Goal: Task Accomplishment & Management: Use online tool/utility

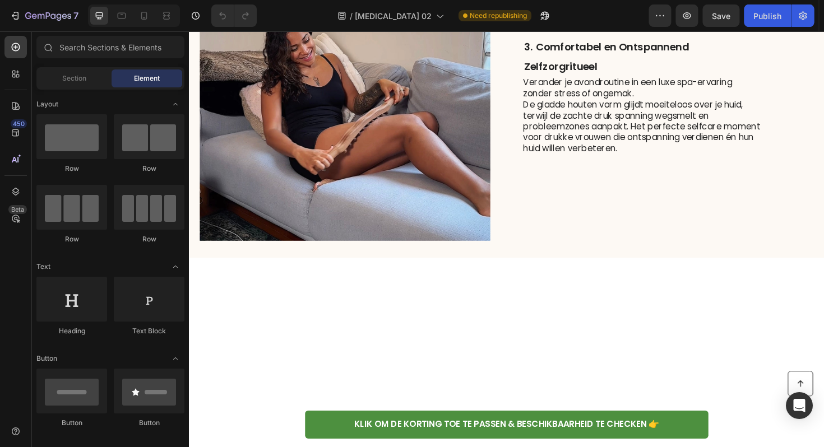
scroll to position [1108, 0]
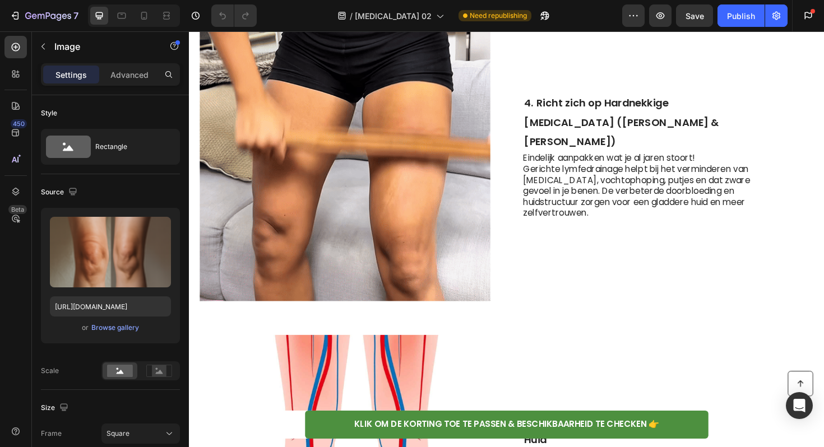
scroll to position [1368, 0]
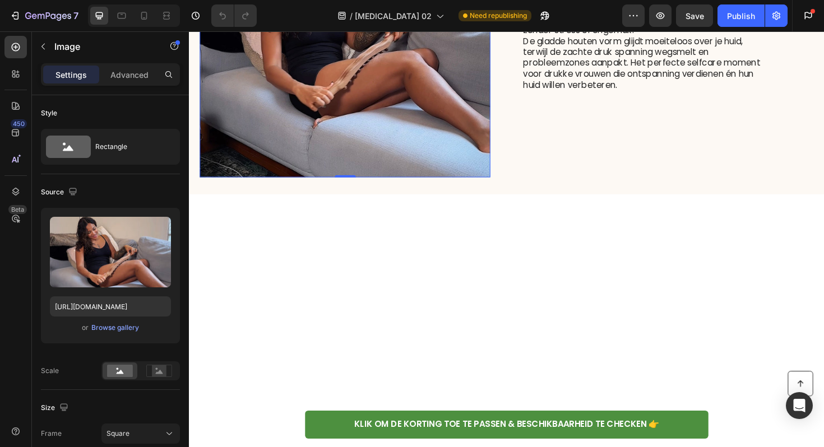
scroll to position [1179, 0]
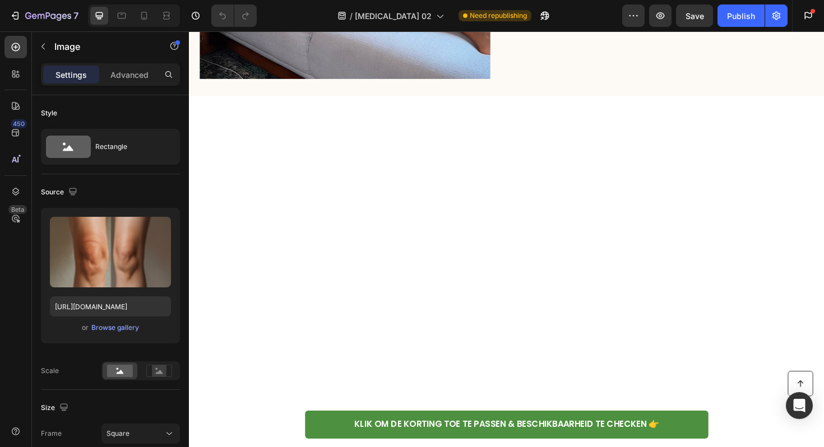
scroll to position [1143, 0]
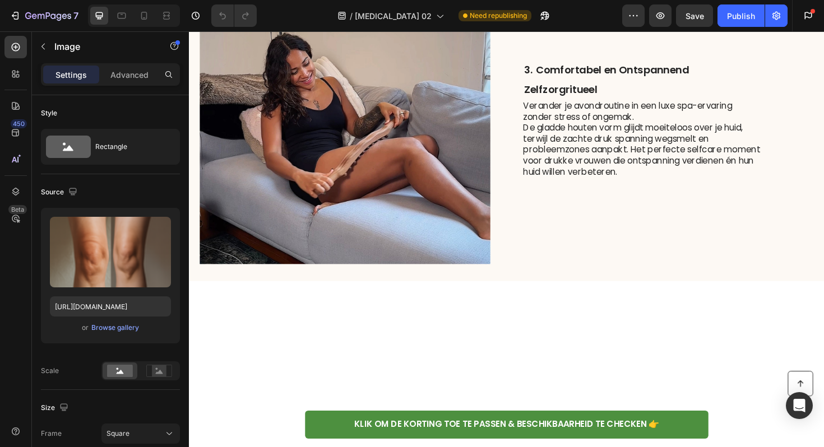
scroll to position [1083, 0]
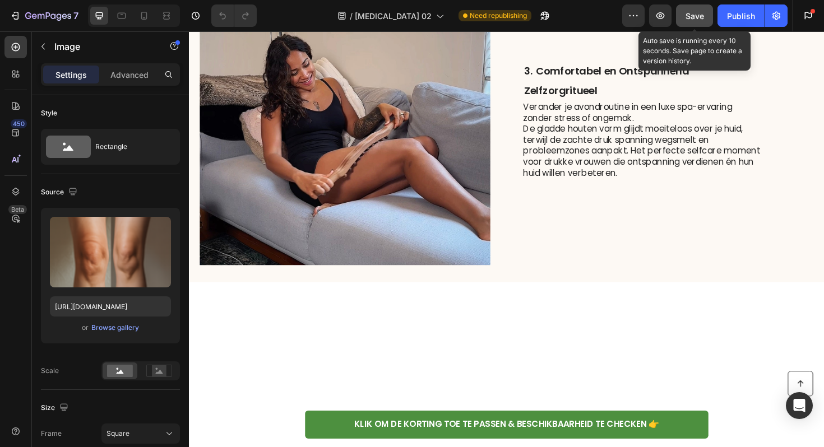
click at [694, 26] on button "Save" at bounding box center [694, 15] width 37 height 22
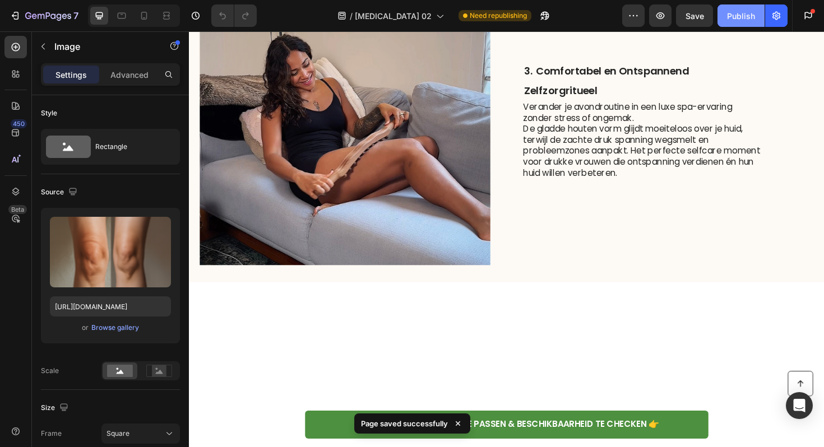
click at [744, 20] on div "Publish" at bounding box center [741, 16] width 28 height 12
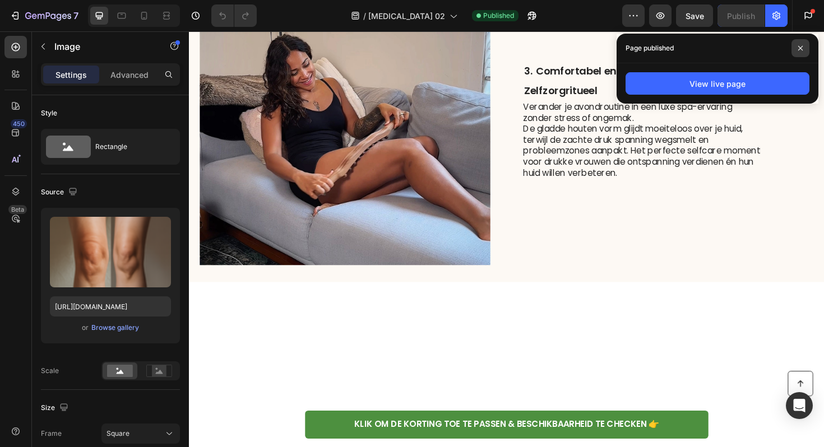
click at [795, 44] on span at bounding box center [800, 48] width 18 height 18
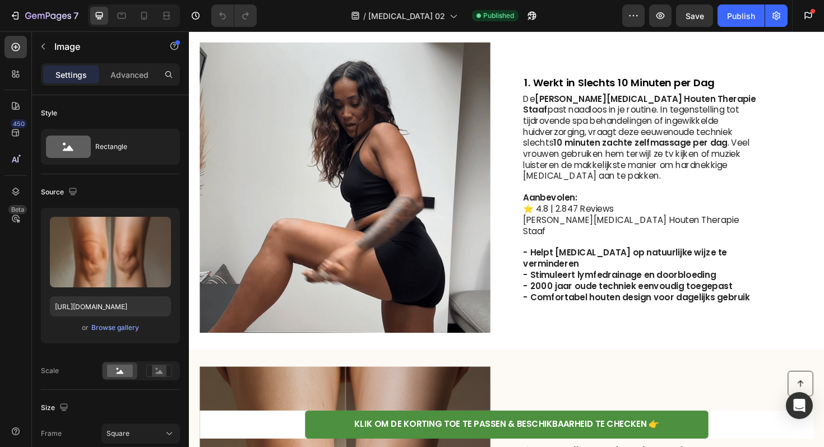
scroll to position [253, 0]
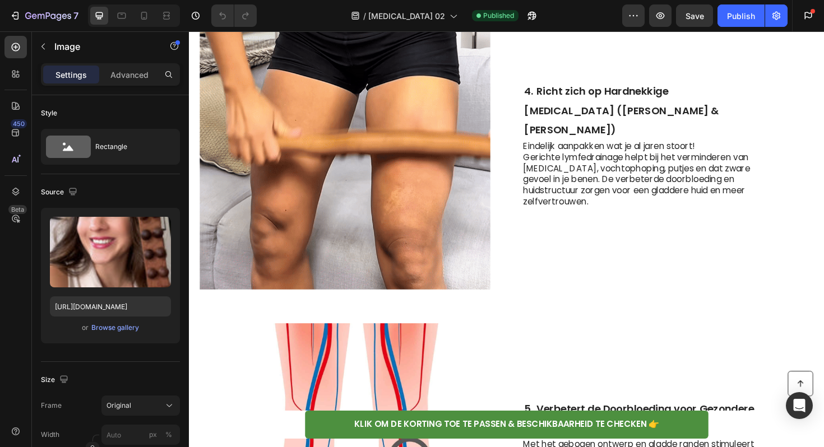
scroll to position [1449, 0]
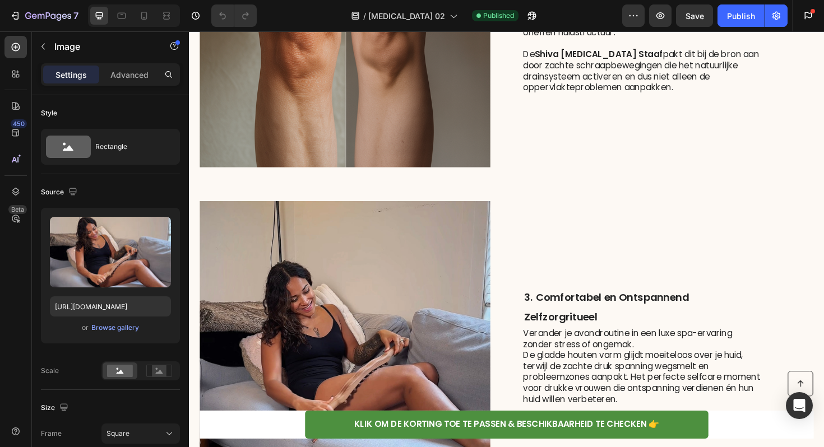
scroll to position [902, 0]
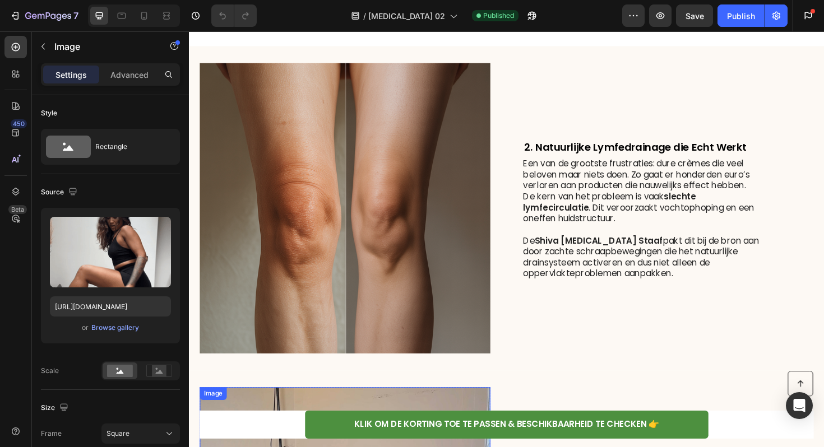
scroll to position [703, 0]
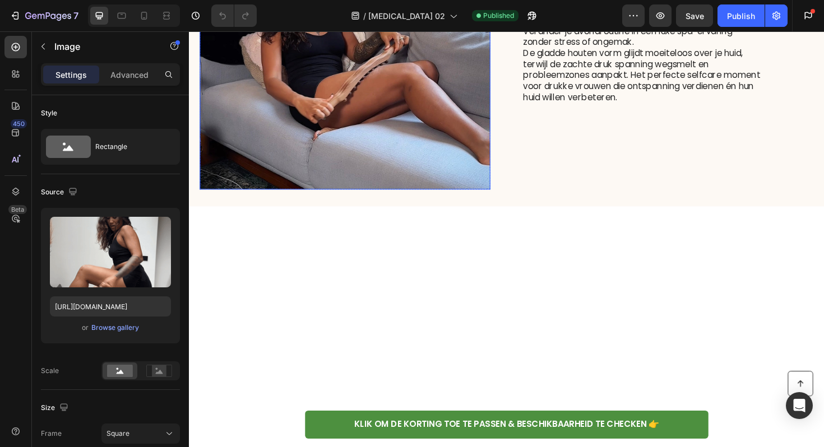
scroll to position [1166, 0]
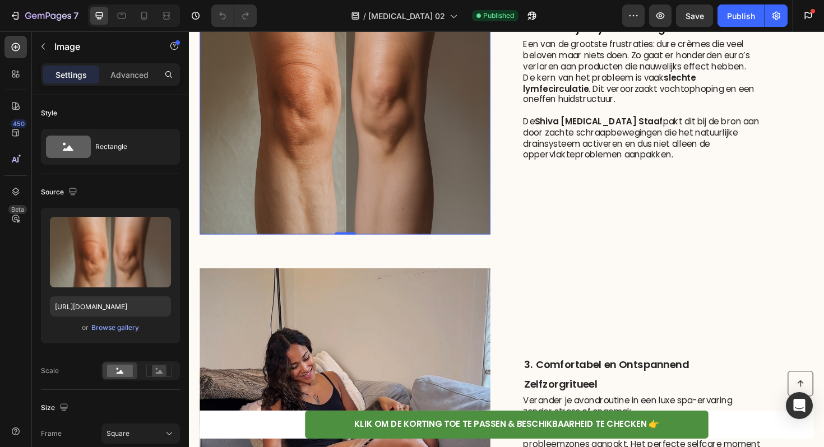
scroll to position [752, 0]
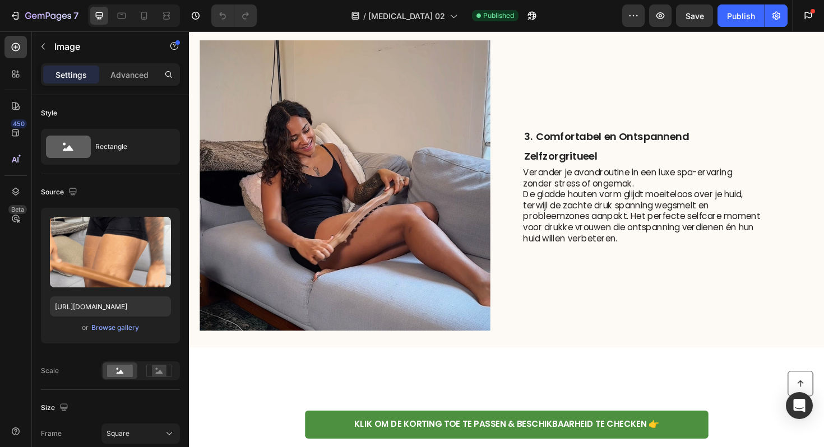
scroll to position [909, 0]
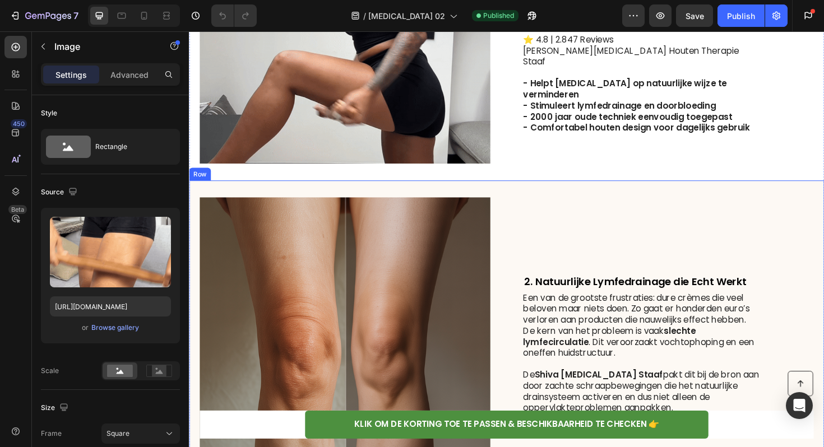
scroll to position [505, 0]
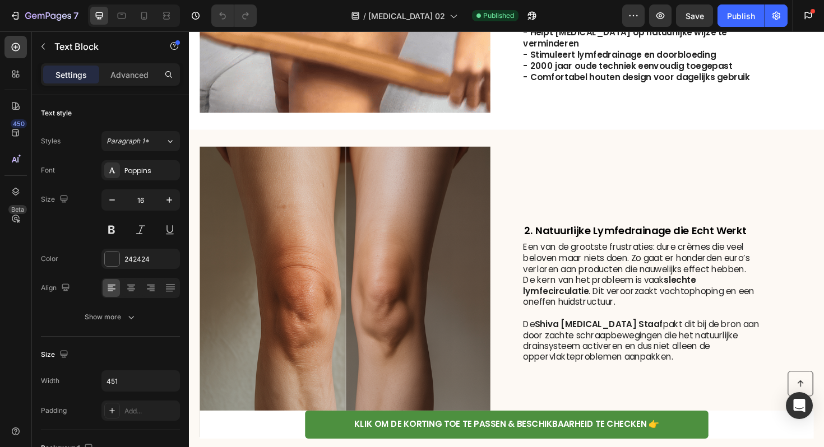
scroll to position [561, 0]
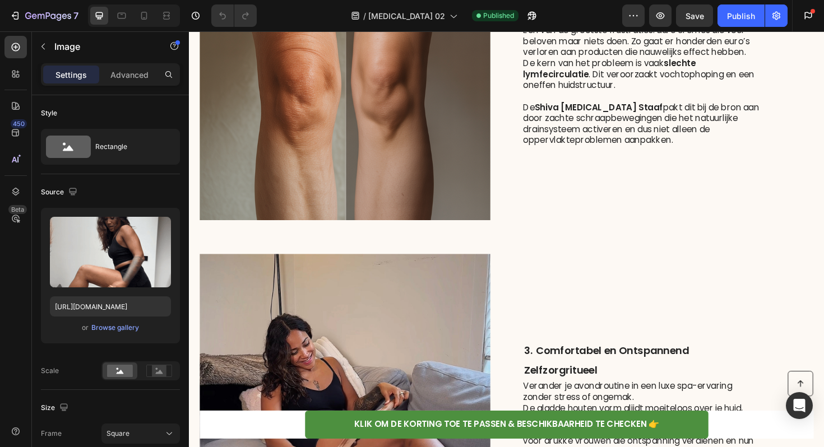
scroll to position [534, 0]
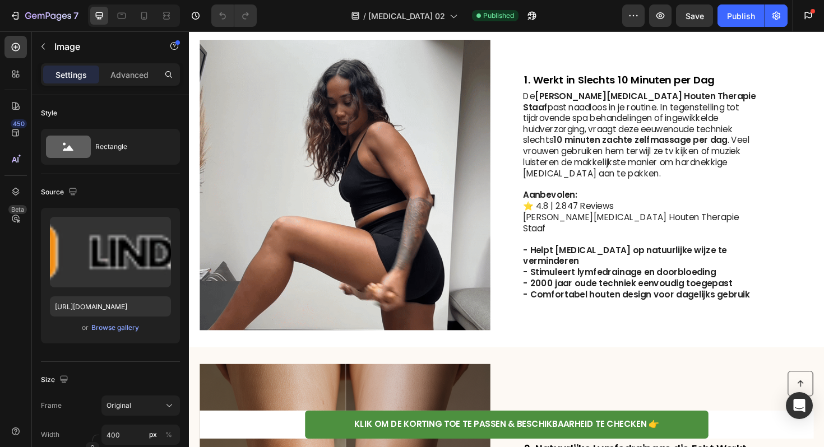
scroll to position [226, 0]
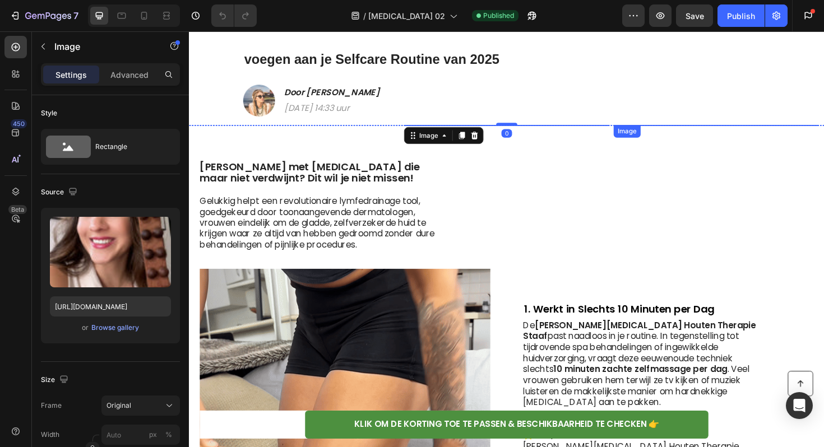
scroll to position [0, 0]
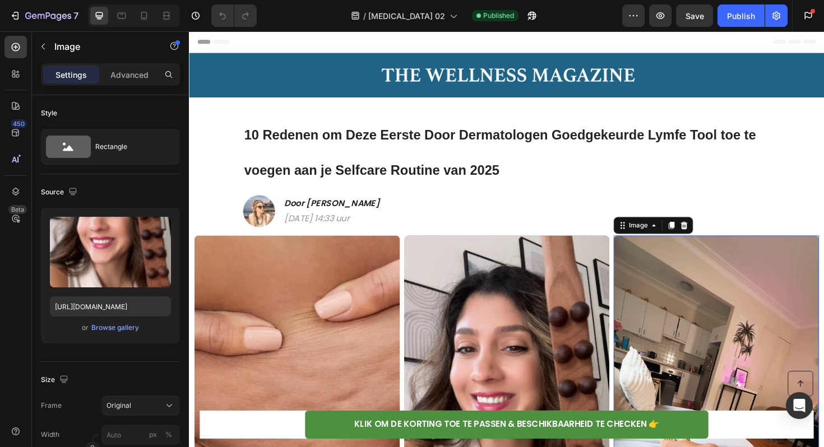
click at [766, 314] on img at bounding box center [746, 441] width 217 height 387
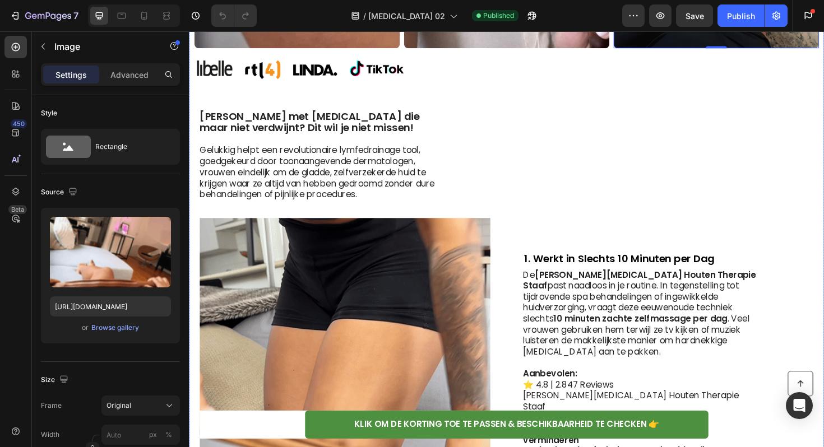
scroll to position [429, 0]
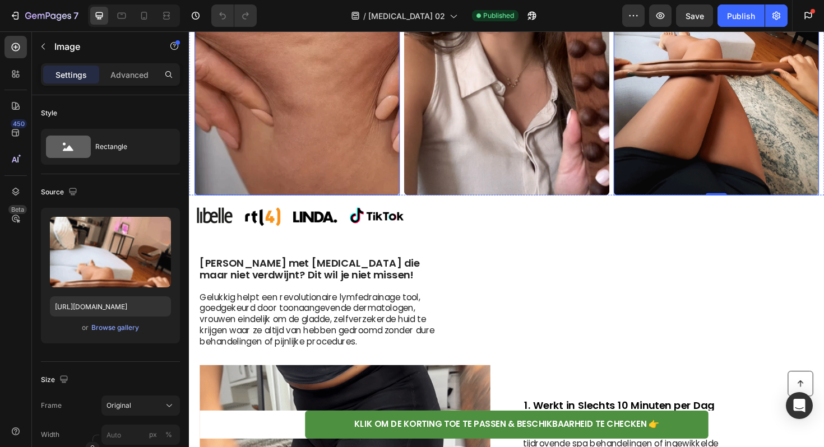
click at [324, 146] on img at bounding box center [303, 11] width 217 height 387
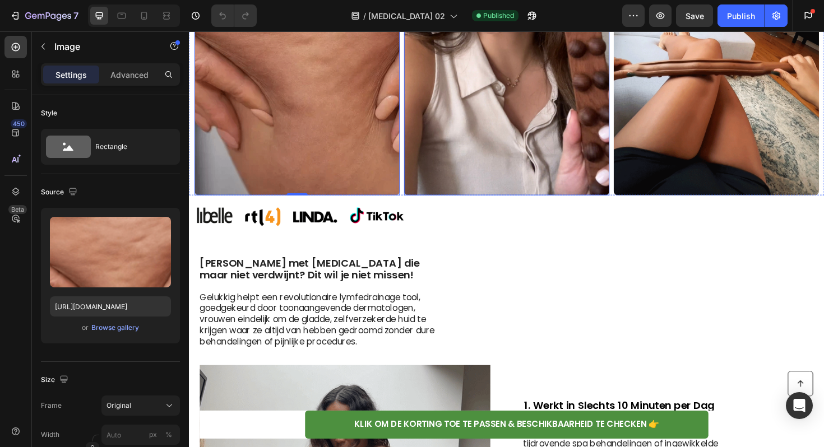
click at [561, 116] on img at bounding box center [524, 11] width 217 height 387
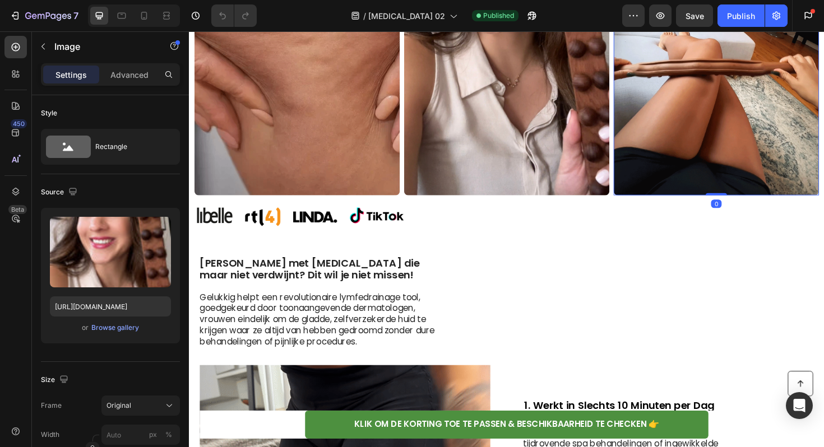
click at [720, 178] on img at bounding box center [746, 11] width 217 height 387
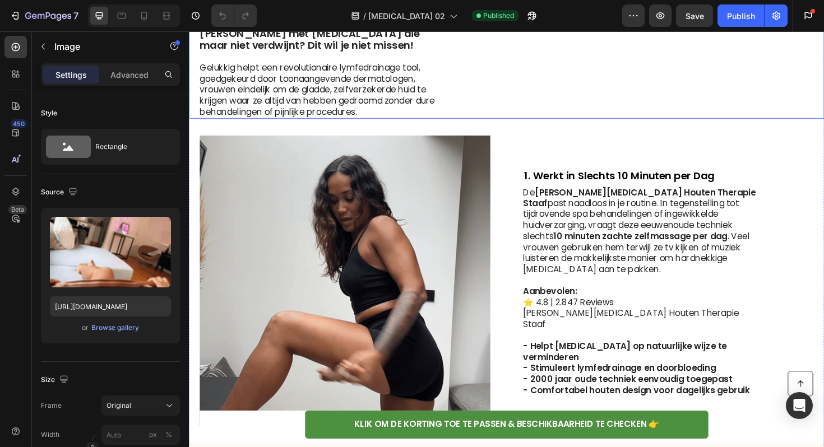
scroll to position [701, 0]
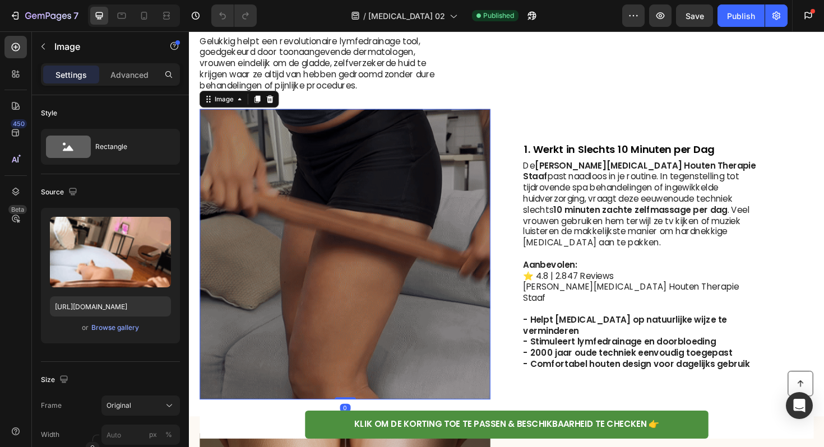
click at [382, 262] on img at bounding box center [354, 268] width 308 height 308
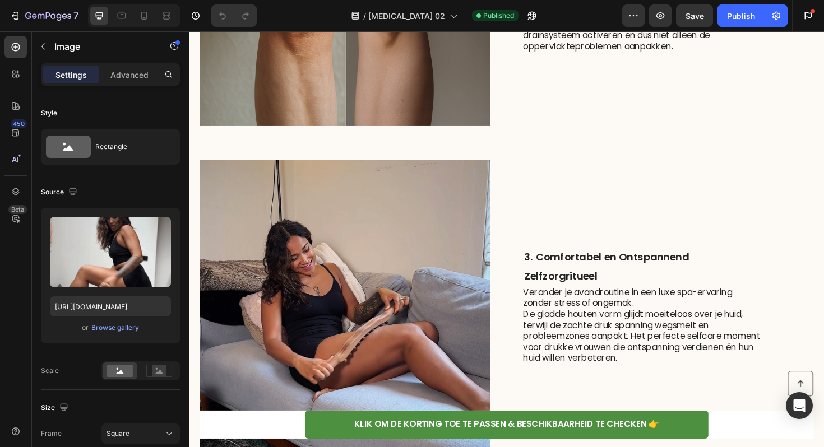
scroll to position [1198, 0]
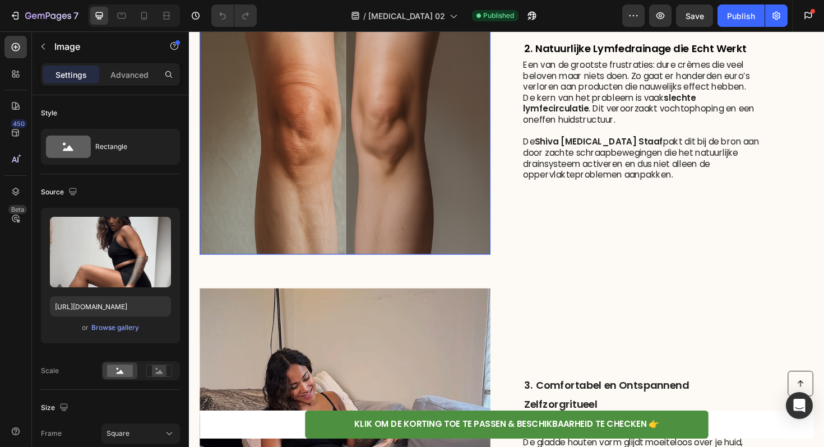
click at [372, 181] on img at bounding box center [354, 114] width 308 height 308
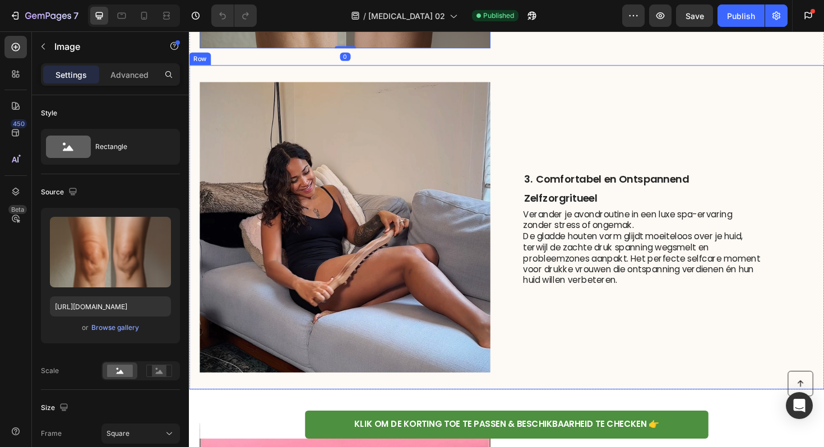
scroll to position [1516, 0]
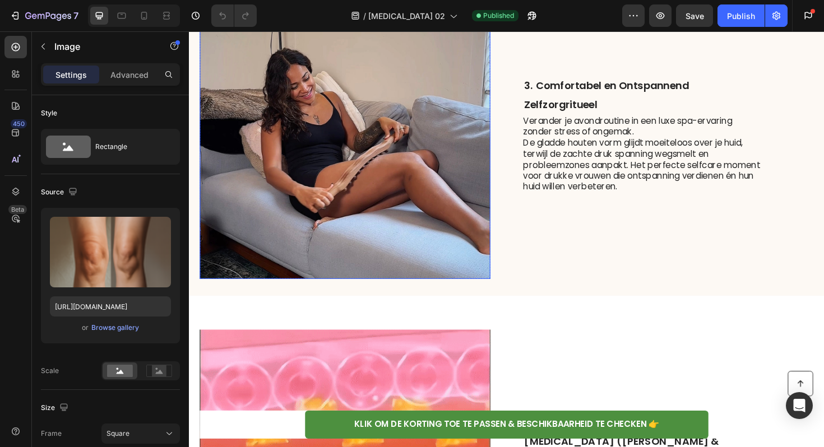
click at [402, 140] on img at bounding box center [354, 140] width 308 height 308
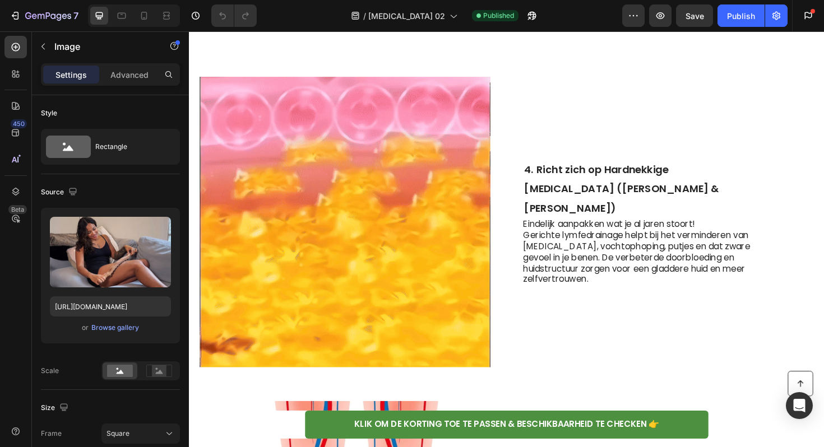
scroll to position [1804, 0]
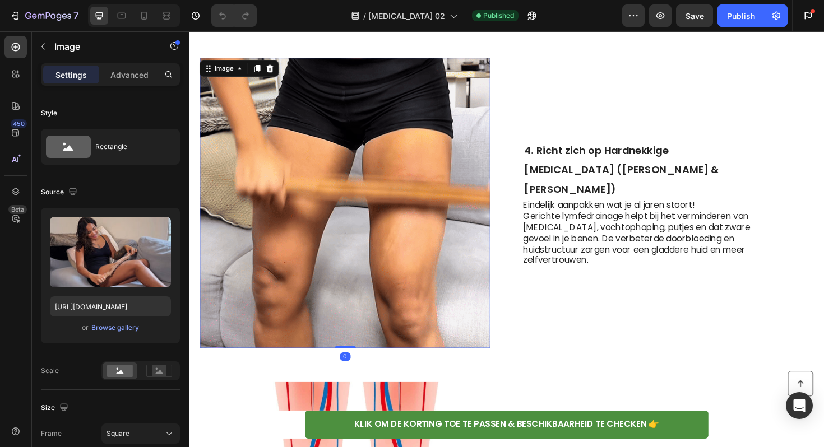
click at [435, 238] on img at bounding box center [354, 213] width 308 height 308
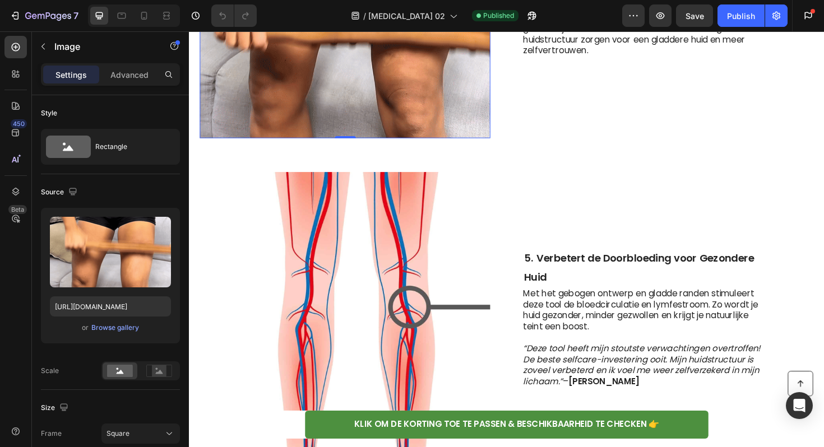
scroll to position [2170, 0]
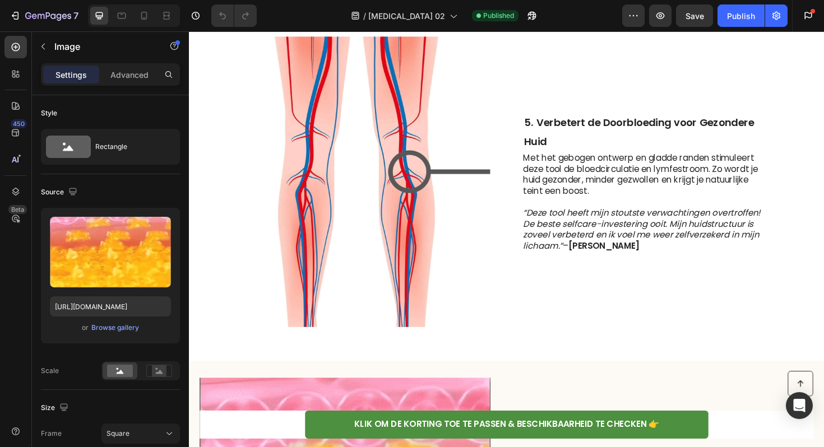
click at [438, 224] on img at bounding box center [354, 191] width 308 height 308
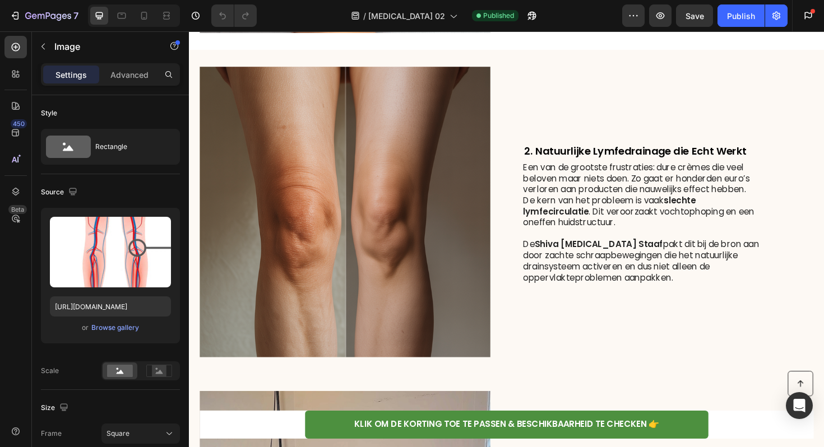
scroll to position [1089, 0]
click at [731, 252] on p "De Shiva [MEDICAL_DATA] Staaf pakt dit bij de bron aan door zachte schraapbeweg…" at bounding box center [669, 275] width 252 height 47
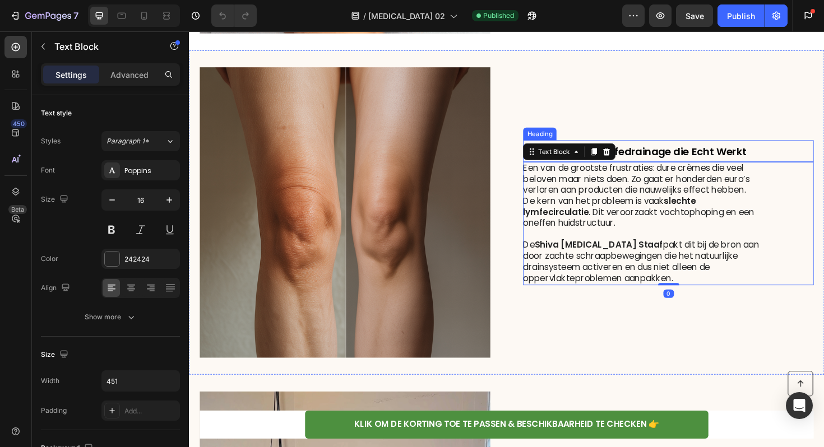
click at [724, 151] on strong "2. Natuurlijke Lymfedrainage die Echt Werkt" at bounding box center [661, 158] width 235 height 15
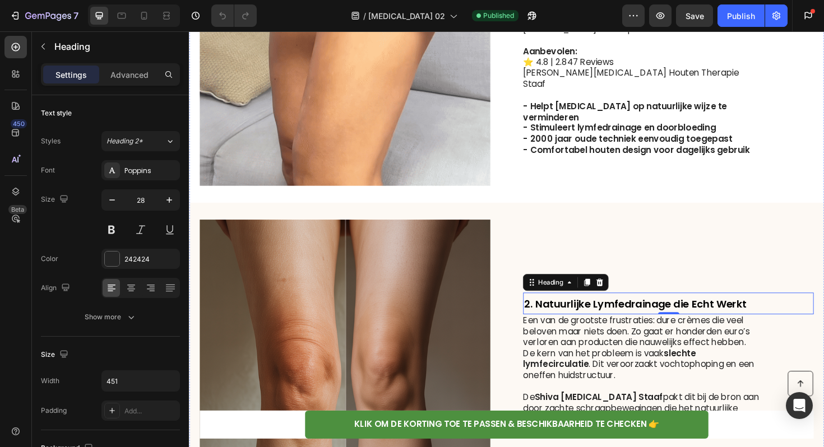
scroll to position [1016, 0]
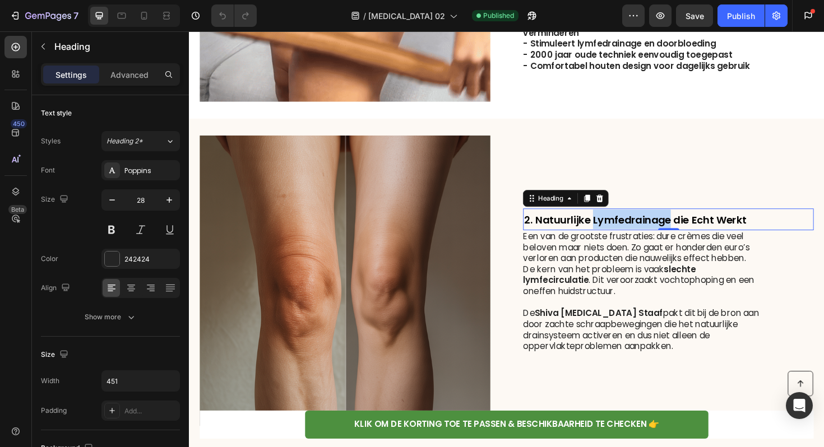
click at [618, 232] on strong "2. Natuurlijke Lymfedrainage die Echt Werkt" at bounding box center [661, 231] width 235 height 15
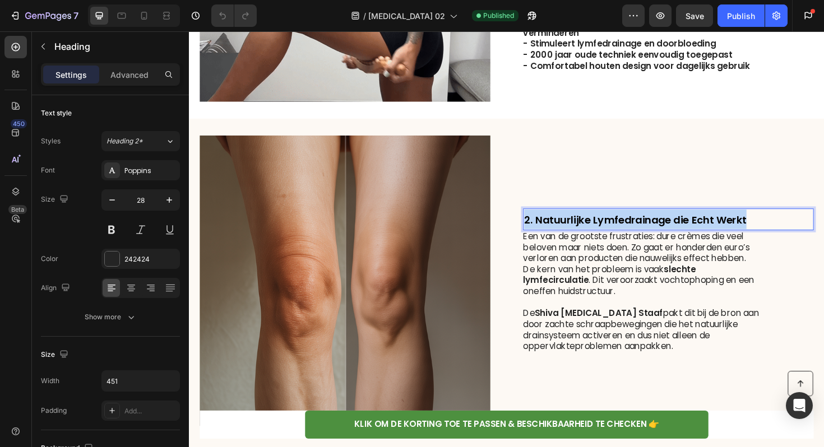
click at [618, 232] on strong "2. Natuurlijke Lymfedrainage die Echt Werkt" at bounding box center [661, 231] width 235 height 15
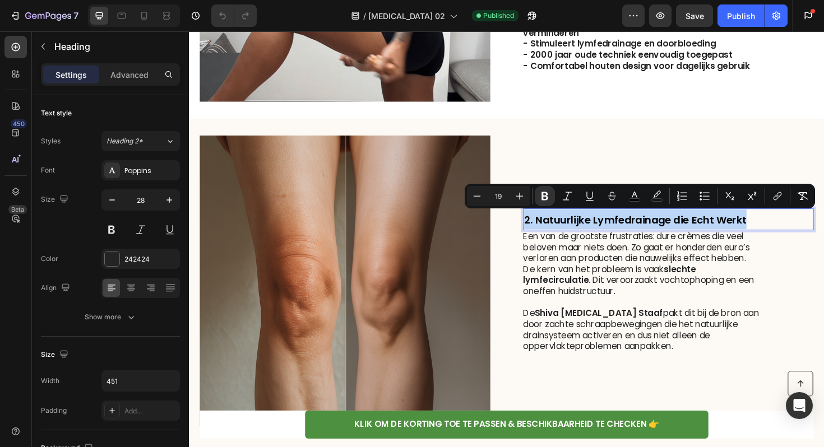
copy strong "2. Natuurlijke Lymfedrainage die Echt Werkt"
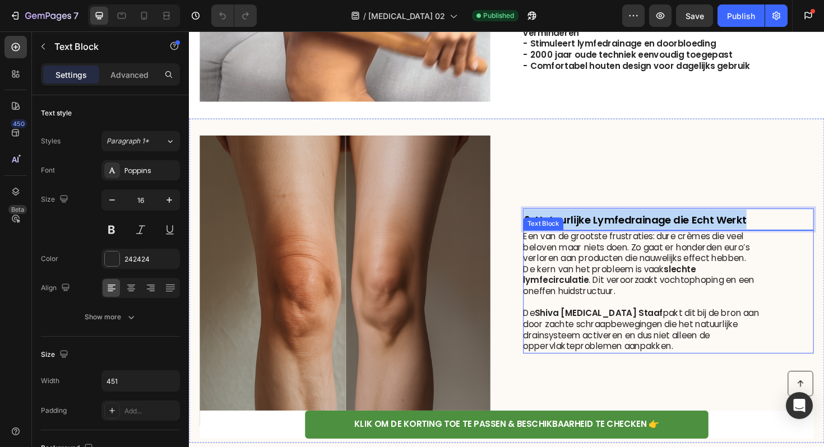
click at [609, 349] on p "De Shiva [MEDICAL_DATA] Staaf pakt dit bij de bron aan door zachte schraapbeweg…" at bounding box center [669, 348] width 252 height 47
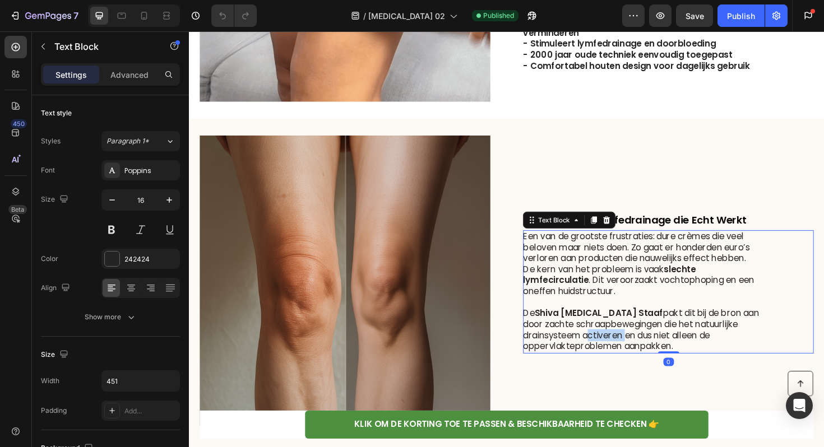
click at [609, 349] on p "De Shiva [MEDICAL_DATA] Staaf pakt dit bij de bron aan door zachte schraapbeweg…" at bounding box center [669, 348] width 252 height 47
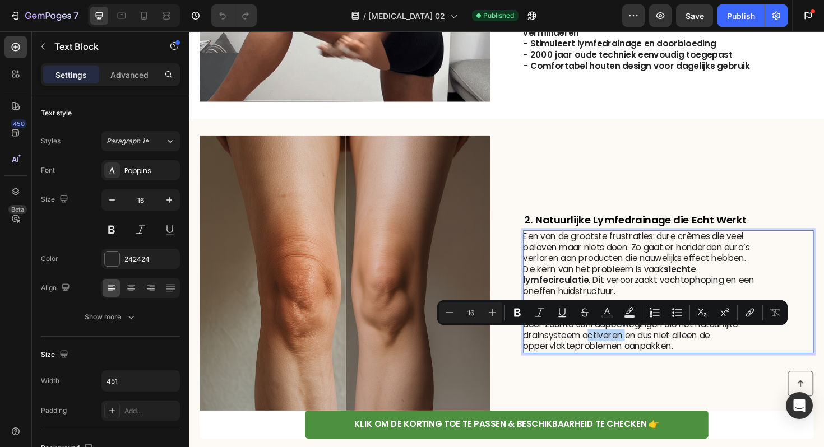
click at [609, 349] on p "De Shiva [MEDICAL_DATA] Staaf pakt dit bij de bron aan door zachte schraapbeweg…" at bounding box center [669, 348] width 252 height 47
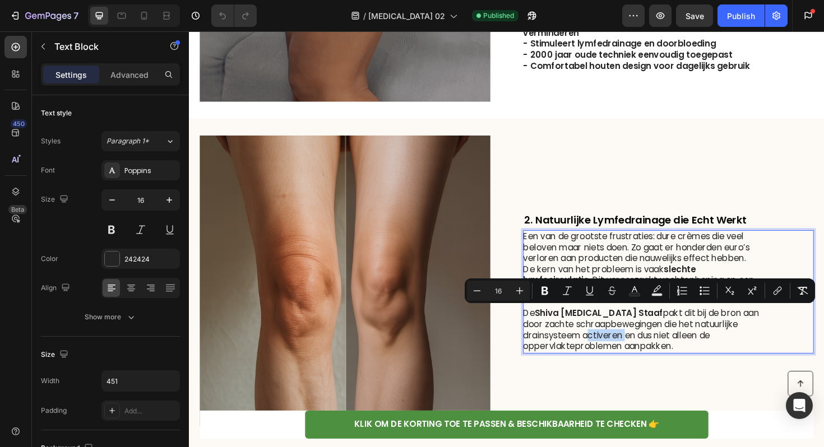
click at [687, 364] on p "De Shiva [MEDICAL_DATA] Staaf pakt dit bij de bron aan door zachte schraapbeweg…" at bounding box center [669, 348] width 252 height 47
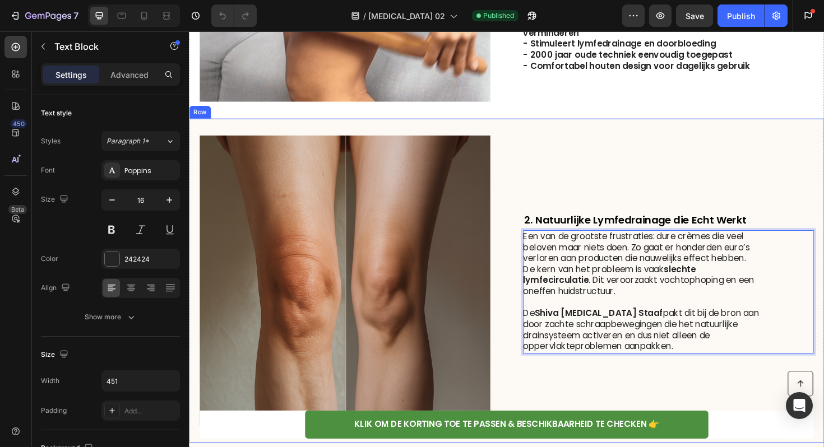
drag, startPoint x: 714, startPoint y: 364, endPoint x: 533, endPoint y: 249, distance: 215.2
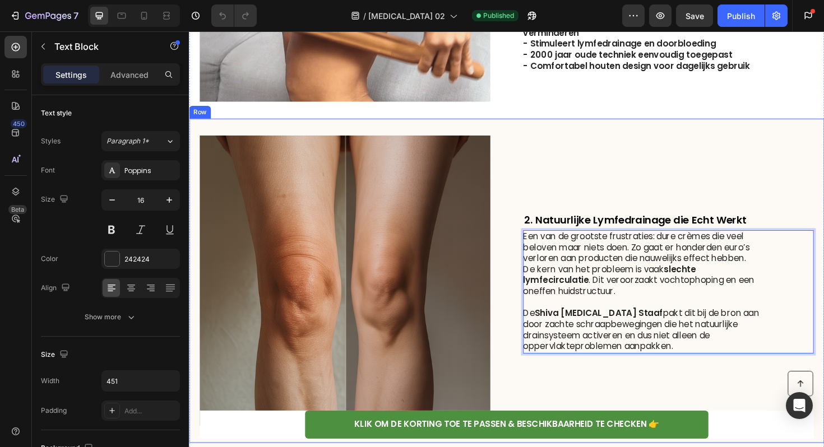
click at [533, 249] on div "Image Row ⁠⁠⁠⁠⁠⁠⁠ 2. Natuurlijke Lymfedrainage die Echt Werkt Heading Een van d…" at bounding box center [525, 296] width 673 height 344
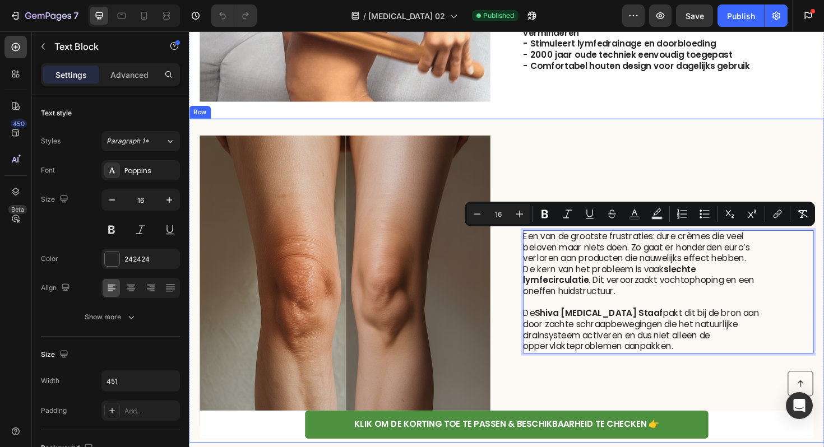
copy div "Een van de grootste frustraties: dure crèmes die veel beloven maar niets doen. …"
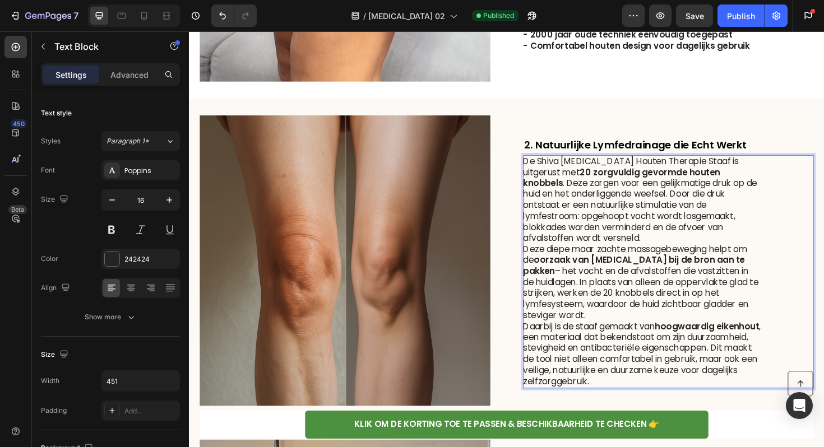
scroll to position [1053, 0]
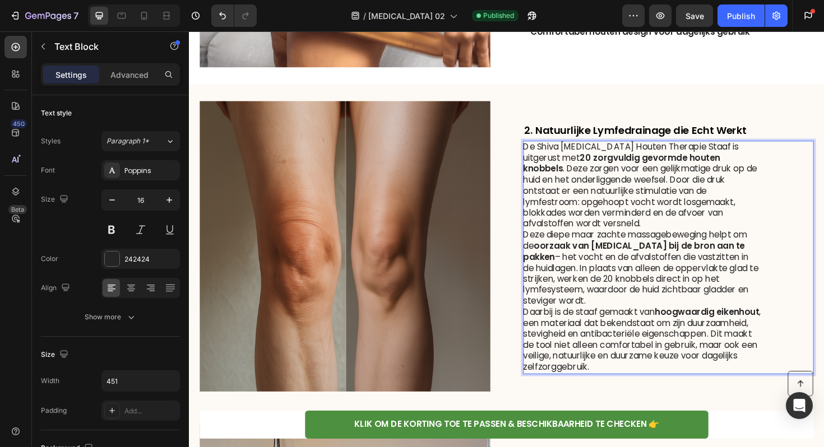
click at [543, 243] on p "Deze diepe maar zachte massagebeweging helpt om de oorzaak van [MEDICAL_DATA] b…" at bounding box center [669, 283] width 252 height 82
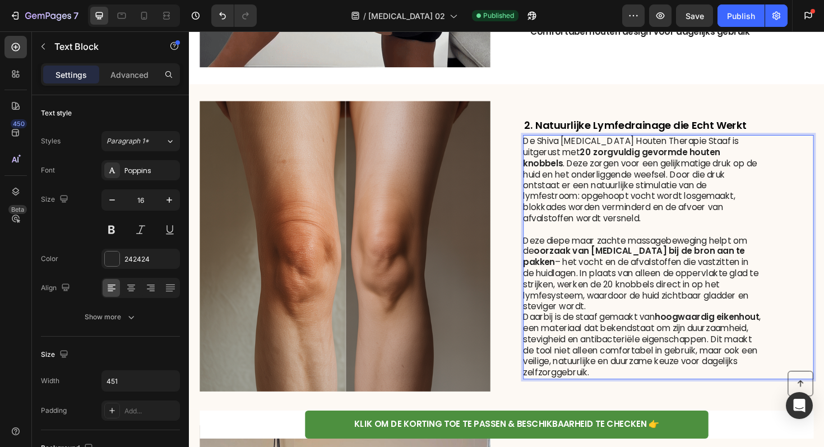
scroll to position [1047, 0]
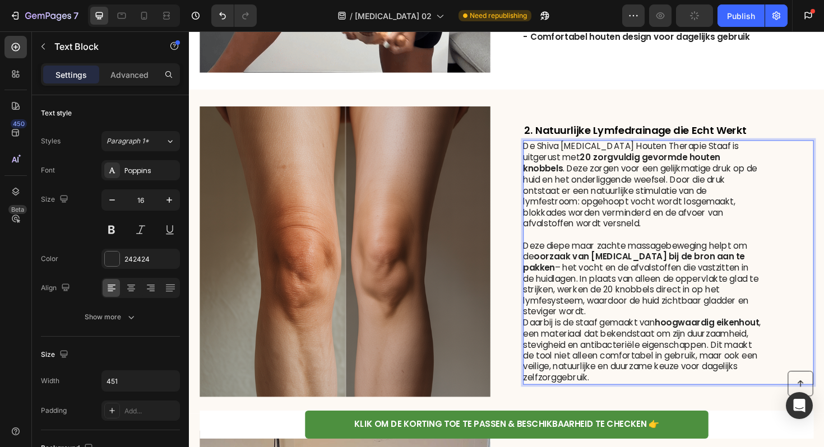
click at [544, 335] on p "Daarbij is de staaf gemaakt van hoogwaardig eikenhout , een materiaal dat beken…" at bounding box center [669, 370] width 252 height 70
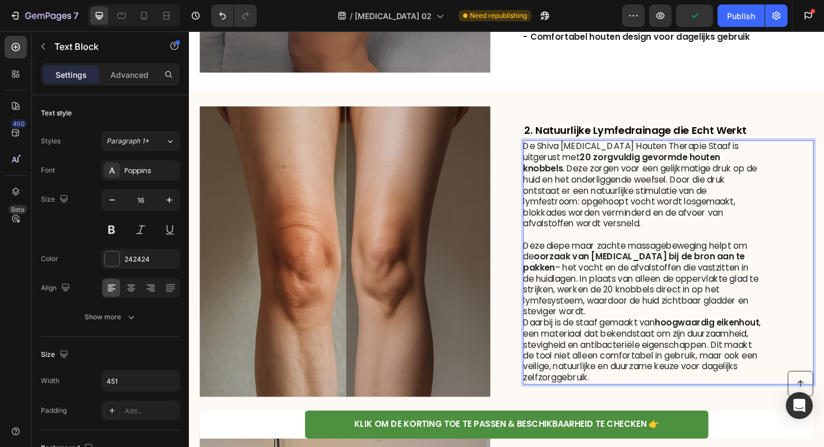
scroll to position [1041, 0]
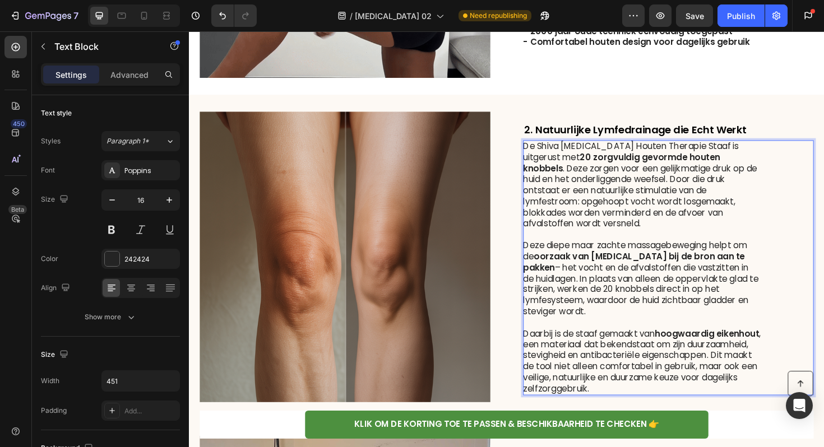
click at [777, 262] on p "Deze diepe maar zachte massagebeweging helpt om de oorzaak van [MEDICAL_DATA] b…" at bounding box center [669, 294] width 252 height 82
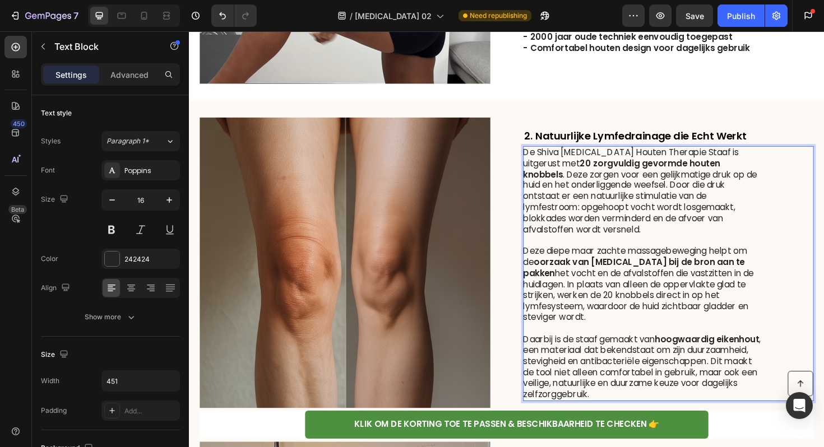
scroll to position [1033, 0]
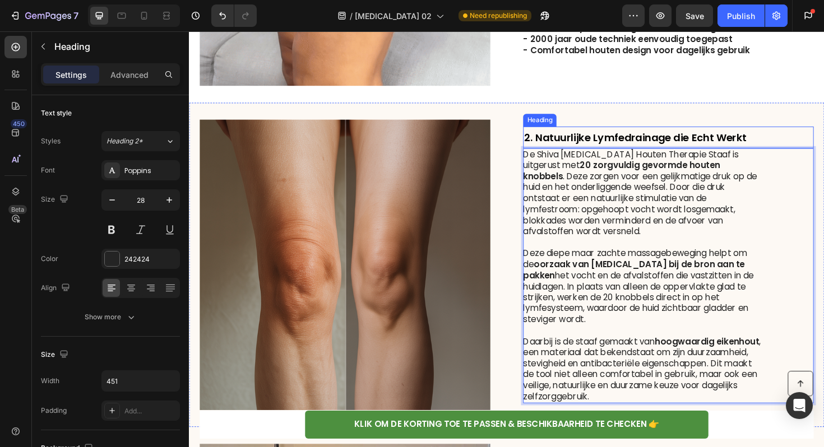
click at [726, 152] on strong "2. Natuurlijke Lymfedrainage die Echt Werkt" at bounding box center [661, 144] width 235 height 15
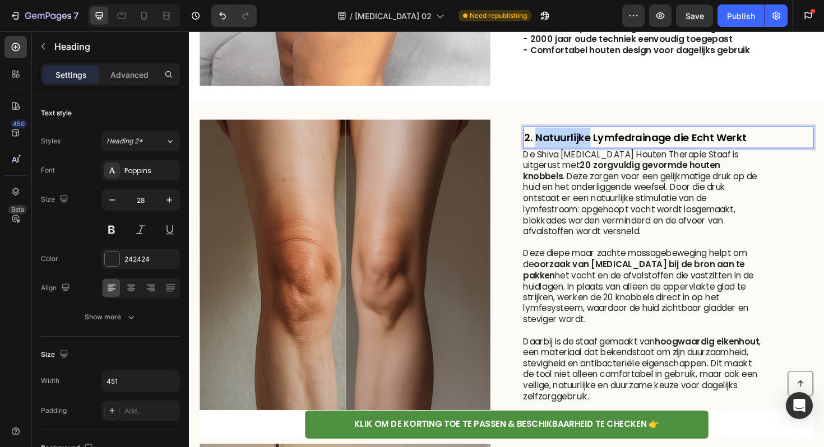
click at [608, 152] on strong "2. Natuurlijke Lymfedrainage die Echt Werkt" at bounding box center [661, 144] width 235 height 15
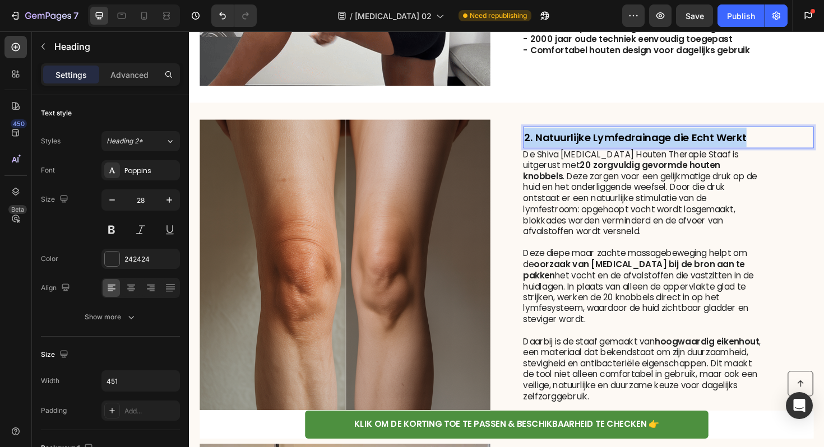
click at [608, 152] on strong "2. Natuurlijke Lymfedrainage die Echt Werkt" at bounding box center [661, 144] width 235 height 15
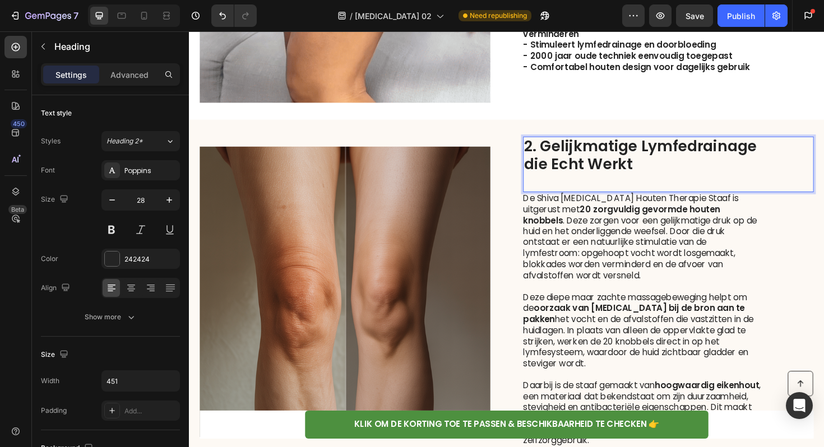
scroll to position [1025, 0]
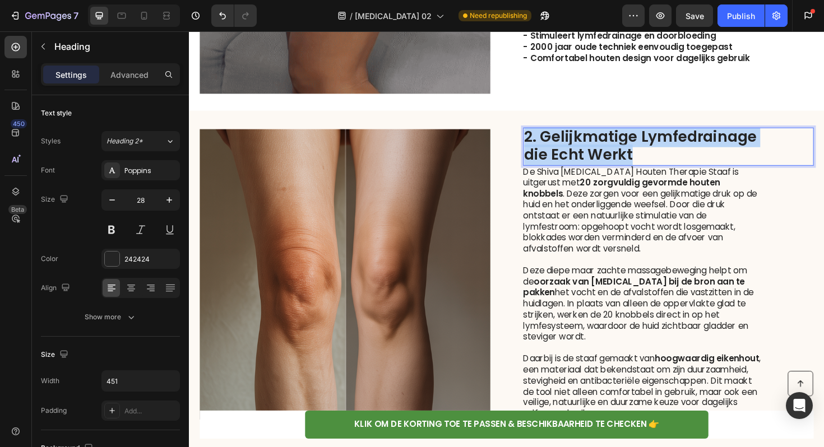
drag, startPoint x: 677, startPoint y: 175, endPoint x: 538, endPoint y: 145, distance: 141.6
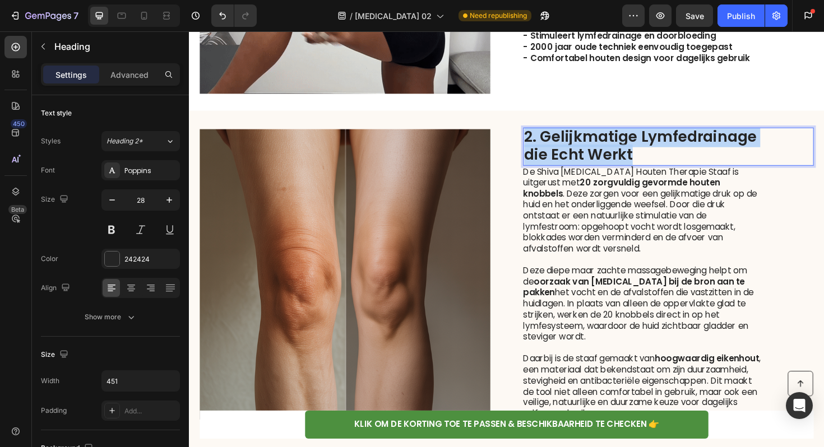
click at [538, 145] on div "Image Row 2. Gelijkmatige Lymfedrainage die Echt Werkt Heading 0 De Shiva [MEDI…" at bounding box center [525, 288] width 673 height 346
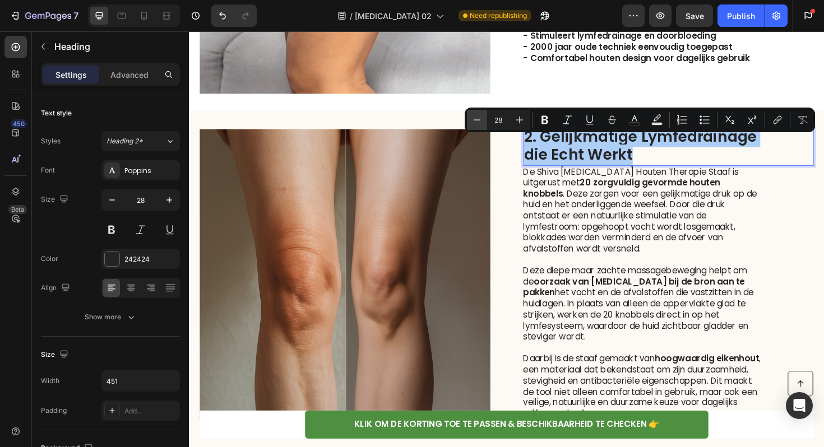
click at [479, 115] on icon "Editor contextual toolbar" at bounding box center [476, 119] width 11 height 11
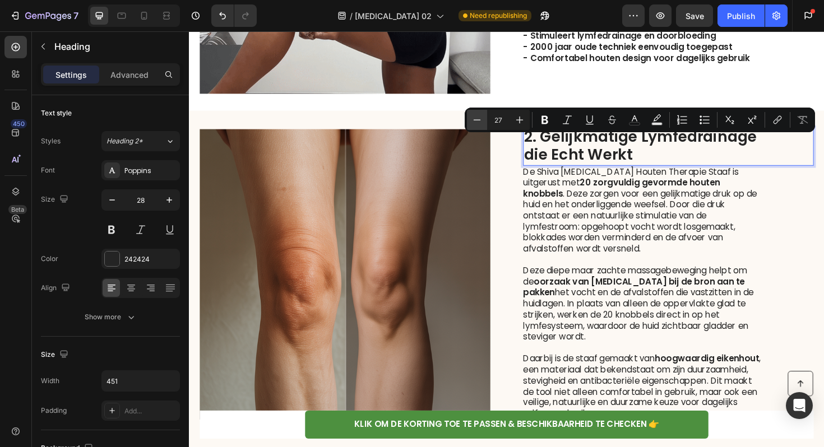
scroll to position [0, 0]
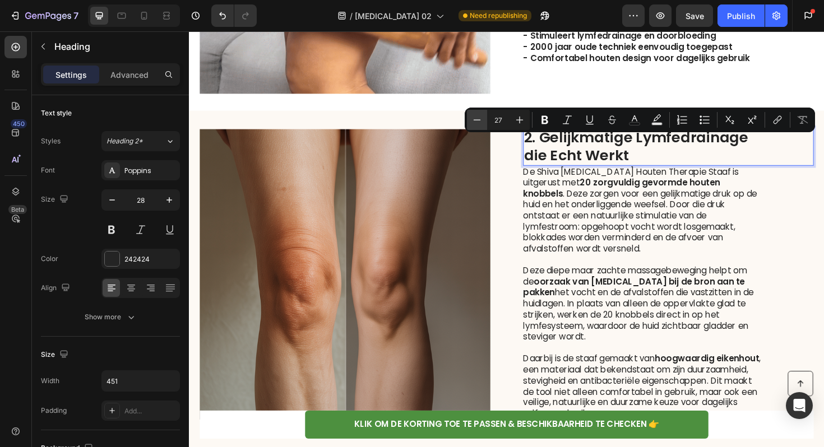
click at [479, 115] on icon "Editor contextual toolbar" at bounding box center [476, 119] width 11 height 11
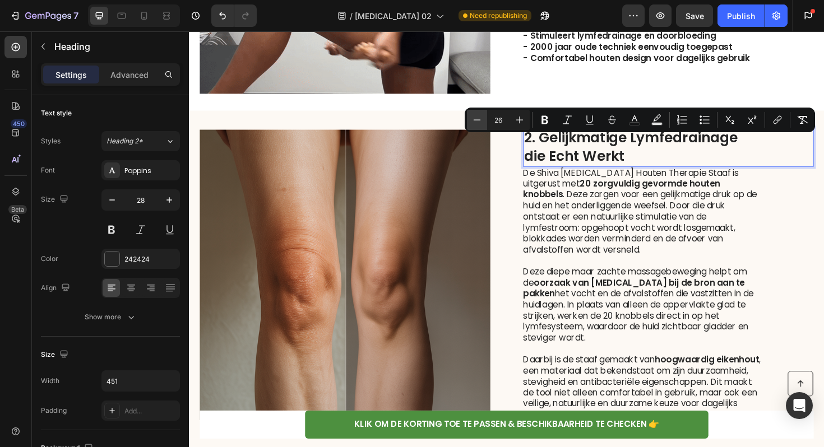
click at [479, 115] on icon "Editor contextual toolbar" at bounding box center [476, 119] width 11 height 11
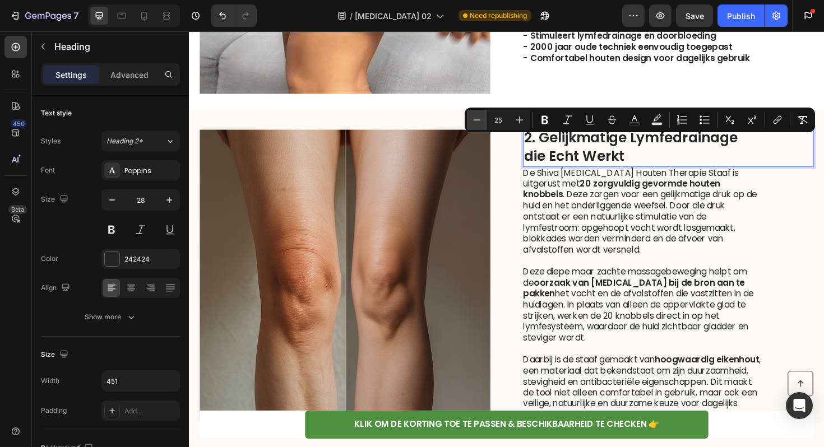
click at [479, 115] on icon "Editor contextual toolbar" at bounding box center [476, 119] width 11 height 11
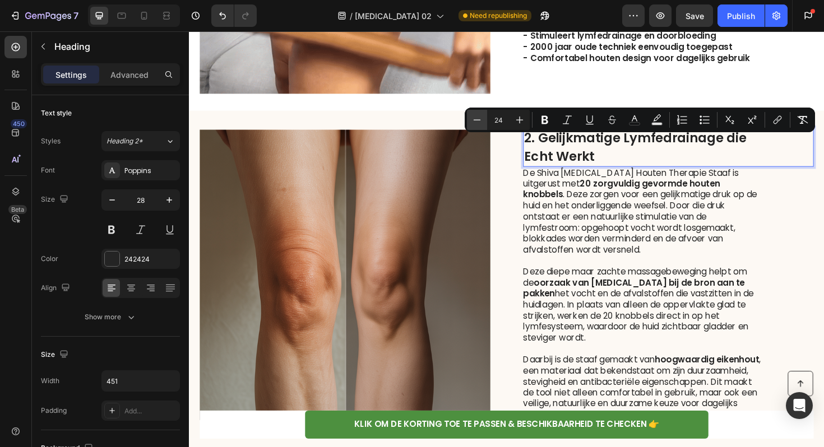
click at [479, 115] on icon "Editor contextual toolbar" at bounding box center [476, 119] width 11 height 11
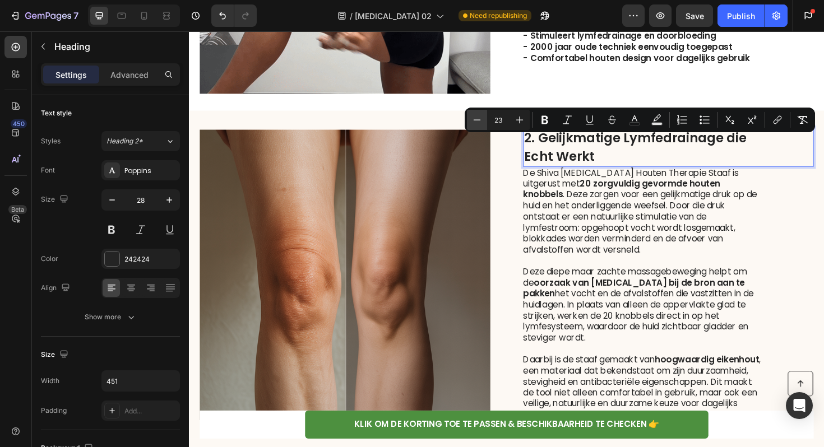
click at [479, 115] on icon "Editor contextual toolbar" at bounding box center [476, 119] width 11 height 11
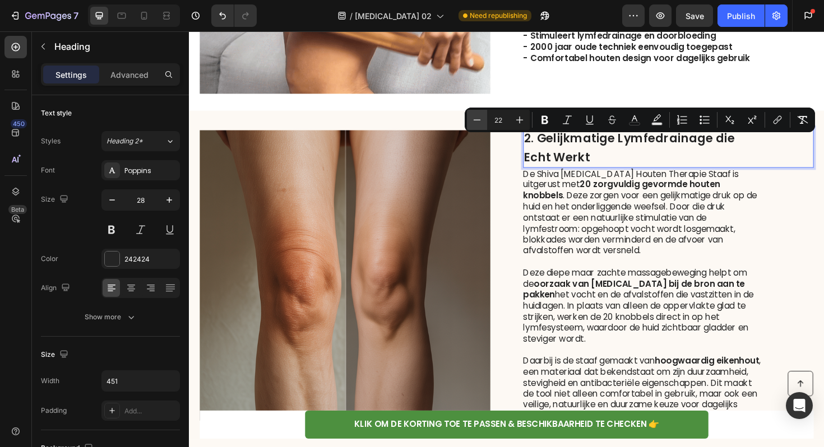
click at [479, 115] on icon "Editor contextual toolbar" at bounding box center [476, 119] width 11 height 11
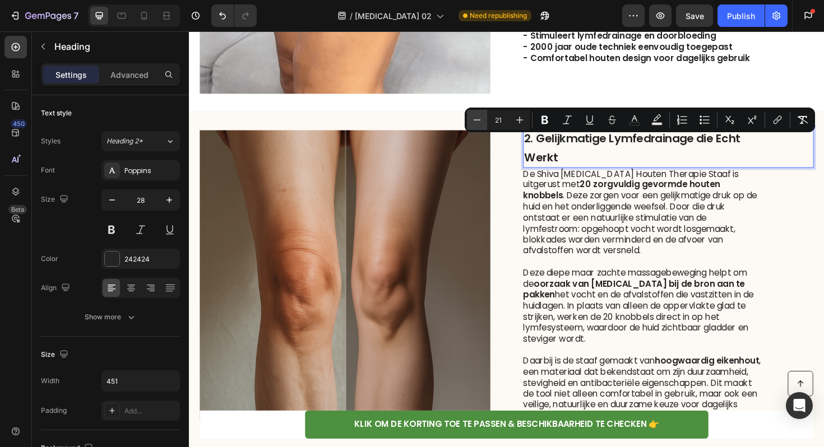
click at [479, 115] on icon "Editor contextual toolbar" at bounding box center [476, 119] width 11 height 11
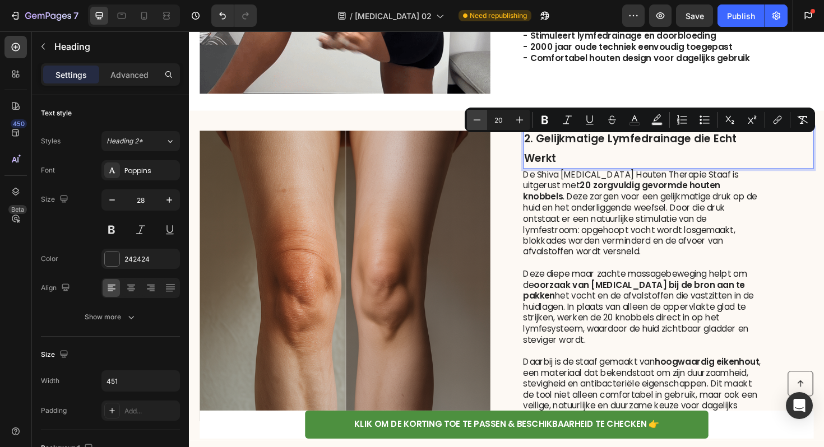
click at [479, 115] on icon "Editor contextual toolbar" at bounding box center [476, 119] width 11 height 11
type input "19"
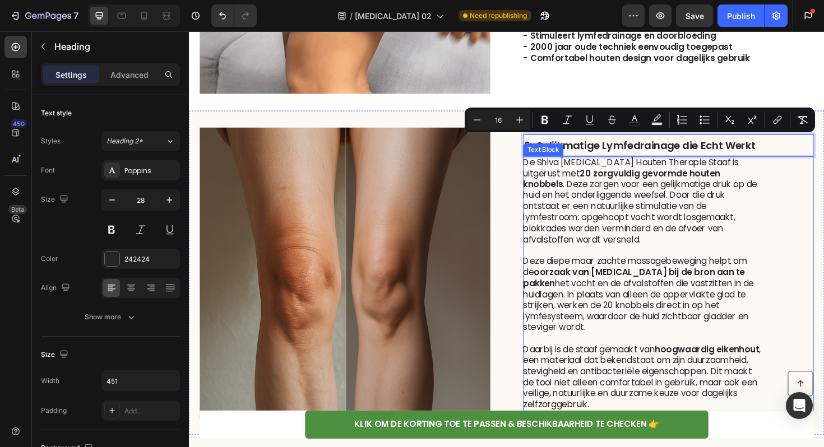
click at [648, 281] on strong "oorzaak van [MEDICAL_DATA] bij de bron aan te pakken" at bounding box center [660, 292] width 235 height 25
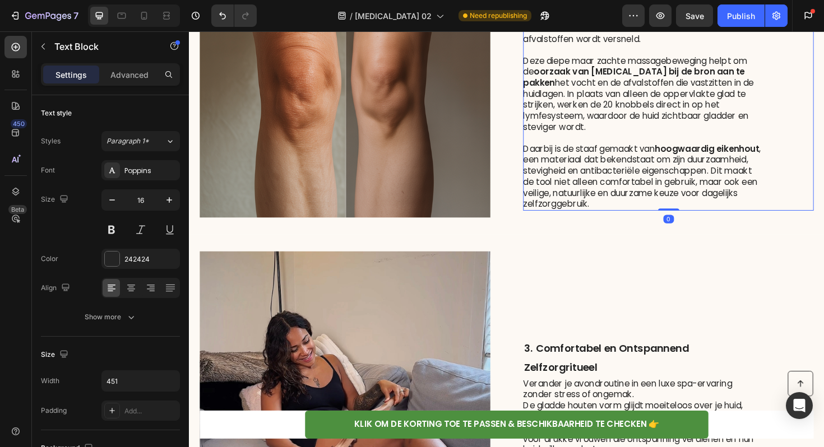
scroll to position [1256, 0]
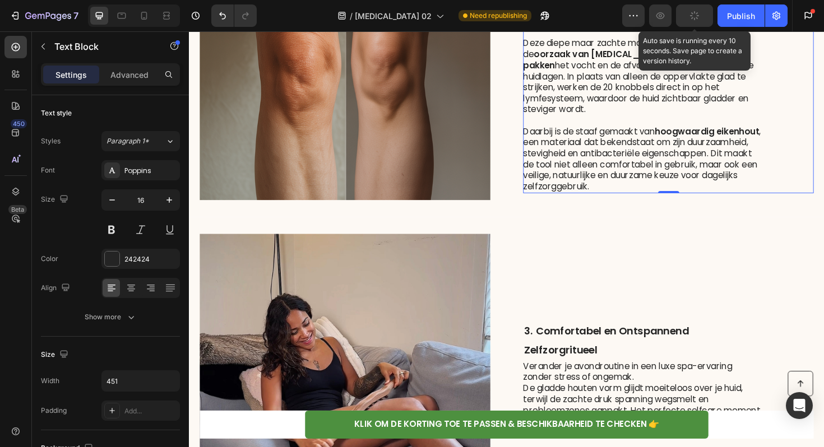
click at [705, 19] on button "button" at bounding box center [694, 15] width 37 height 22
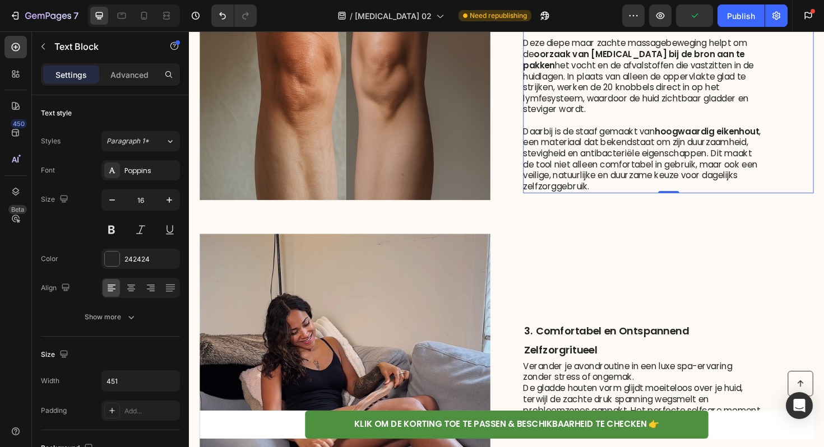
scroll to position [1105, 0]
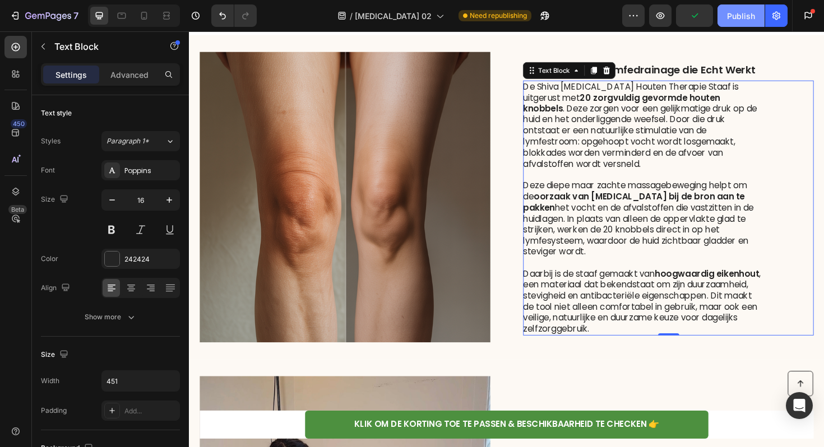
click at [733, 20] on div "Publish" at bounding box center [741, 16] width 28 height 12
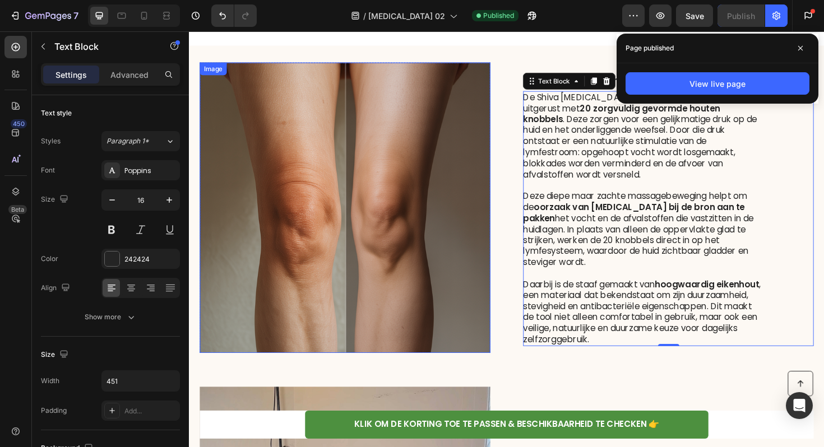
scroll to position [1072, 0]
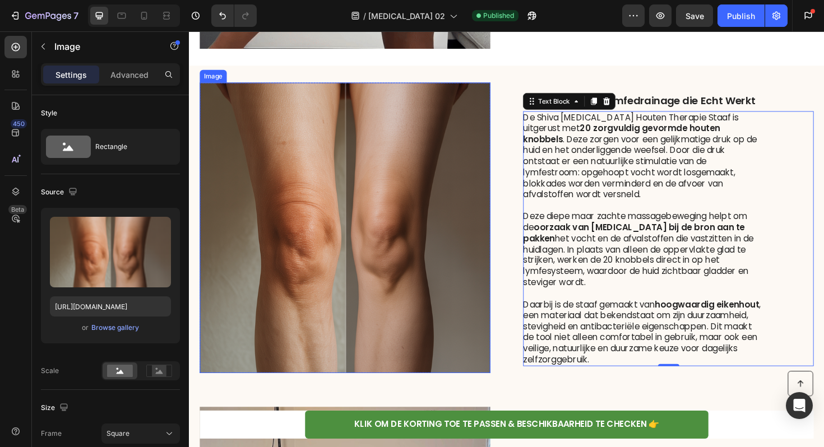
click at [400, 163] on img at bounding box center [354, 240] width 308 height 308
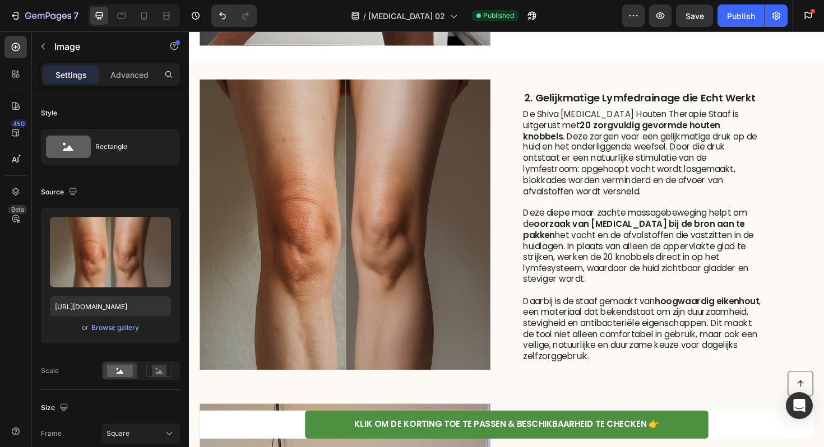
scroll to position [1074, 0]
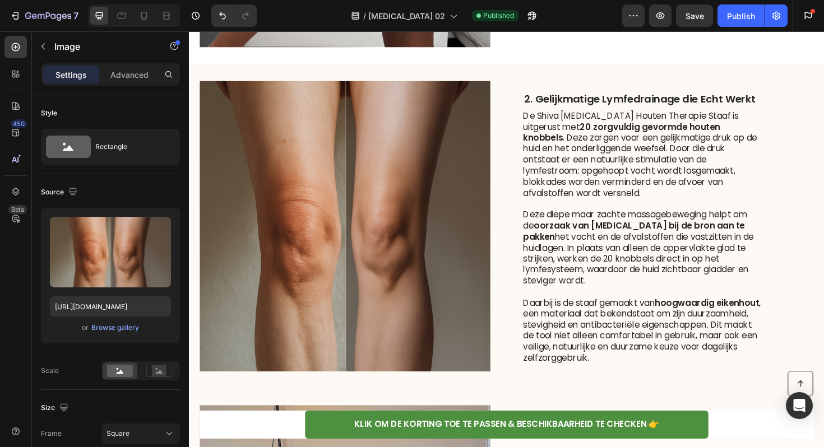
click at [398, 132] on img at bounding box center [354, 238] width 308 height 308
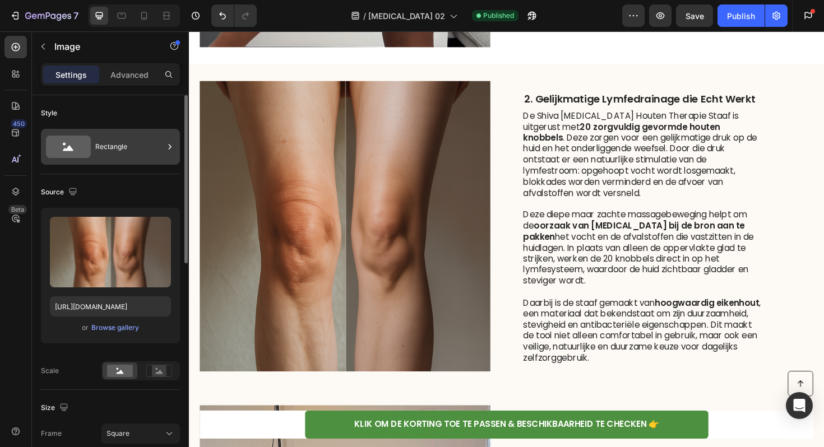
click at [138, 151] on div "Rectangle" at bounding box center [129, 147] width 68 height 26
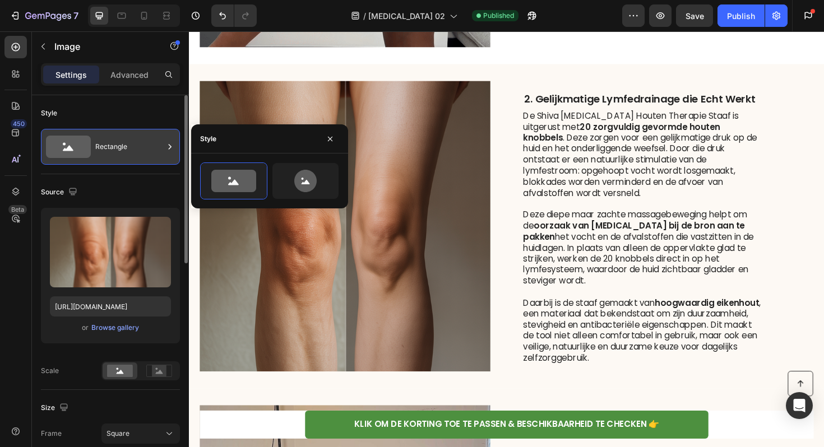
click at [138, 151] on div "Rectangle" at bounding box center [129, 147] width 68 height 26
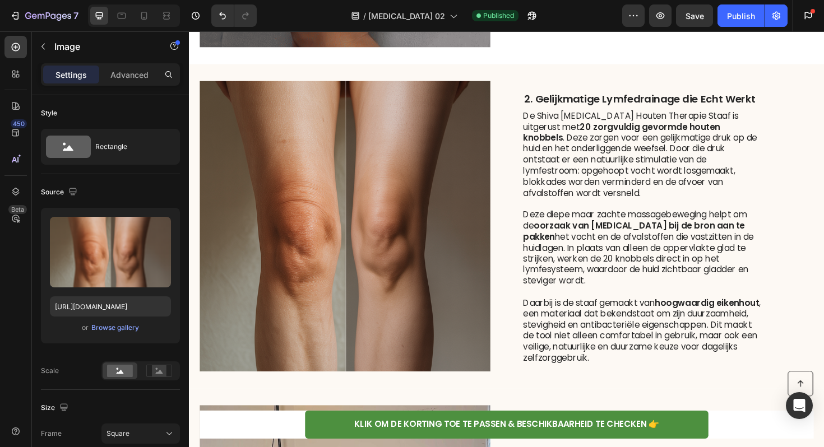
click at [141, 84] on div "Settings Advanced" at bounding box center [110, 74] width 139 height 22
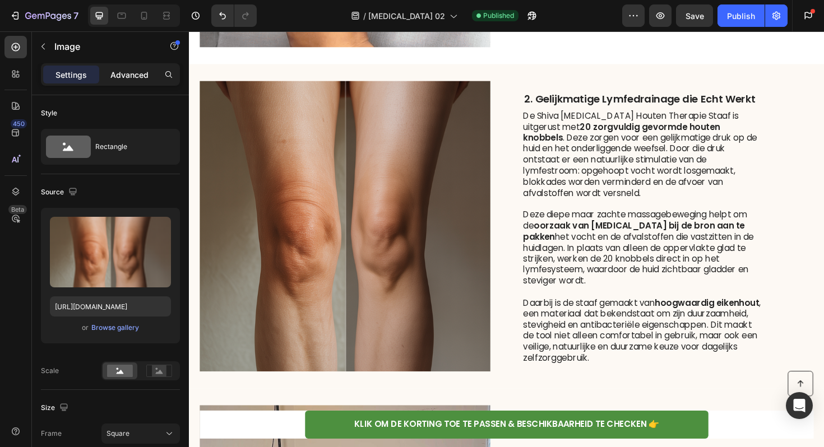
click at [141, 73] on p "Advanced" at bounding box center [129, 75] width 38 height 12
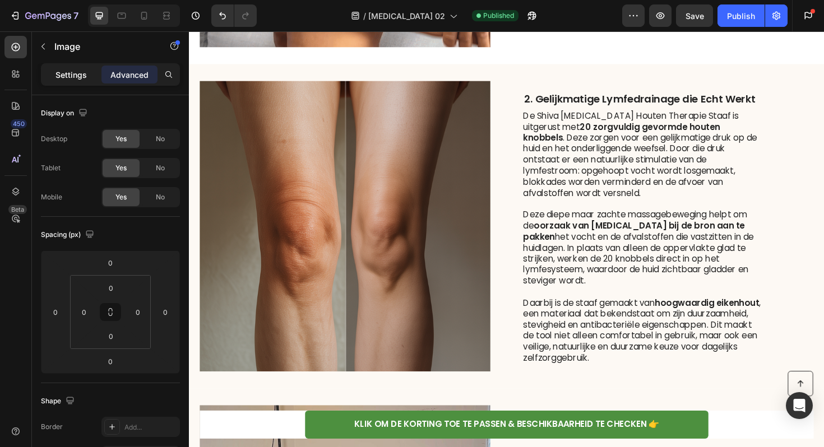
click at [72, 81] on div "Settings" at bounding box center [71, 75] width 56 height 18
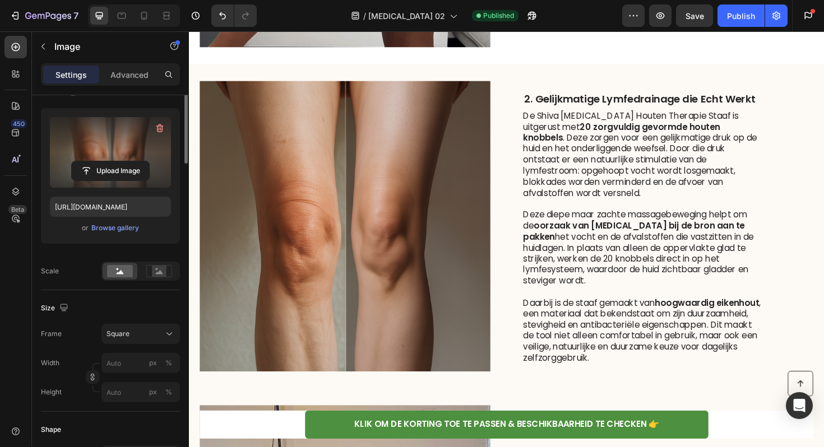
scroll to position [0, 0]
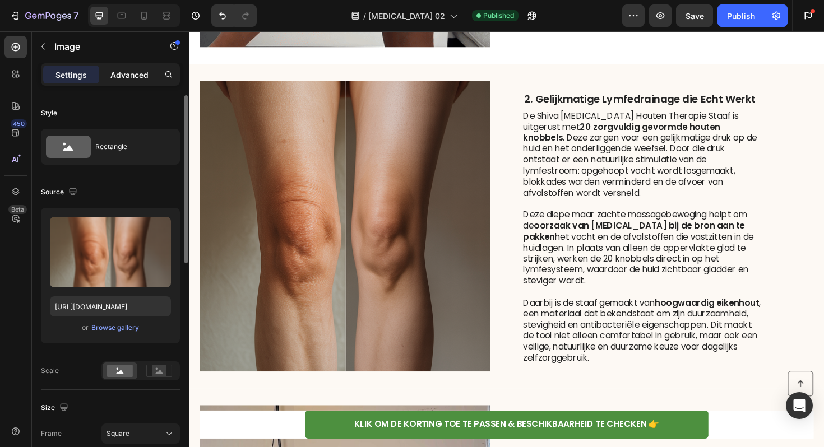
click at [137, 79] on p "Advanced" at bounding box center [129, 75] width 38 height 12
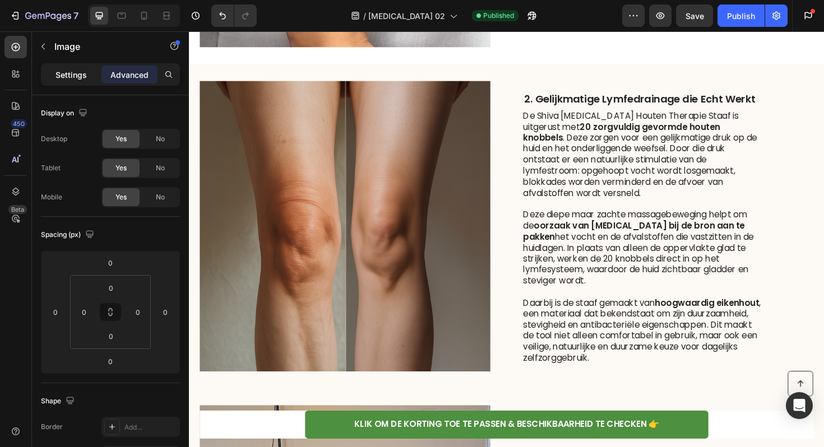
click at [70, 76] on p "Settings" at bounding box center [70, 75] width 31 height 12
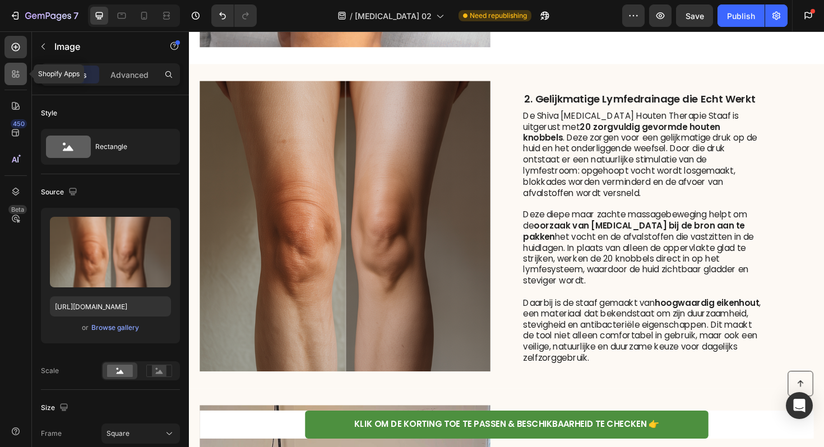
click at [18, 73] on icon at bounding box center [15, 73] width 11 height 11
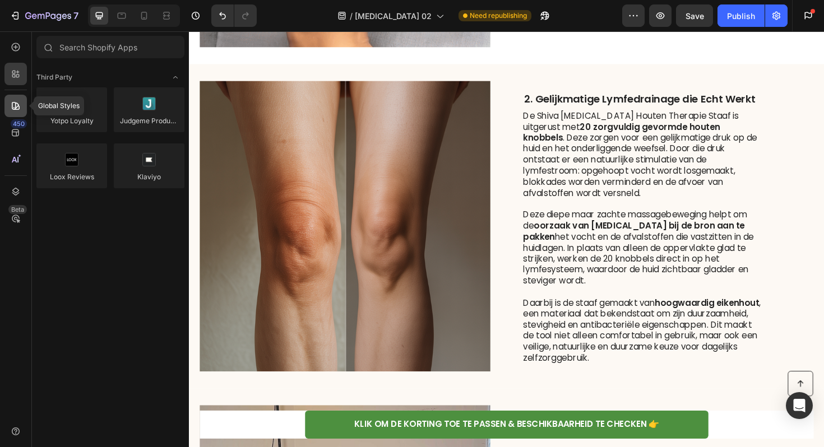
click at [16, 104] on icon at bounding box center [16, 106] width 8 height 8
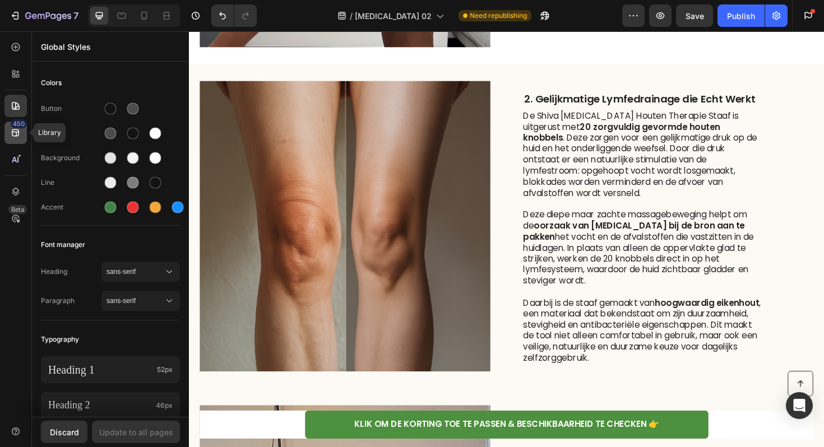
click at [17, 135] on icon at bounding box center [15, 132] width 11 height 11
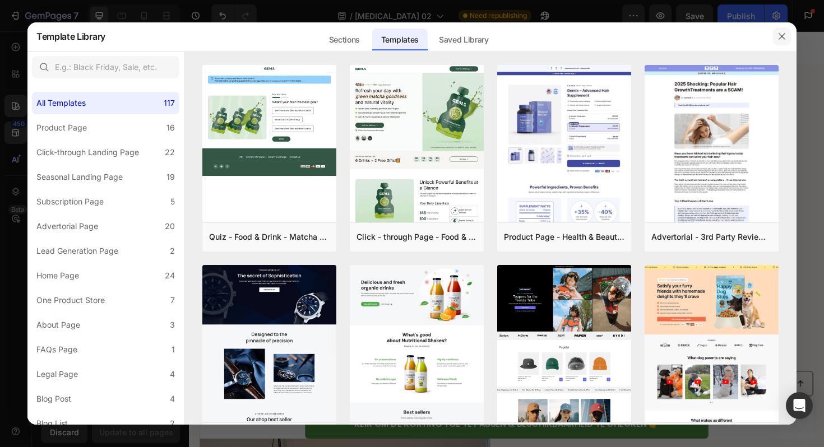
click at [780, 39] on icon "button" at bounding box center [781, 36] width 9 height 9
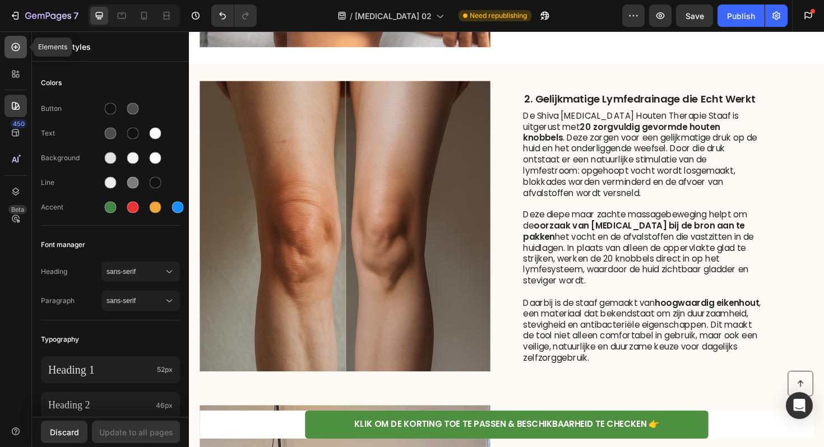
click at [17, 44] on icon at bounding box center [16, 47] width 8 height 8
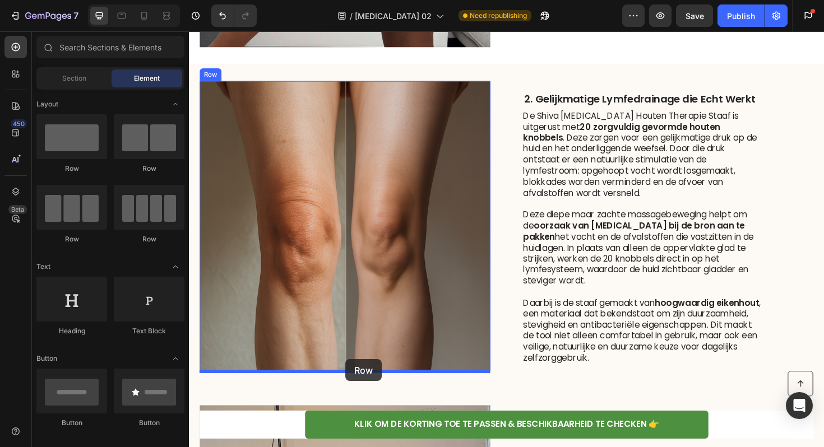
drag, startPoint x: 331, startPoint y: 160, endPoint x: 354, endPoint y: 377, distance: 218.1
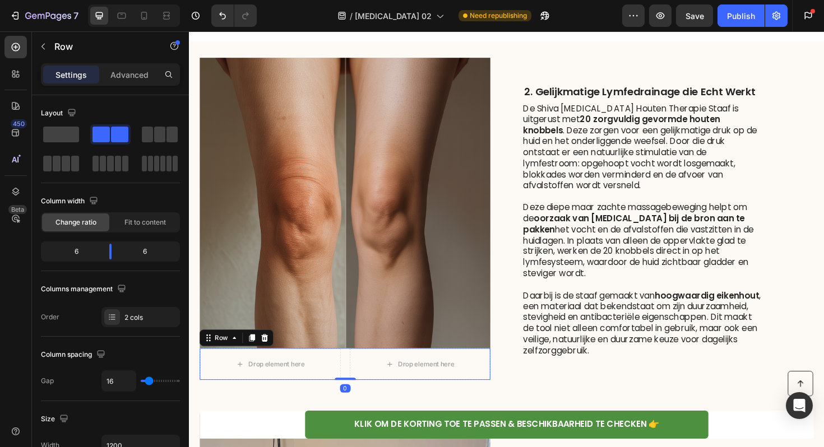
scroll to position [1101, 0]
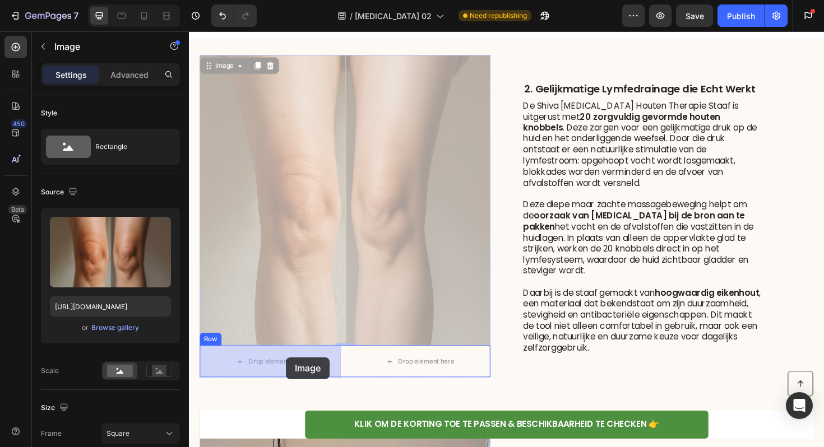
drag, startPoint x: 391, startPoint y: 197, endPoint x: 292, endPoint y: 376, distance: 205.0
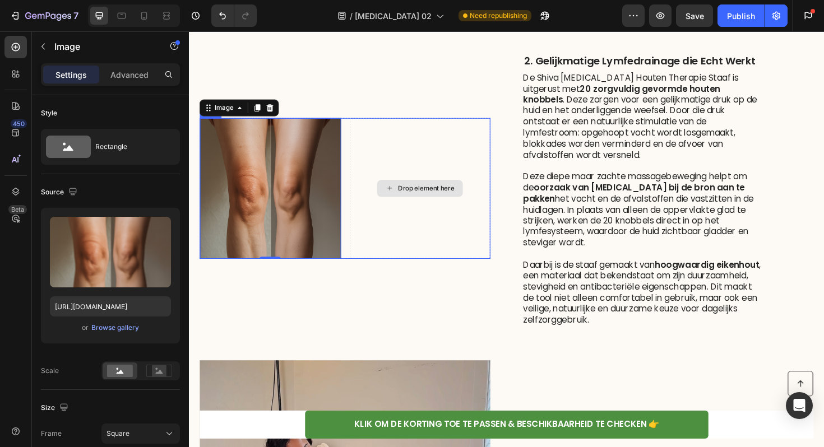
scroll to position [1075, 0]
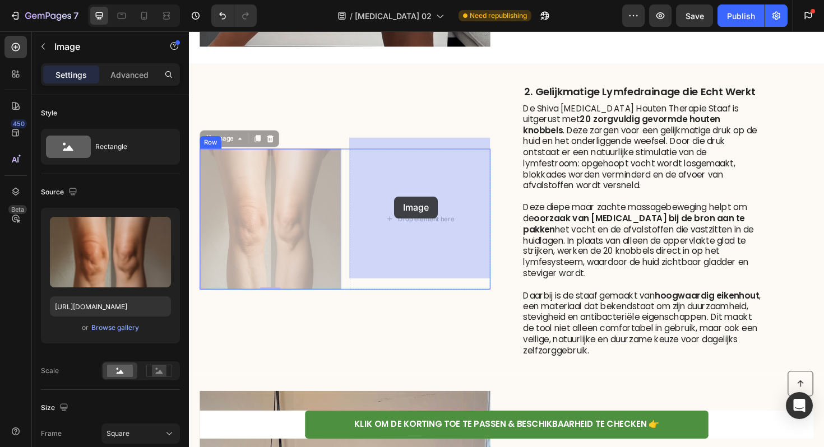
drag, startPoint x: 285, startPoint y: 211, endPoint x: 413, endPoint y: 205, distance: 127.9
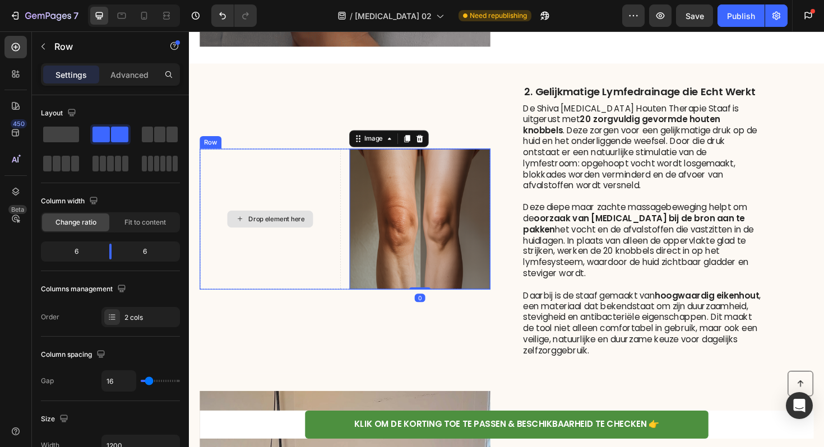
click at [240, 207] on div "Drop element here" at bounding box center [275, 231] width 150 height 150
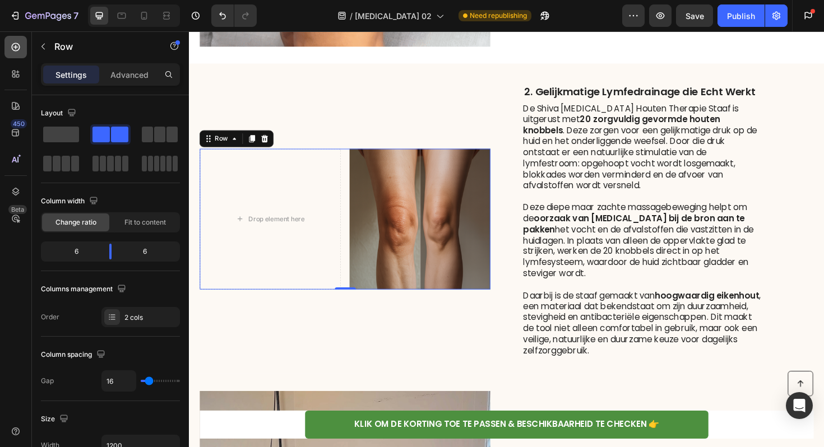
click at [20, 53] on div at bounding box center [15, 47] width 22 height 22
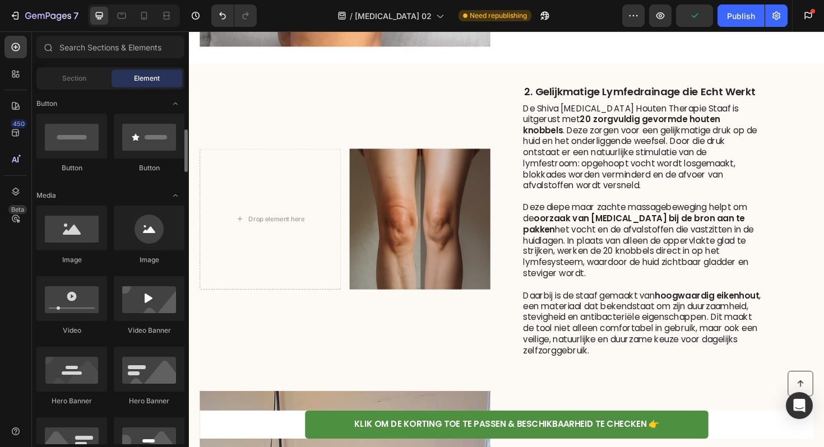
scroll to position [265, 0]
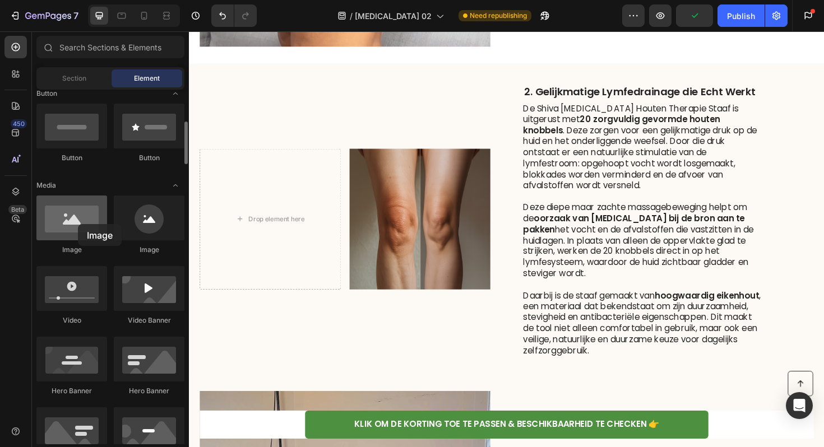
drag, startPoint x: 67, startPoint y: 223, endPoint x: 78, endPoint y: 224, distance: 10.7
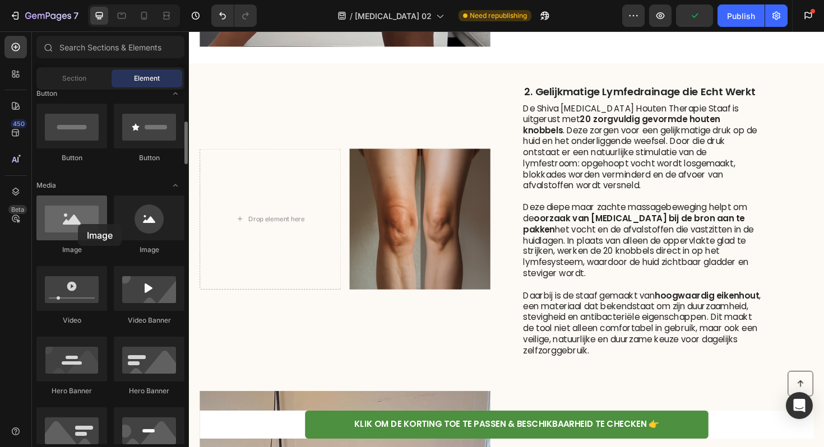
click at [78, 224] on div at bounding box center [71, 218] width 71 height 45
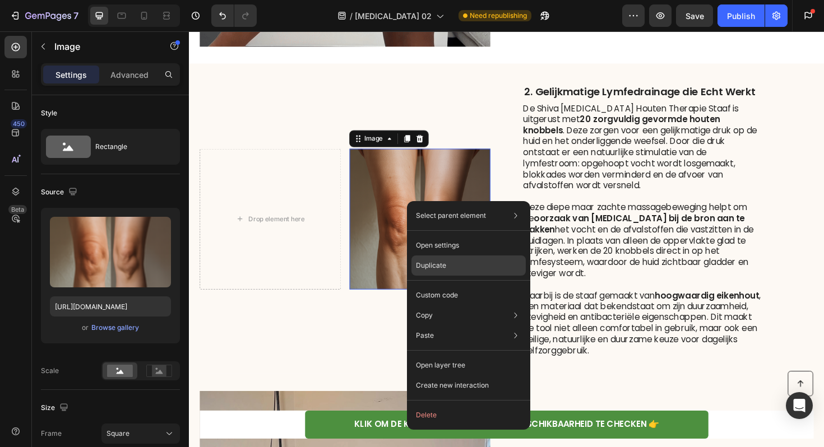
click at [432, 266] on p "Duplicate" at bounding box center [431, 266] width 30 height 10
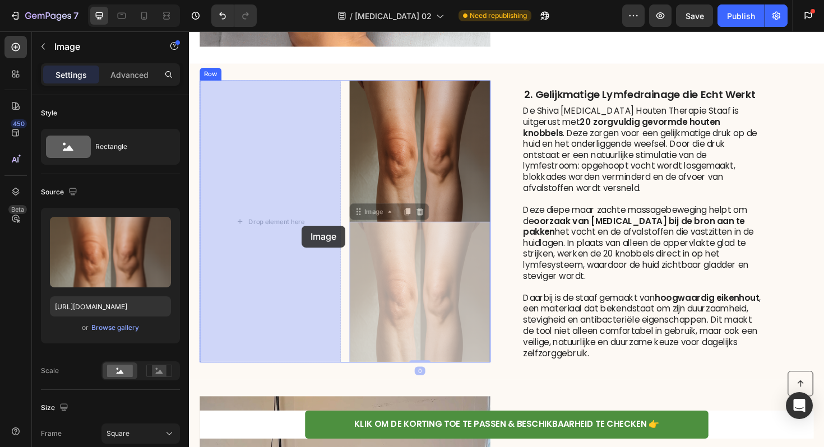
drag, startPoint x: 470, startPoint y: 292, endPoint x: 308, endPoint y: 236, distance: 171.4
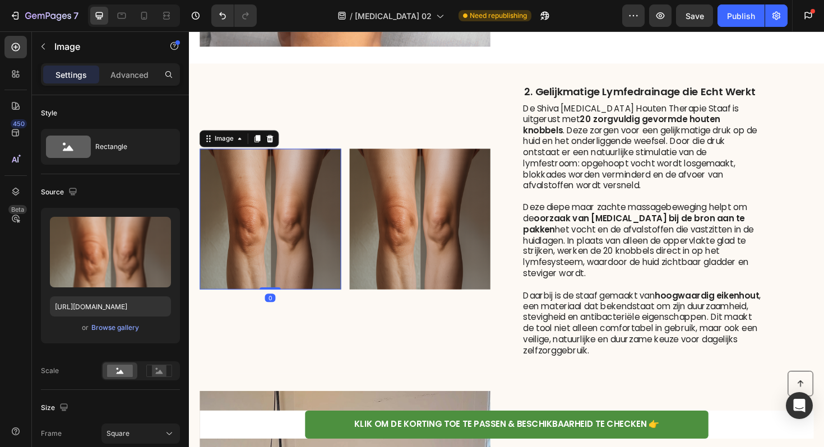
click at [308, 236] on img at bounding box center [275, 231] width 150 height 150
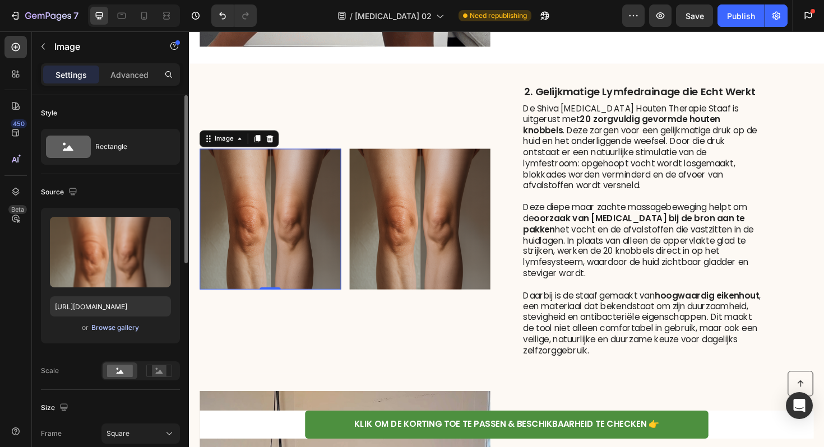
click at [122, 325] on div "Browse gallery" at bounding box center [115, 328] width 48 height 10
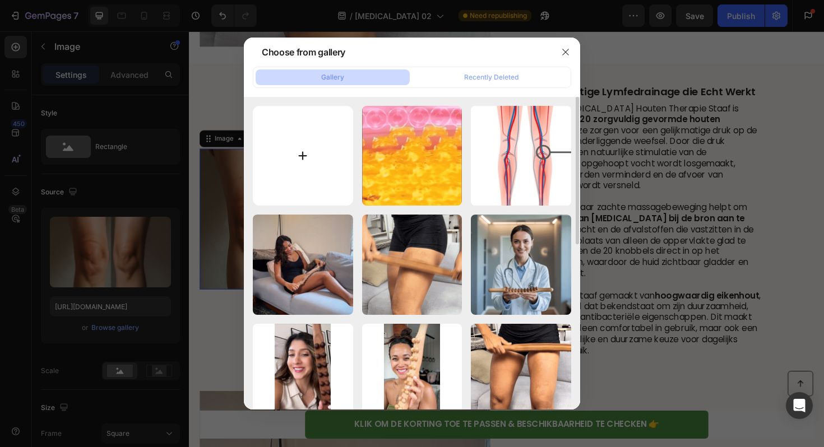
click at [320, 154] on input "file" at bounding box center [303, 156] width 100 height 100
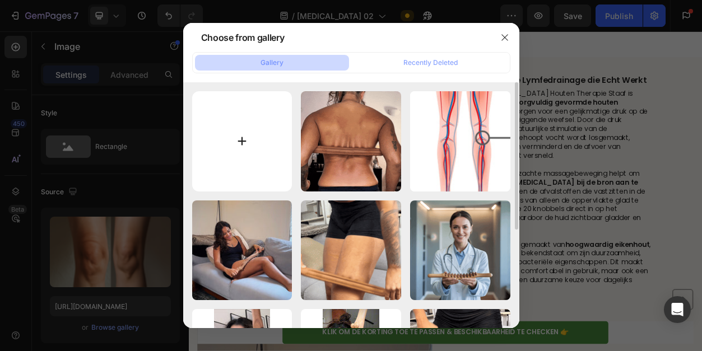
click at [242, 166] on input "file" at bounding box center [242, 141] width 100 height 100
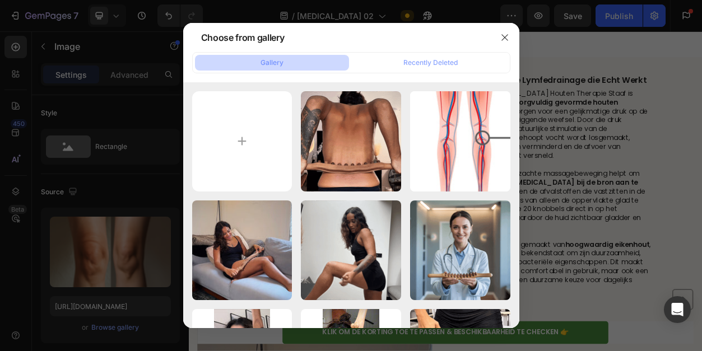
type input "C:\fakepath\Naamloos-4.png"
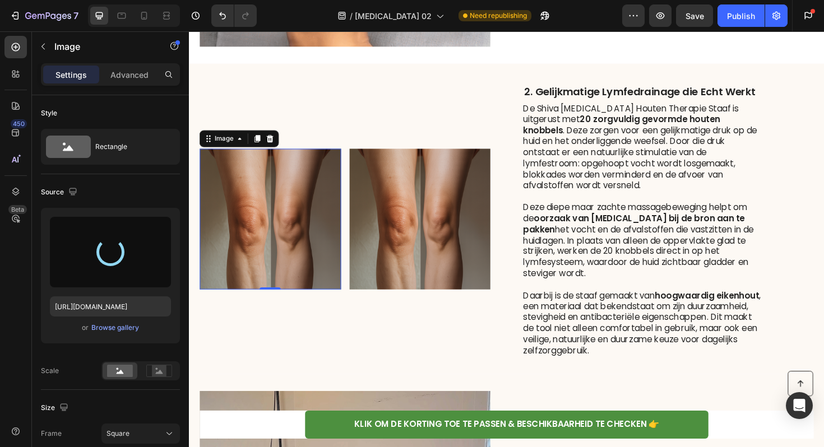
type input "[URL][DOMAIN_NAME]"
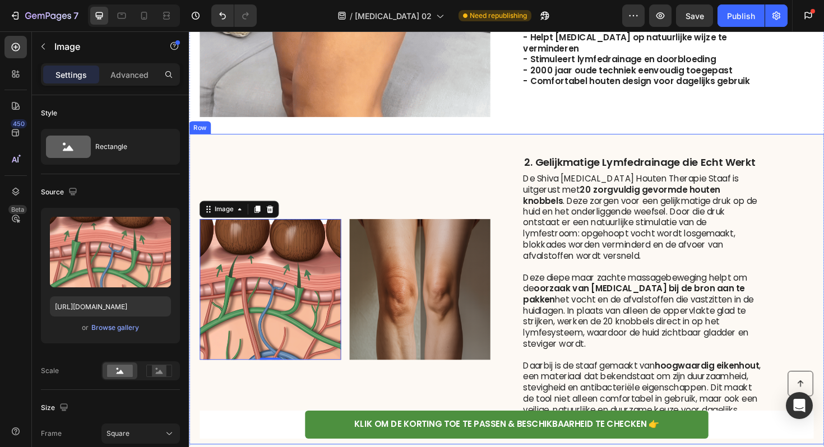
scroll to position [992, 0]
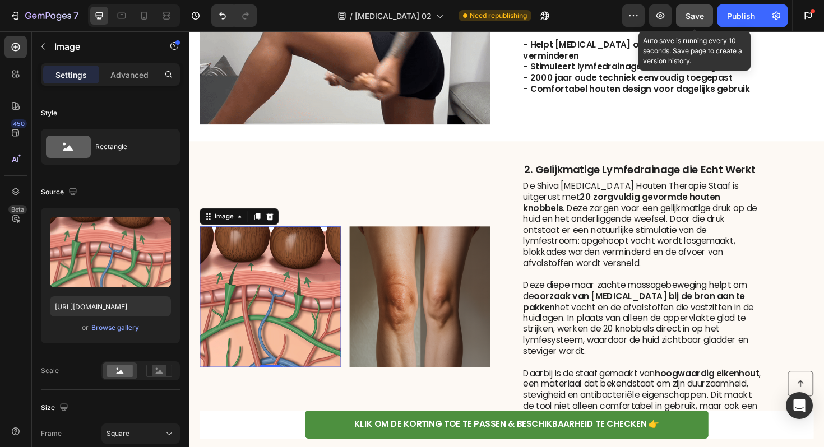
click at [703, 19] on span "Save" at bounding box center [695, 16] width 18 height 10
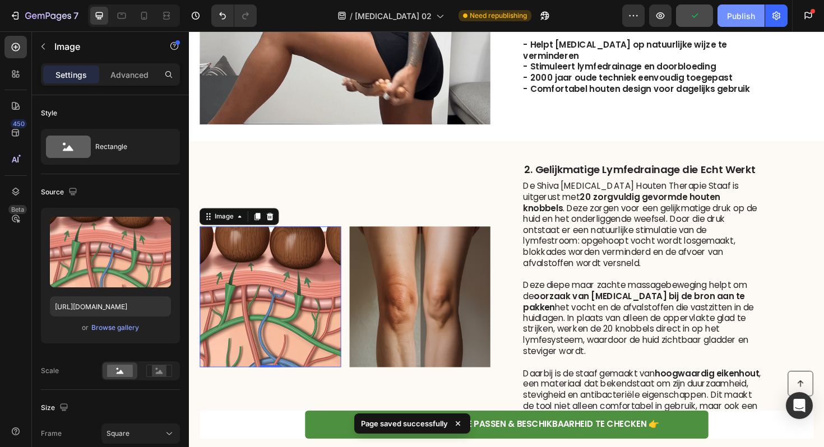
click at [743, 18] on div "Publish" at bounding box center [741, 16] width 28 height 12
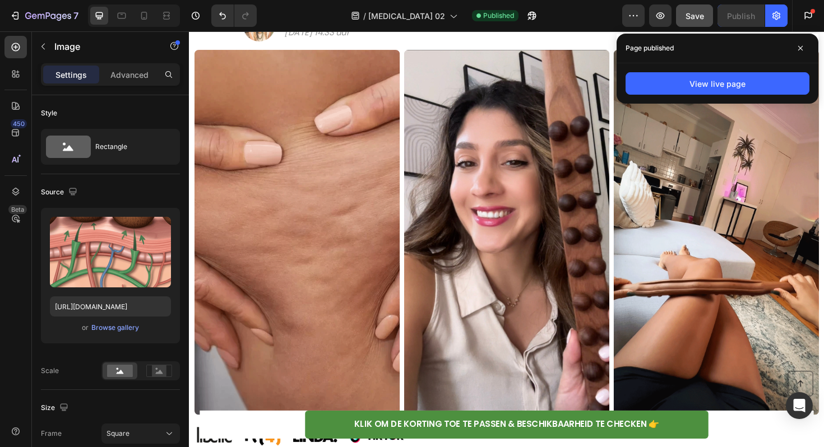
scroll to position [0, 0]
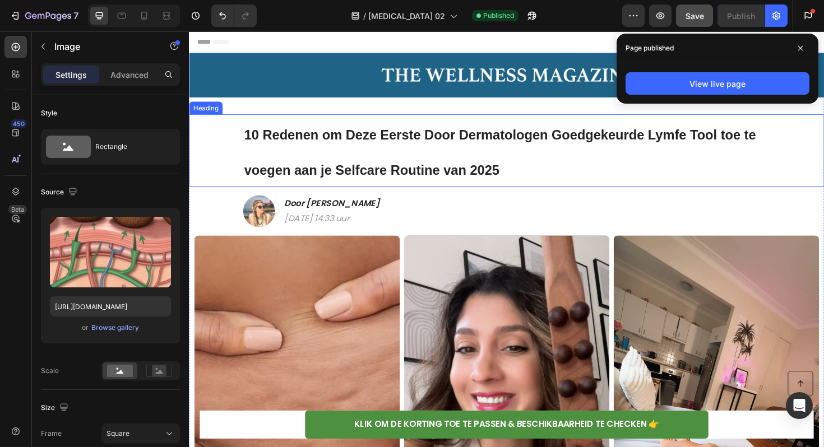
click at [483, 143] on strong "10 Redenen om Deze Eerste Door Dermatologen Goedgekeurde Lymfe Tool toe te voeg…" at bounding box center [518, 159] width 542 height 53
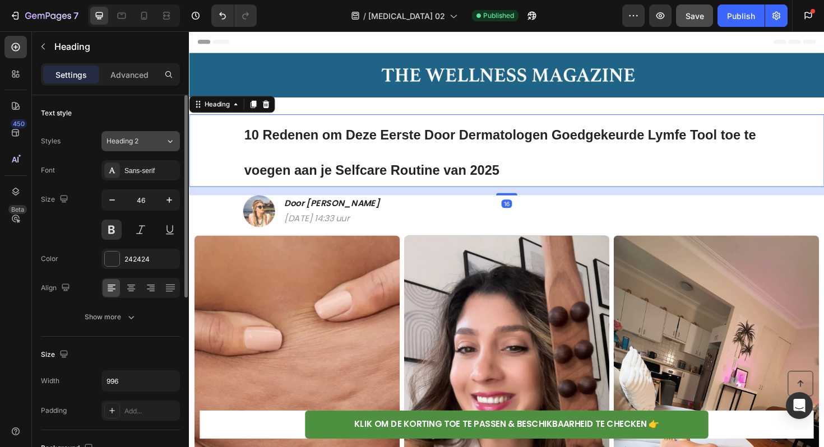
click at [149, 145] on div "Heading 2" at bounding box center [129, 141] width 45 height 10
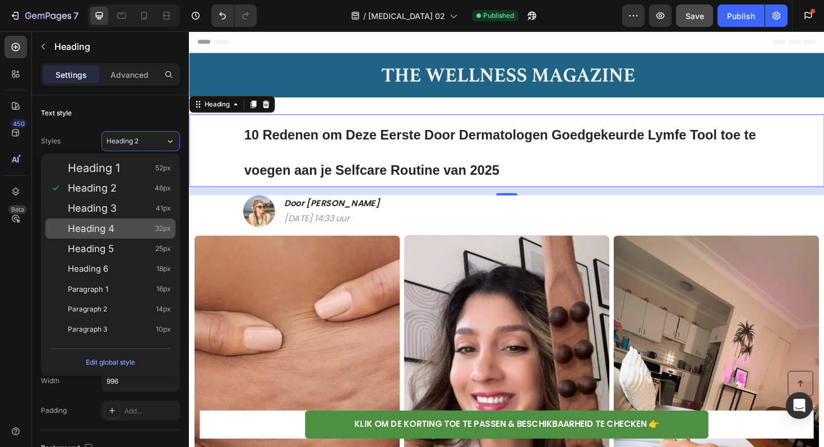
click at [124, 231] on div "Heading 4 32px" at bounding box center [119, 228] width 103 height 11
type input "32"
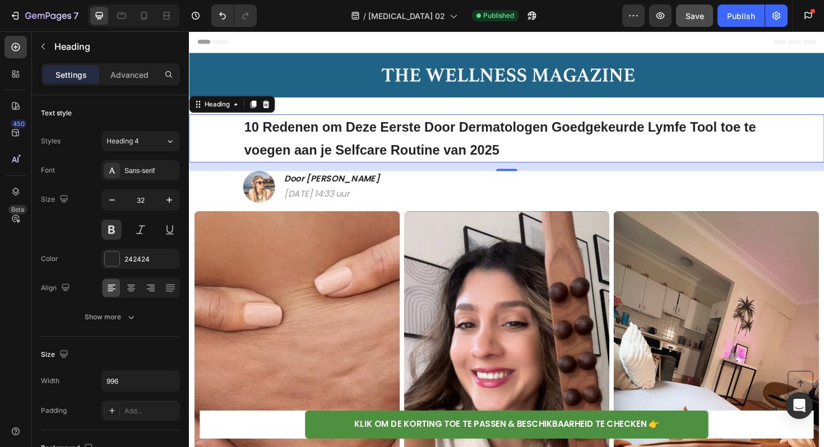
click at [336, 148] on h1 "10 Redenen om Deze Eerste Door Dermatologen Goedgekeurde Lymfe Tool toe te voeg…" at bounding box center [525, 144] width 558 height 51
click at [336, 148] on p "10 Redenen om Deze Eerste Door Dermatologen Goedgekeurde Lymfe Tool toe te voeg…" at bounding box center [525, 145] width 556 height 49
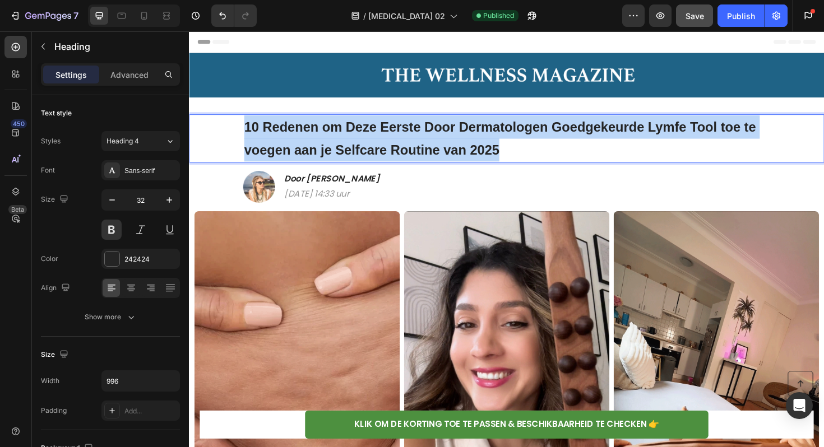
click at [336, 148] on p "10 Redenen om Deze Eerste Door Dermatologen Goedgekeurde Lymfe Tool toe te voeg…" at bounding box center [525, 145] width 556 height 49
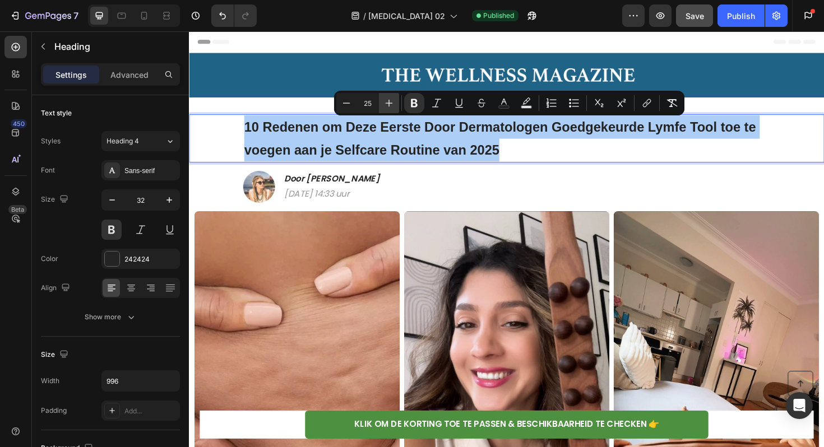
click at [395, 105] on button "Plus" at bounding box center [389, 103] width 20 height 20
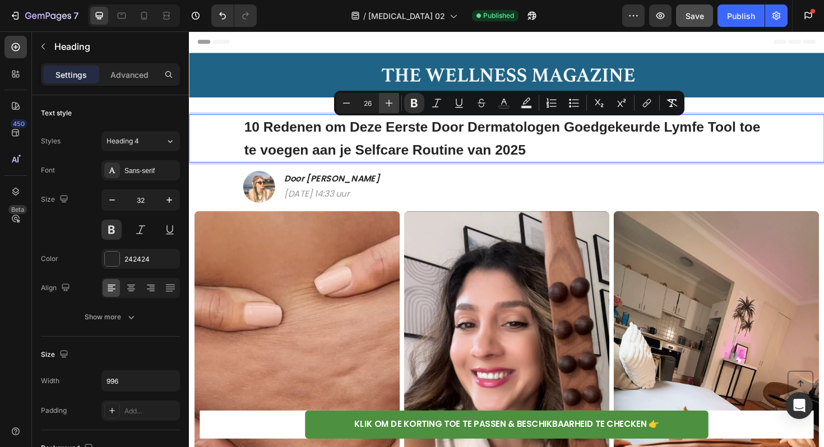
click at [395, 105] on button "Plus" at bounding box center [389, 103] width 20 height 20
type input "27"
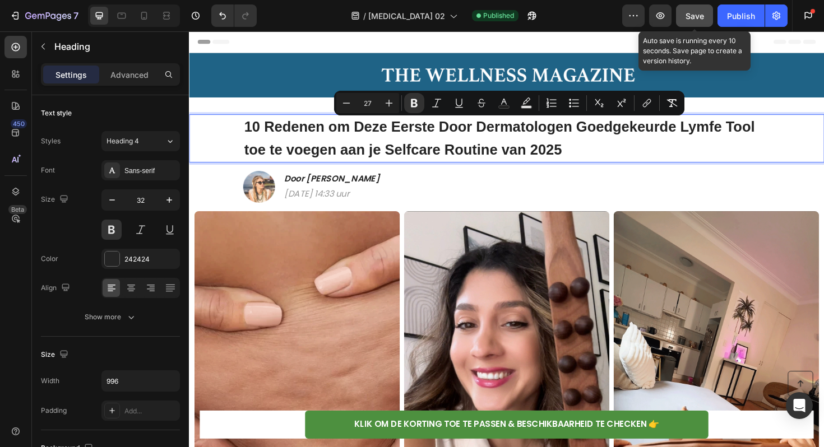
click at [697, 20] on span "Save" at bounding box center [695, 16] width 18 height 10
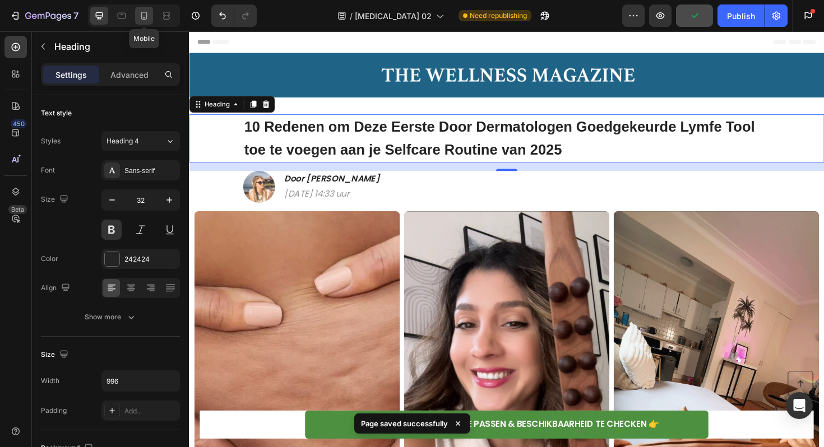
click at [143, 20] on icon at bounding box center [143, 15] width 11 height 11
type input "29"
type input "100%"
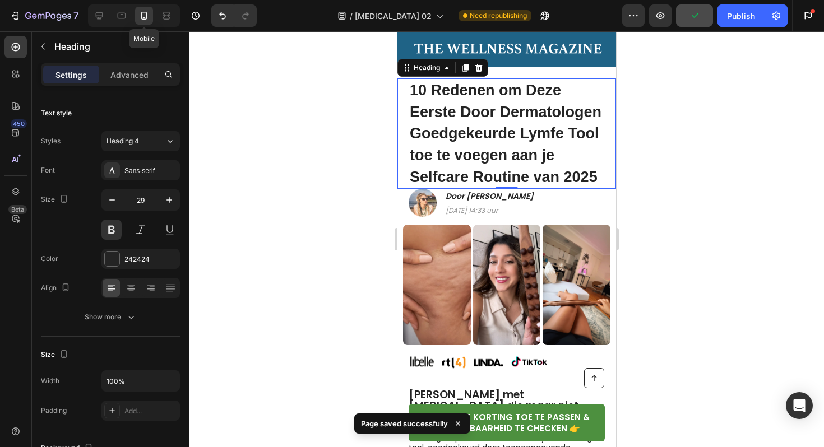
scroll to position [31, 0]
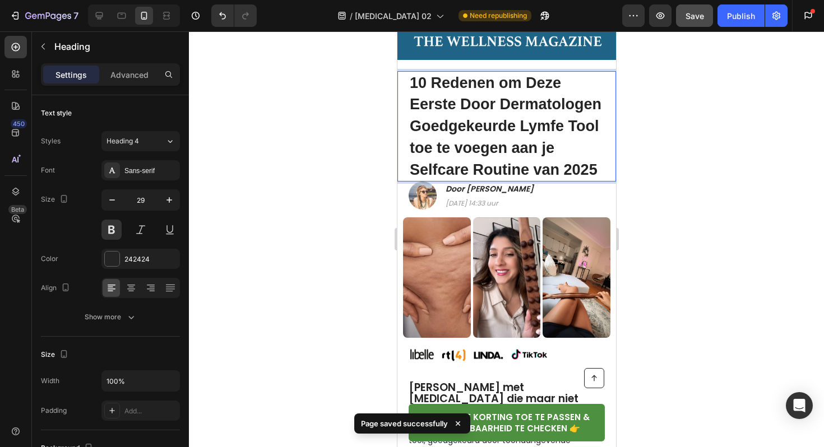
click at [467, 115] on p "10 Redenen om Deze Eerste Door Dermatologen Goedgekeurde Lymfe Tool toe te voeg…" at bounding box center [506, 126] width 194 height 109
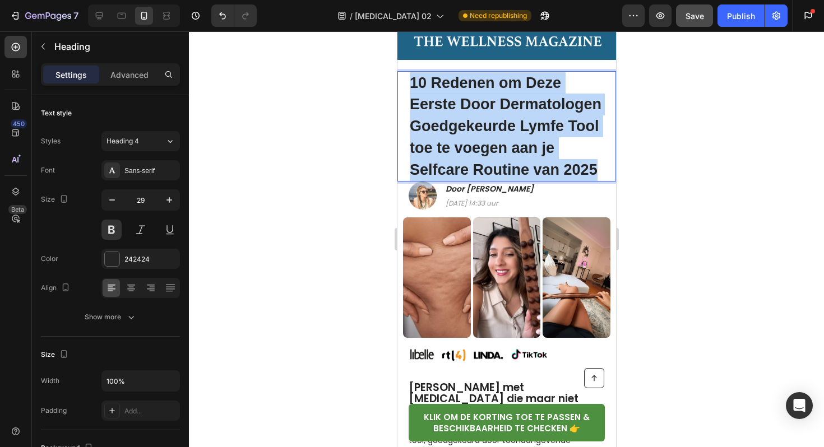
click at [467, 115] on p "10 Redenen om Deze Eerste Door Dermatologen Goedgekeurde Lymfe Tool toe te voeg…" at bounding box center [506, 126] width 194 height 109
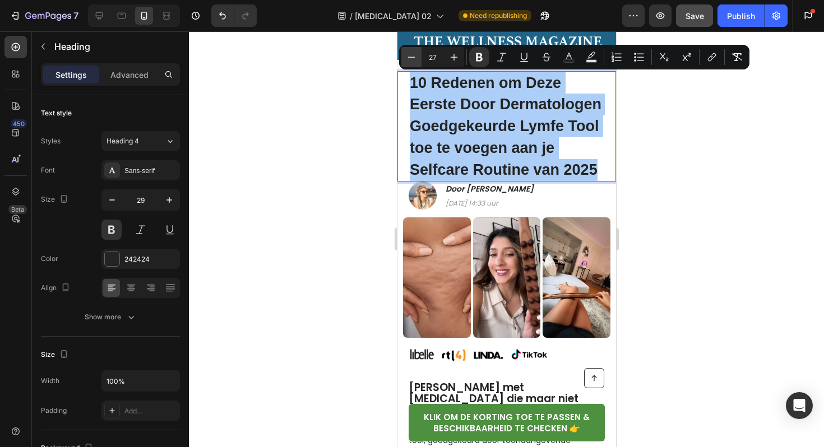
click at [414, 52] on icon "Editor contextual toolbar" at bounding box center [411, 57] width 11 height 11
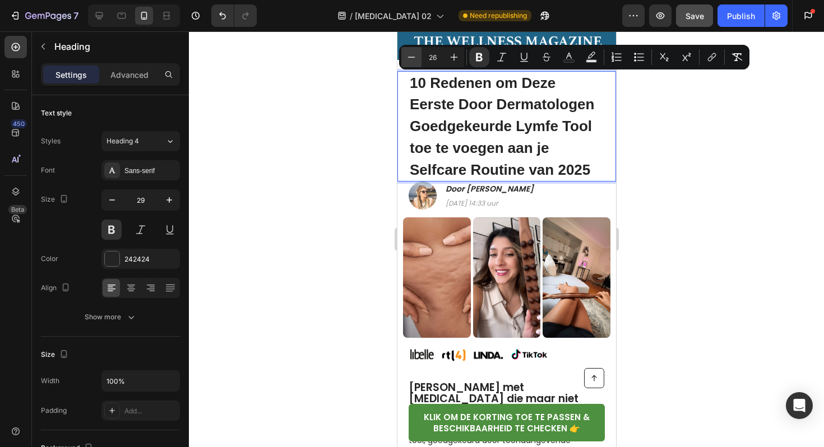
click at [414, 52] on icon "Editor contextual toolbar" at bounding box center [411, 57] width 11 height 11
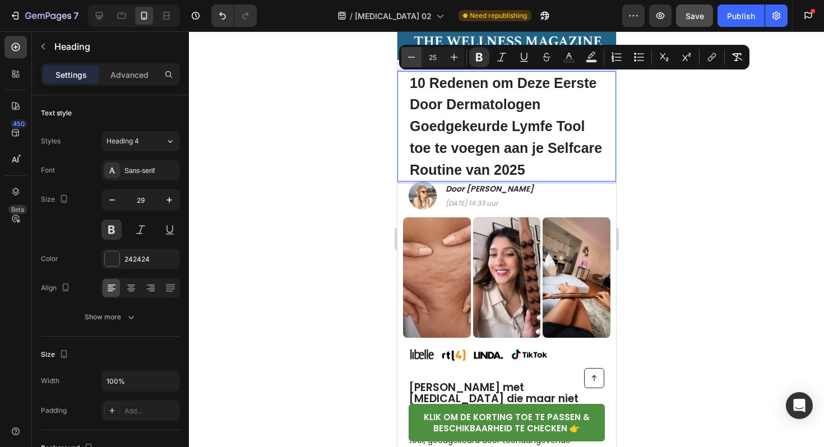
click at [406, 61] on icon "Editor contextual toolbar" at bounding box center [411, 57] width 11 height 11
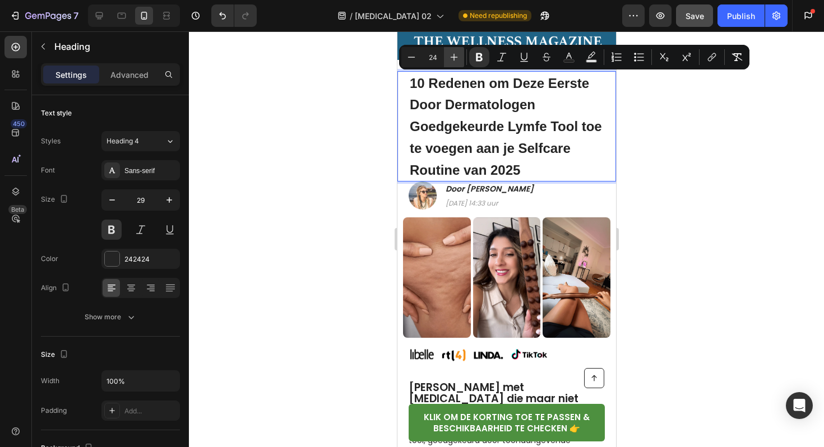
click at [453, 63] on button "Plus" at bounding box center [454, 57] width 20 height 20
type input "26"
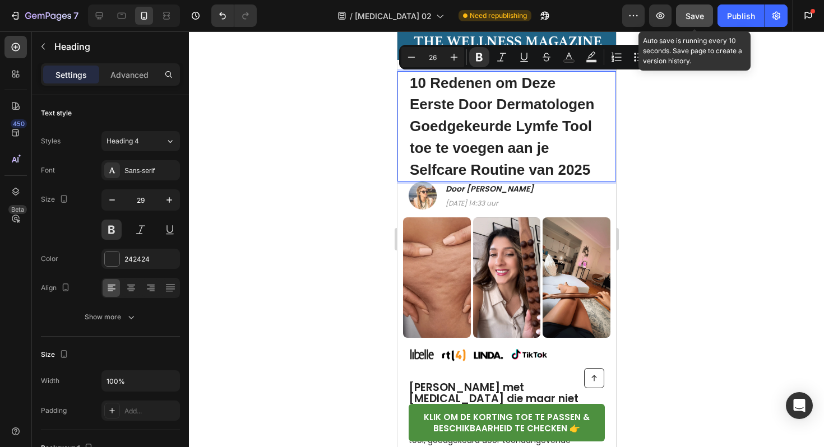
click at [694, 18] on span "Save" at bounding box center [695, 16] width 18 height 10
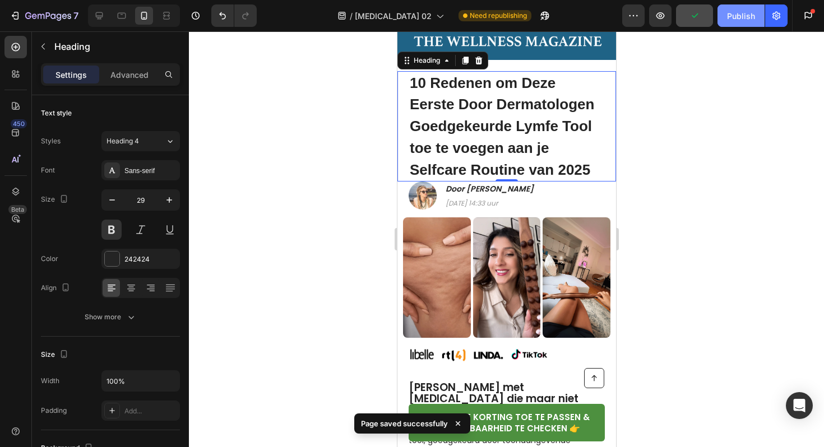
click at [748, 18] on div "Publish" at bounding box center [741, 16] width 28 height 12
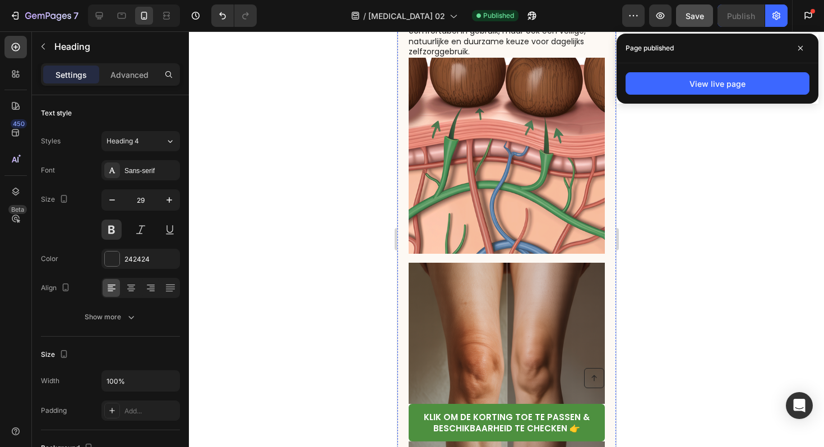
scroll to position [1281, 0]
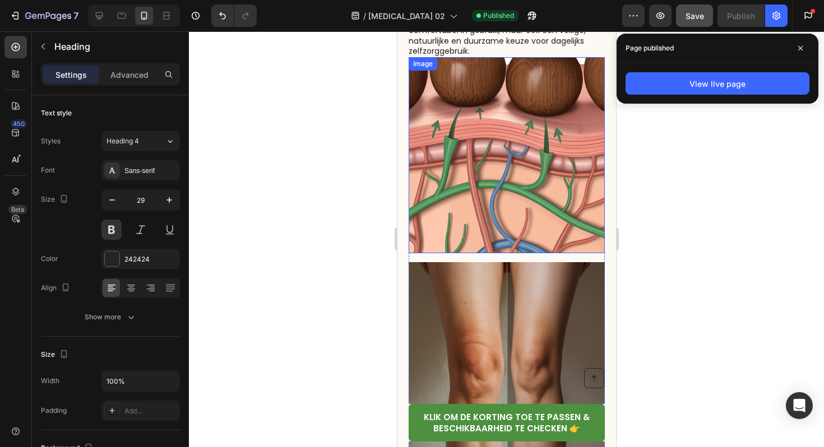
click at [527, 170] on img at bounding box center [506, 155] width 196 height 196
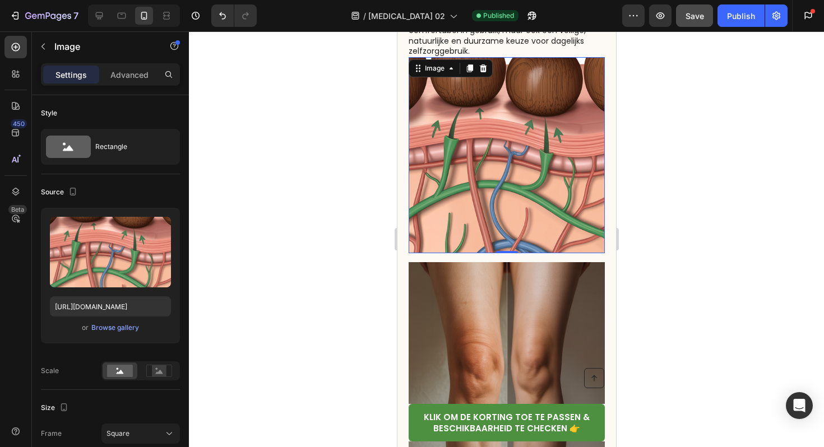
scroll to position [1026, 0]
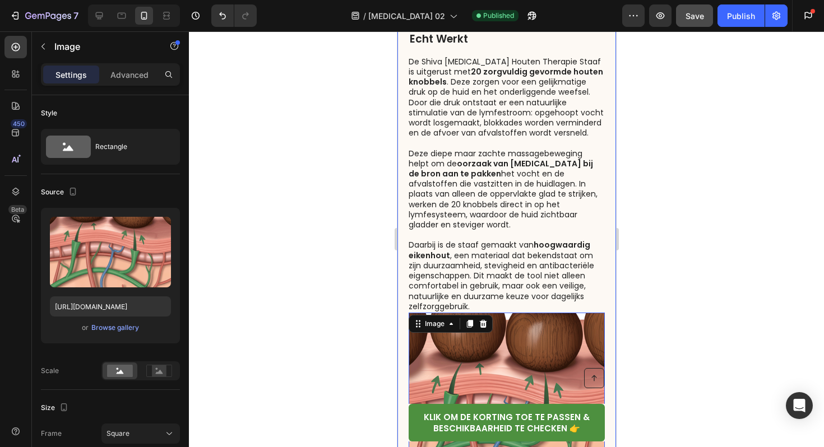
click at [404, 293] on div "Image 0 Image Row Row 2. Gelijkmatige Lymfedrainage die Echt Werkt Heading De S…" at bounding box center [506, 364] width 219 height 730
click at [521, 342] on img at bounding box center [506, 411] width 196 height 196
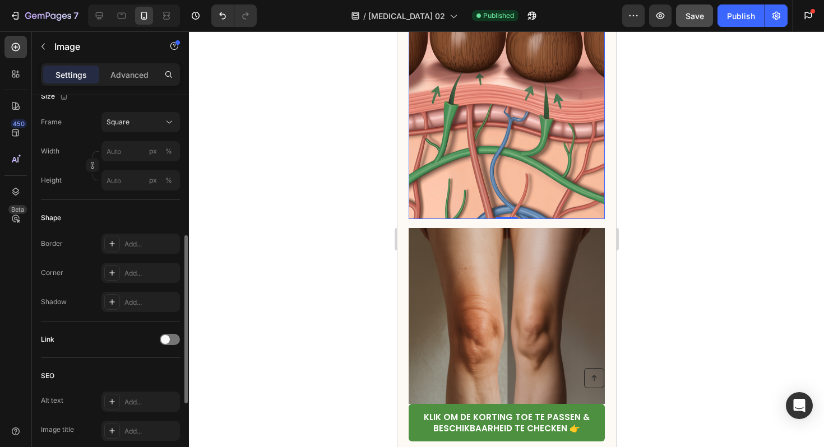
scroll to position [320, 0]
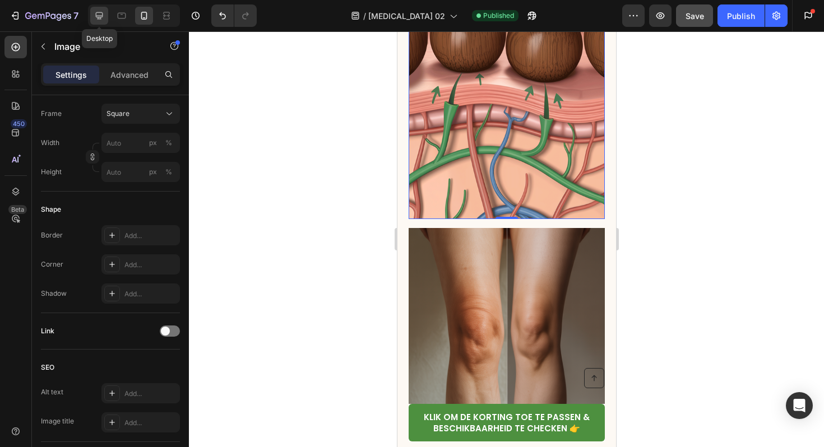
click at [101, 20] on icon at bounding box center [99, 15] width 11 height 11
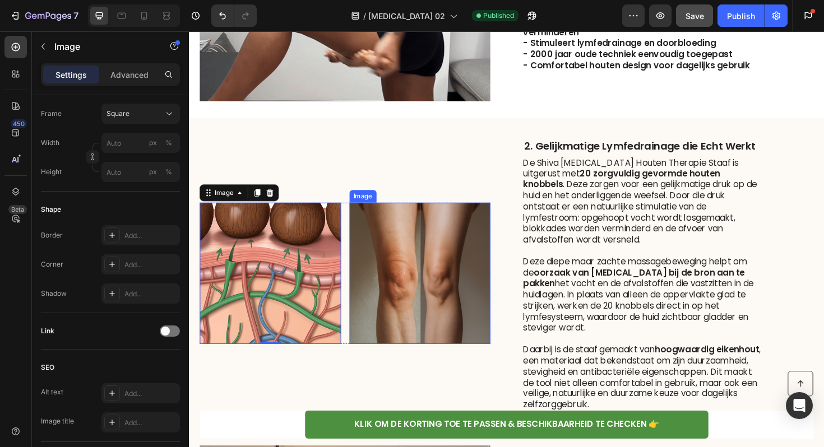
scroll to position [989, 0]
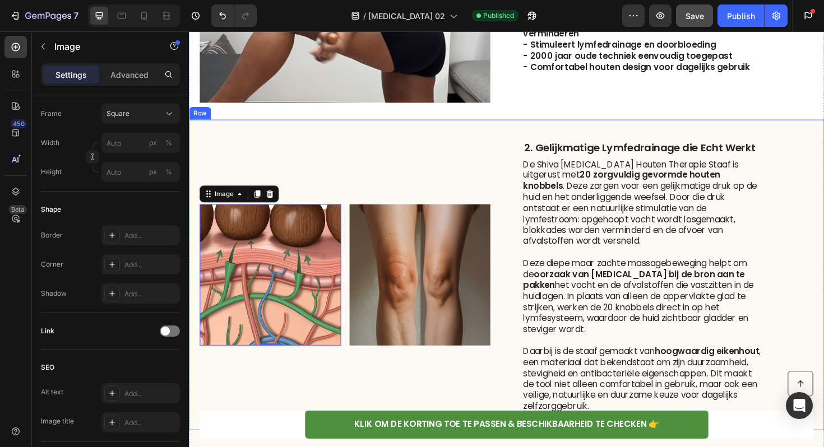
click at [421, 174] on div "Image 0 Image Row Row" at bounding box center [354, 289] width 308 height 293
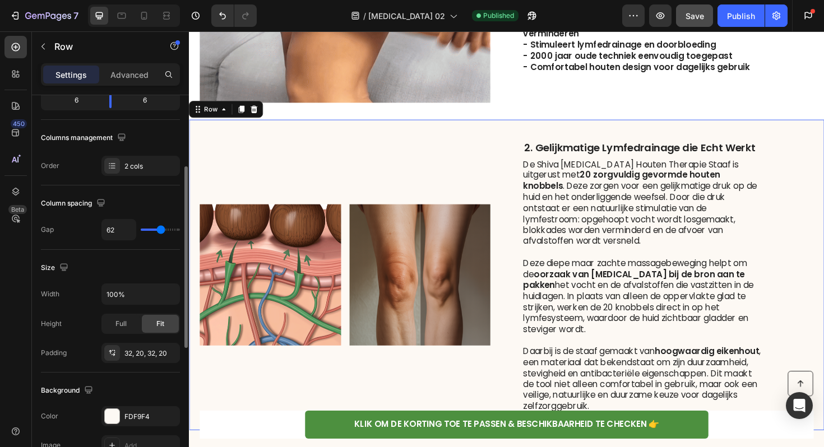
scroll to position [175, 0]
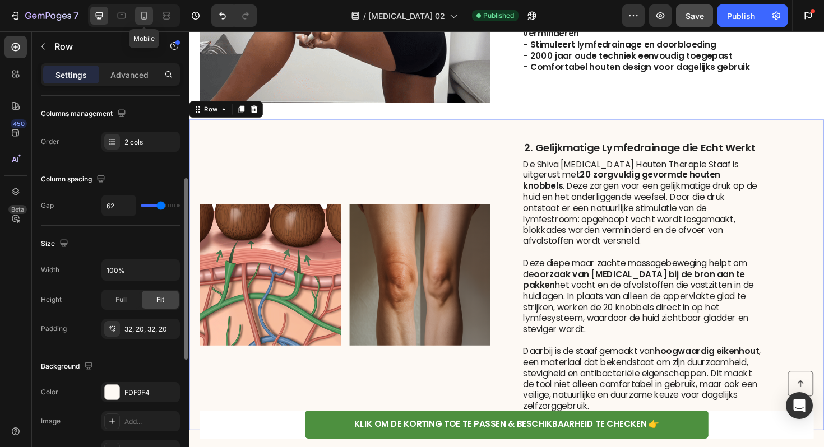
click at [146, 19] on icon at bounding box center [144, 16] width 6 height 8
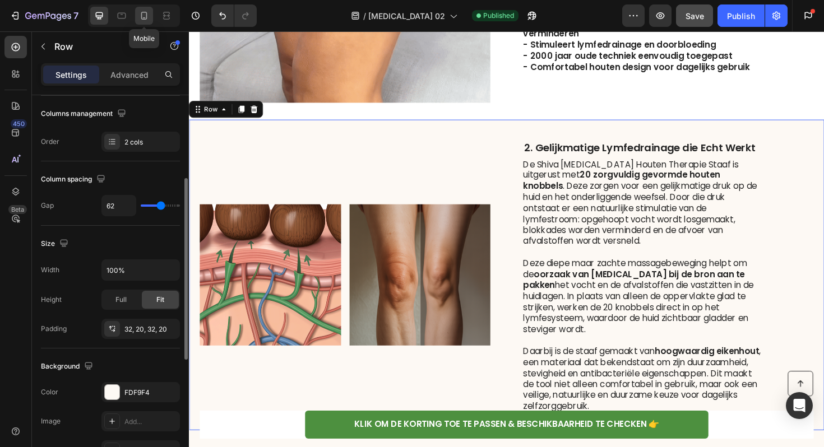
type input "0"
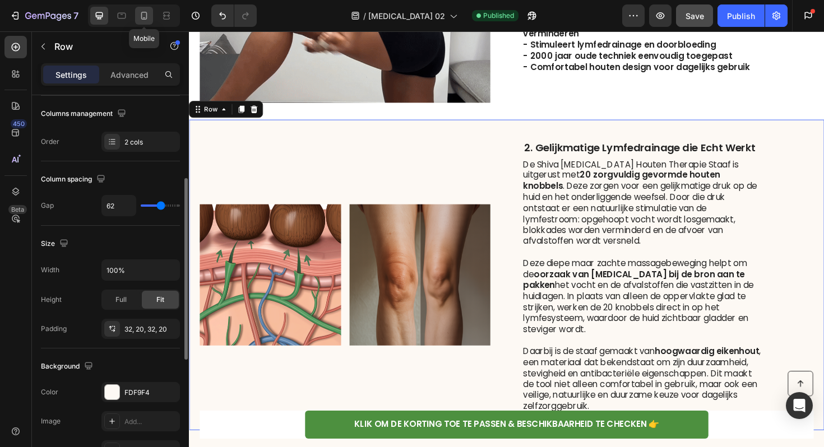
type input "0"
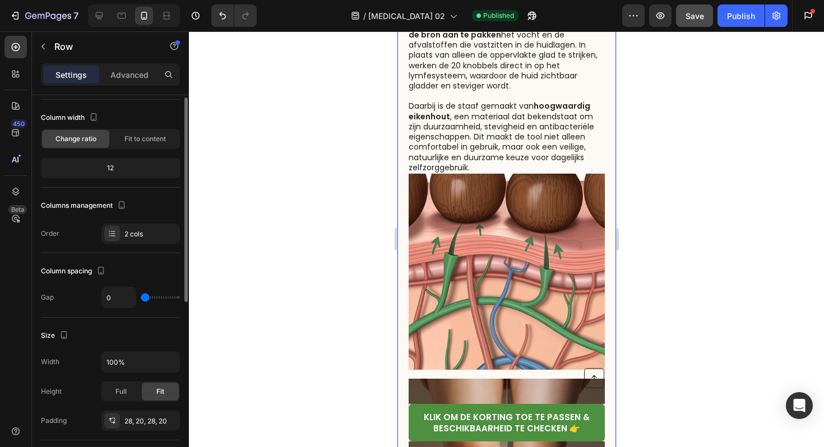
scroll to position [37, 0]
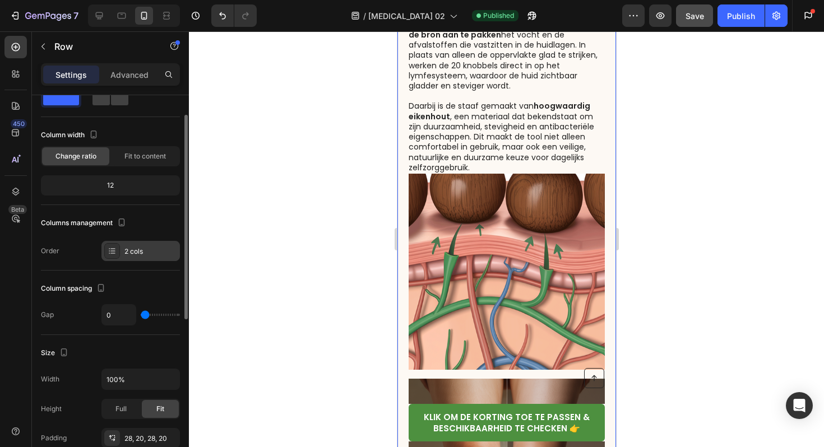
click at [138, 253] on div "2 cols" at bounding box center [150, 252] width 53 height 10
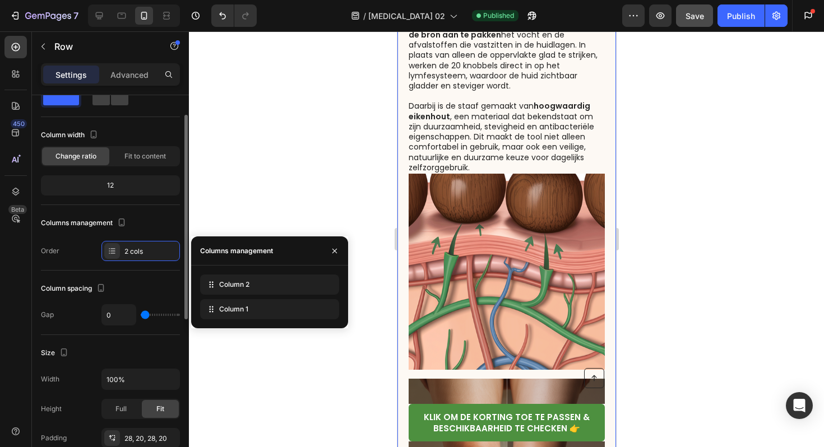
click at [75, 335] on div "Layout Column width Change ratio Fit to content 12 Columns management Order 2 c…" at bounding box center [110, 396] width 139 height 123
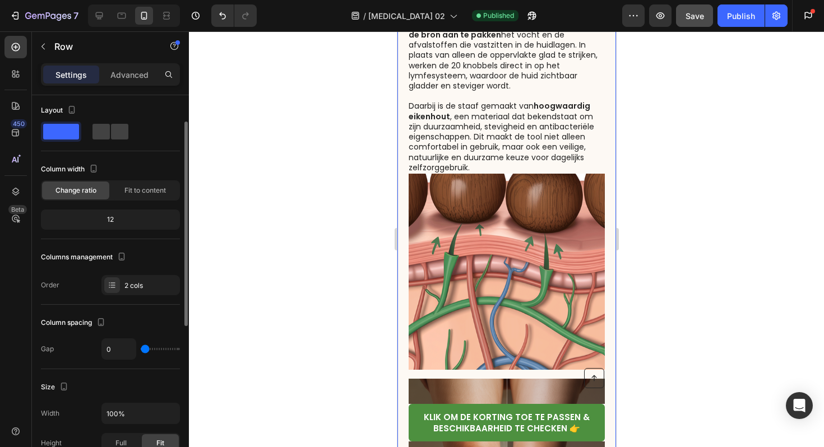
scroll to position [0, 0]
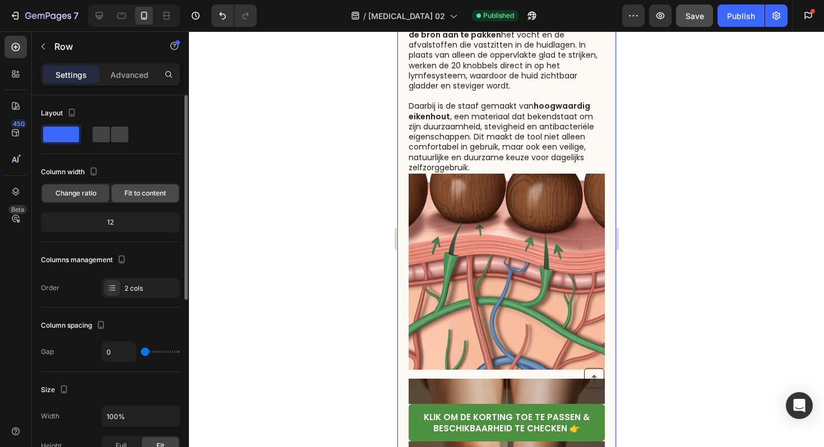
click at [144, 193] on span "Fit to content" at bounding box center [144, 193] width 41 height 10
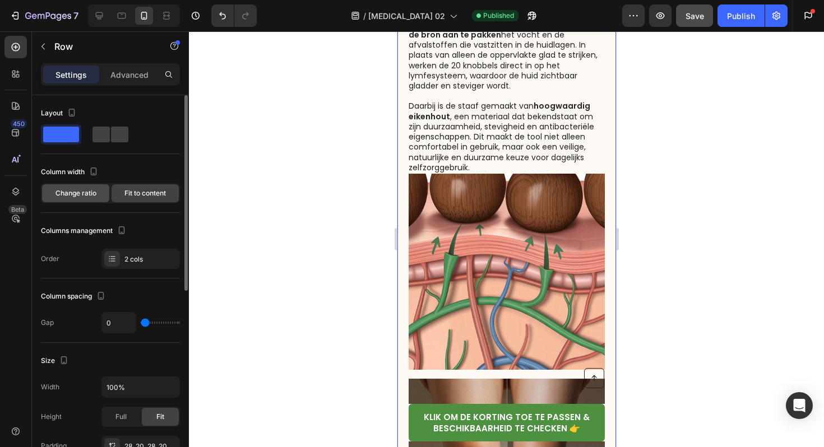
click at [80, 198] on div "Change ratio" at bounding box center [75, 193] width 67 height 18
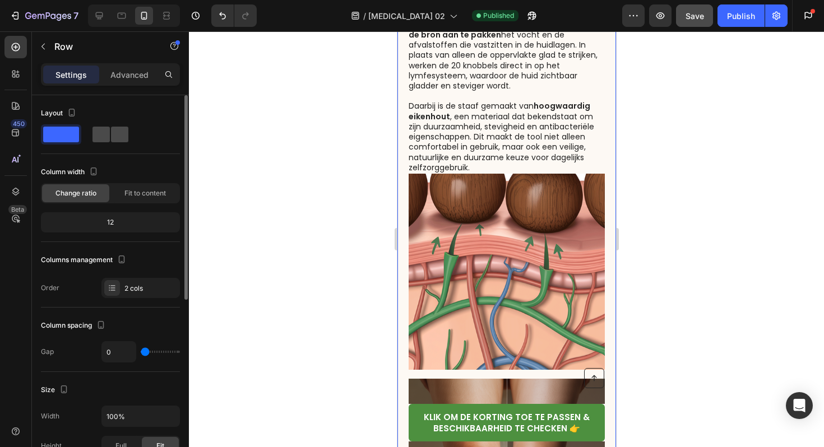
click at [111, 133] on span at bounding box center [119, 135] width 17 height 16
type input "62"
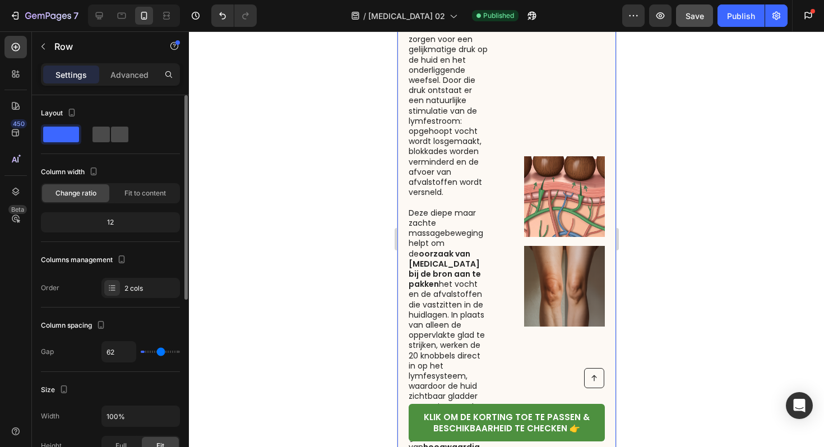
scroll to position [1142, 0]
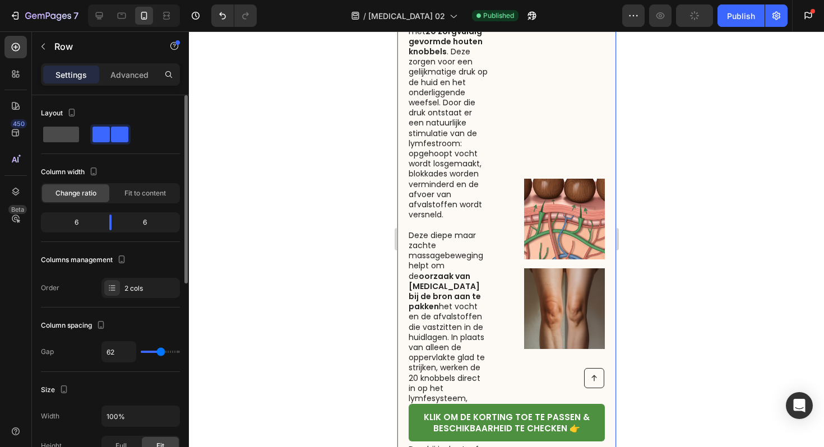
click at [50, 132] on span at bounding box center [61, 135] width 36 height 16
type input "0"
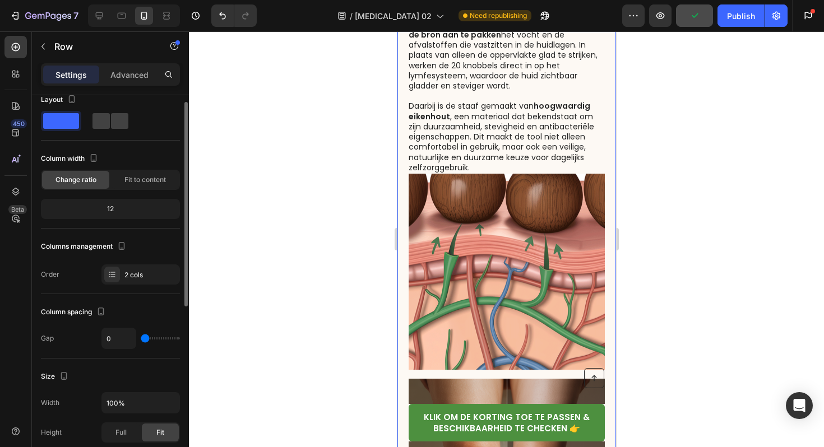
scroll to position [14, 0]
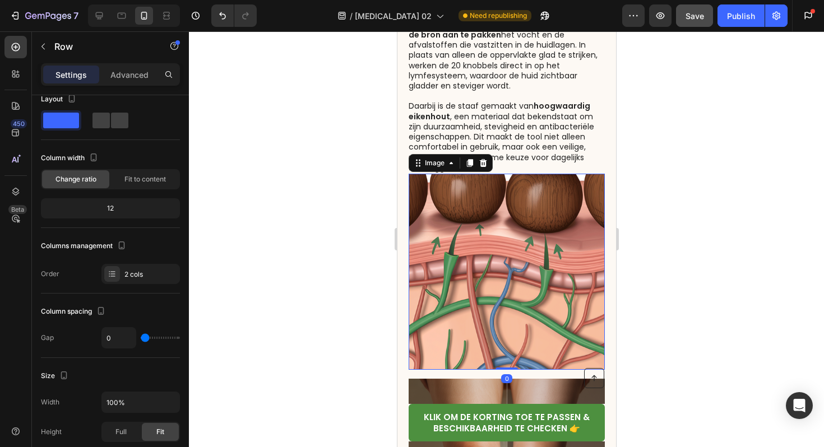
click at [552, 252] on img at bounding box center [506, 272] width 196 height 196
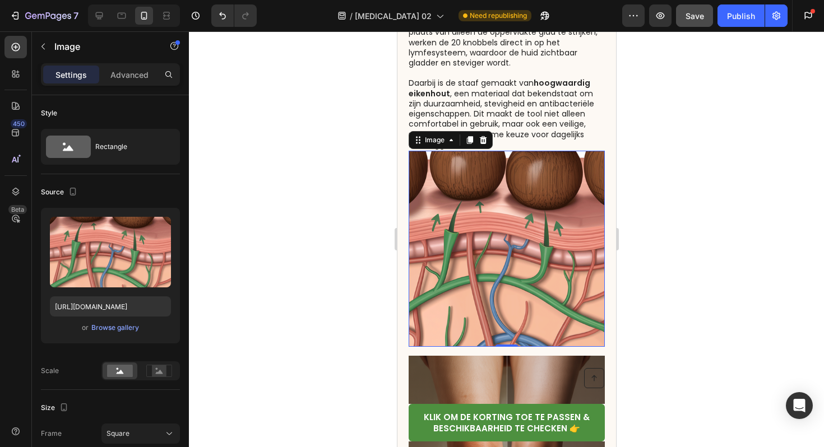
scroll to position [1216, 0]
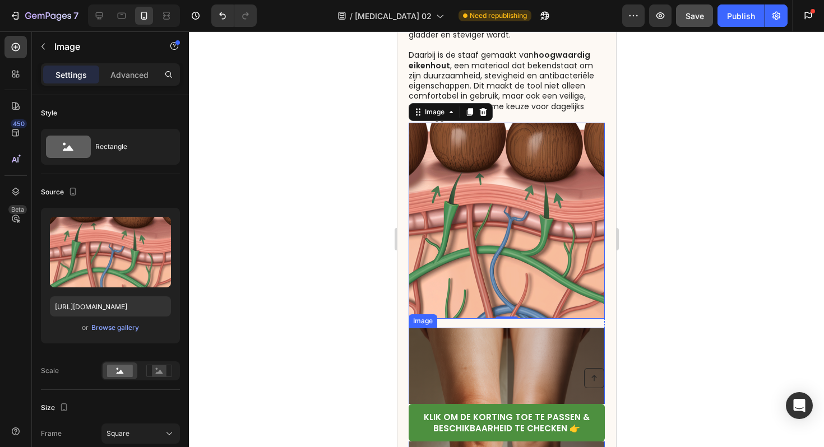
click at [494, 336] on img at bounding box center [506, 426] width 196 height 196
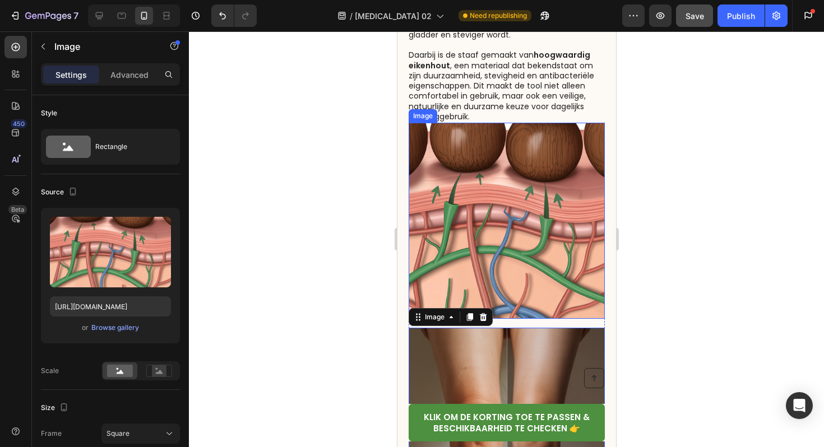
click at [507, 211] on img at bounding box center [506, 221] width 196 height 196
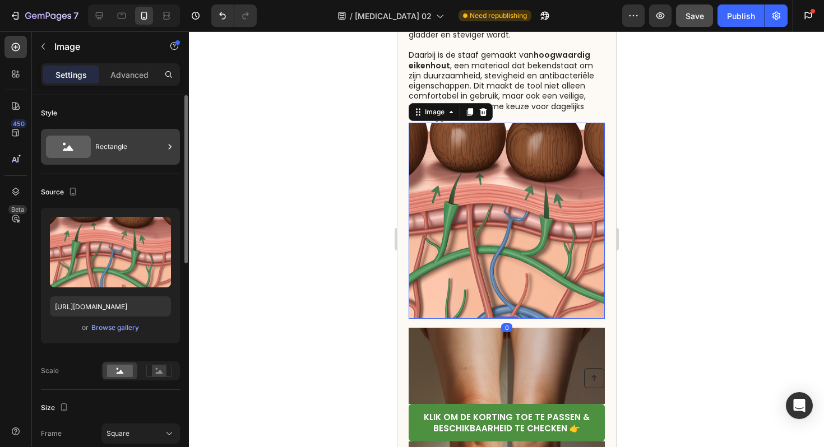
click at [108, 142] on div "Rectangle" at bounding box center [129, 147] width 68 height 26
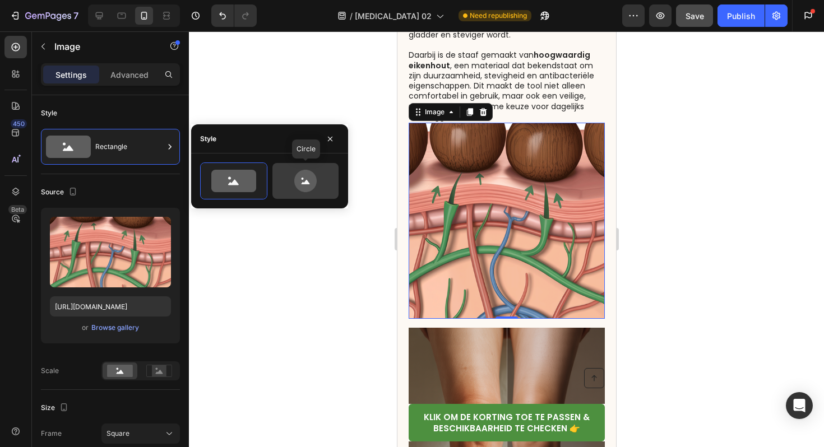
click at [296, 179] on icon at bounding box center [305, 181] width 22 height 22
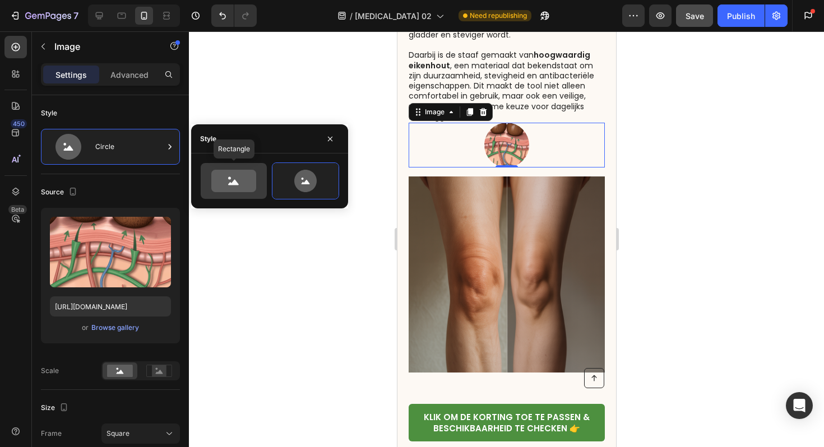
click at [254, 174] on icon at bounding box center [233, 181] width 45 height 22
type input "100"
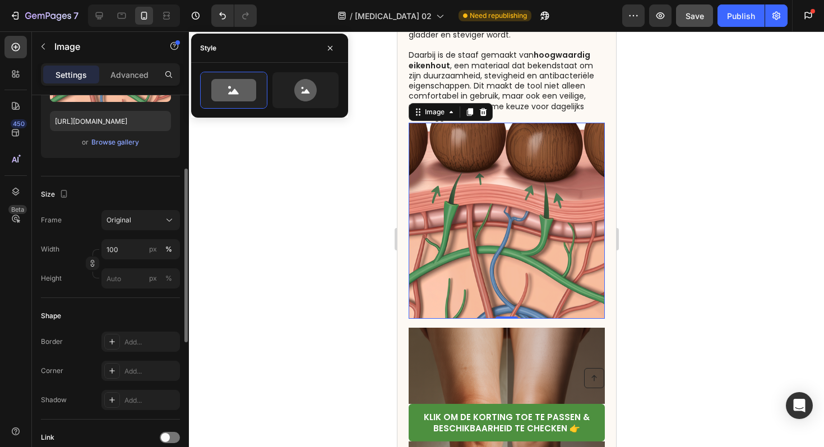
scroll to position [189, 0]
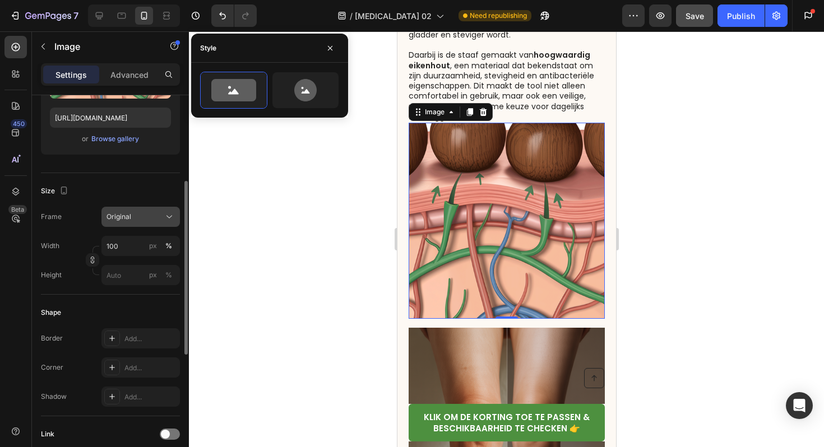
click at [151, 219] on div "Original" at bounding box center [134, 217] width 55 height 10
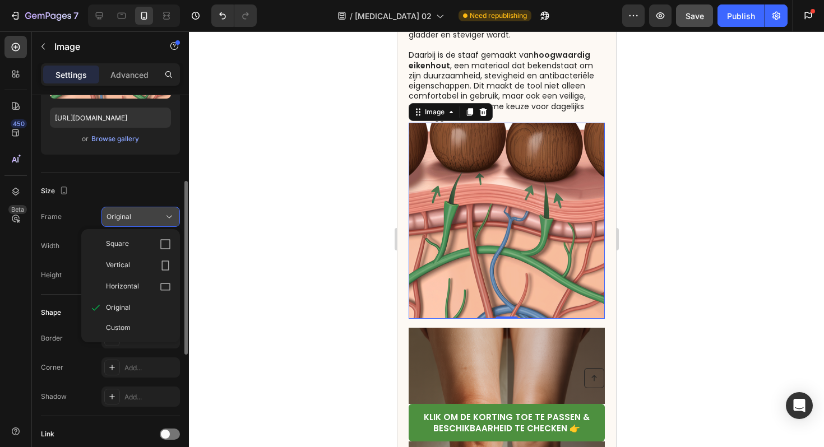
click at [151, 219] on div "Original" at bounding box center [134, 217] width 55 height 10
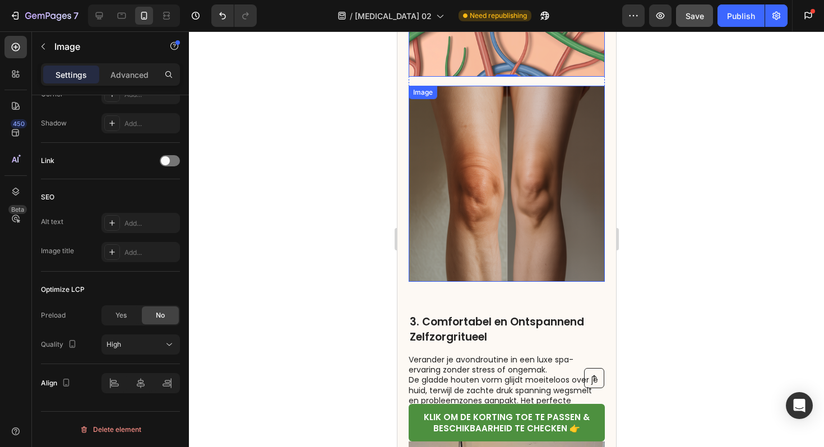
scroll to position [1254, 0]
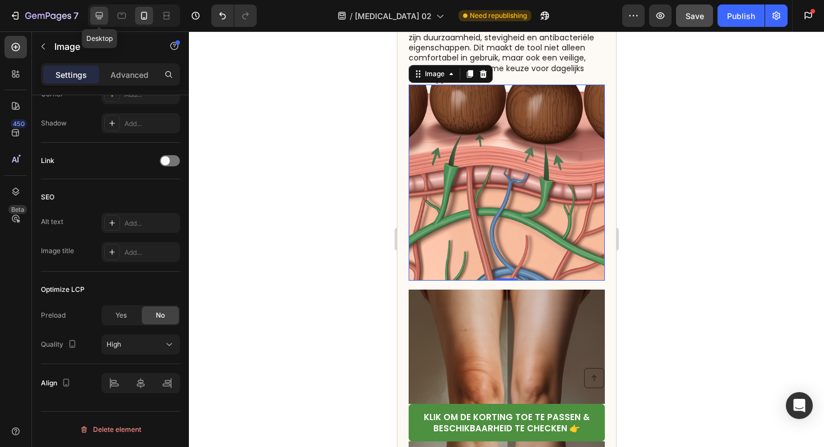
click at [103, 16] on icon at bounding box center [99, 15] width 7 height 7
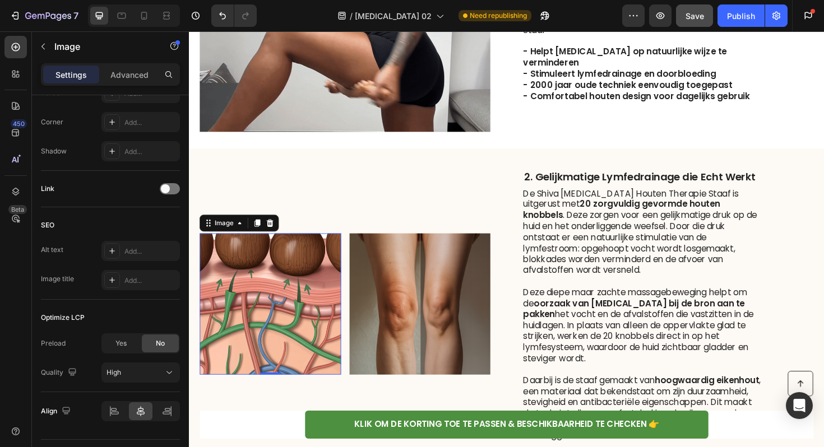
scroll to position [957, 0]
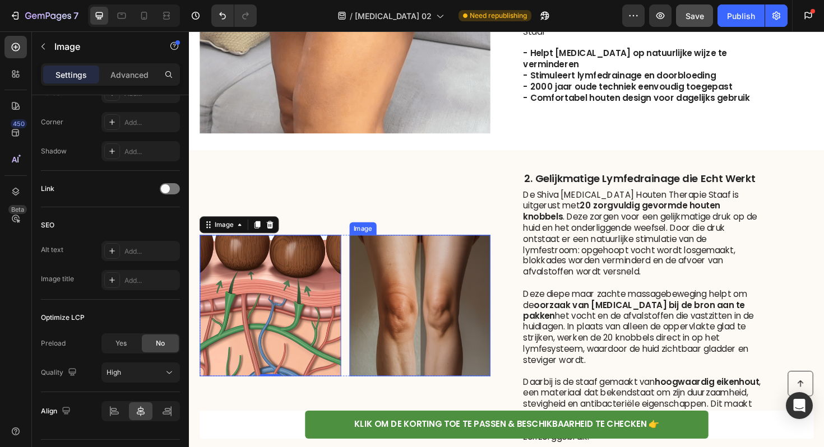
click at [448, 294] on img at bounding box center [434, 322] width 150 height 150
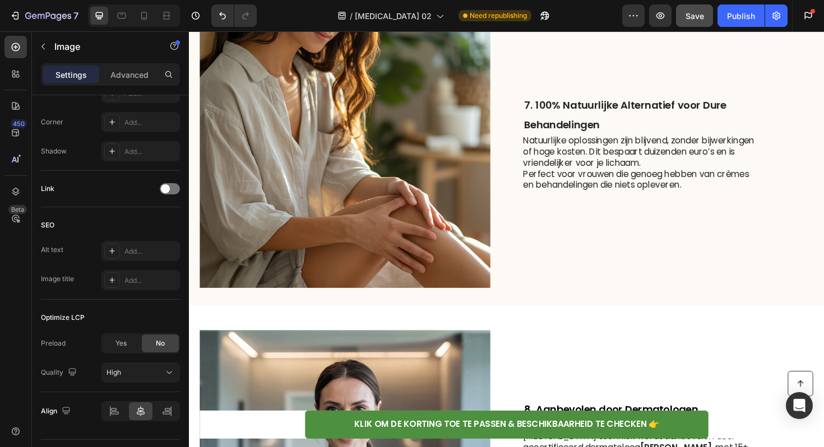
scroll to position [2819, 0]
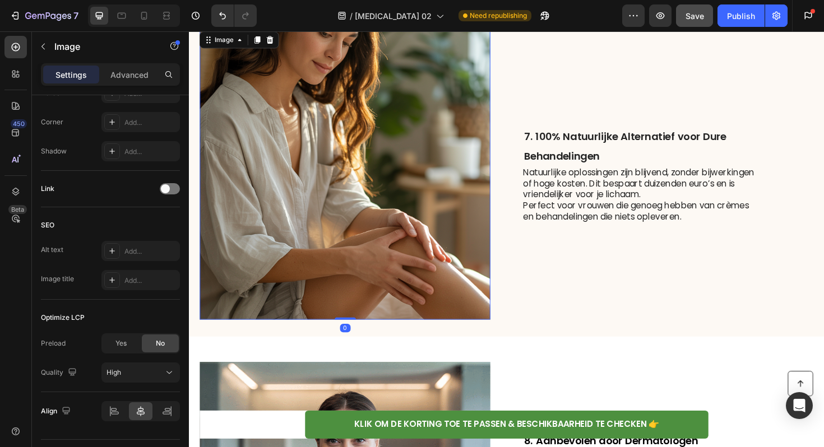
click at [348, 169] on img at bounding box center [354, 183] width 308 height 308
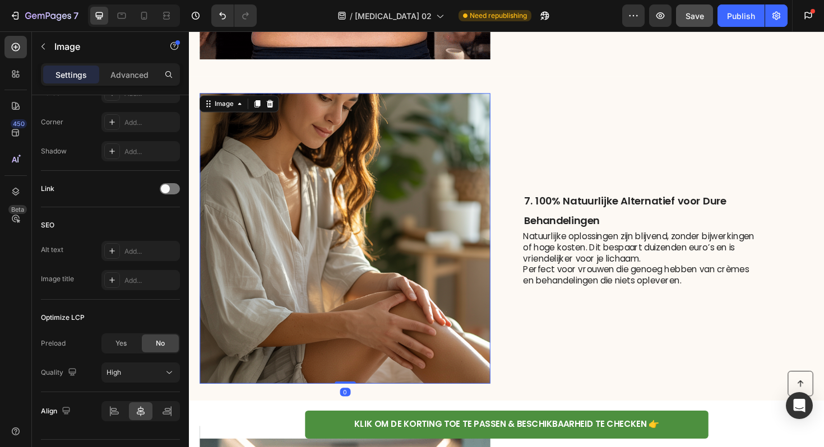
scroll to position [2737, 0]
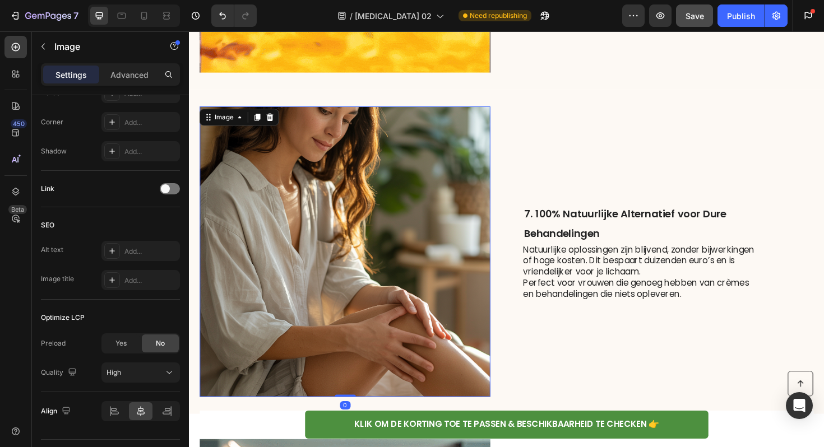
click at [253, 165] on img at bounding box center [354, 265] width 308 height 308
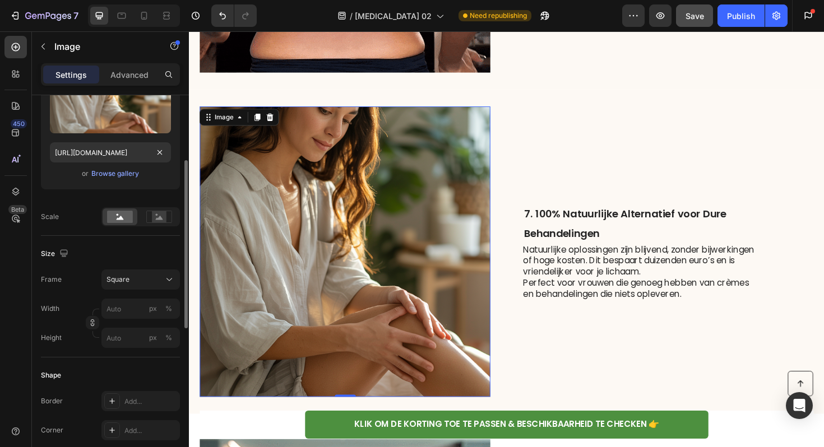
scroll to position [0, 0]
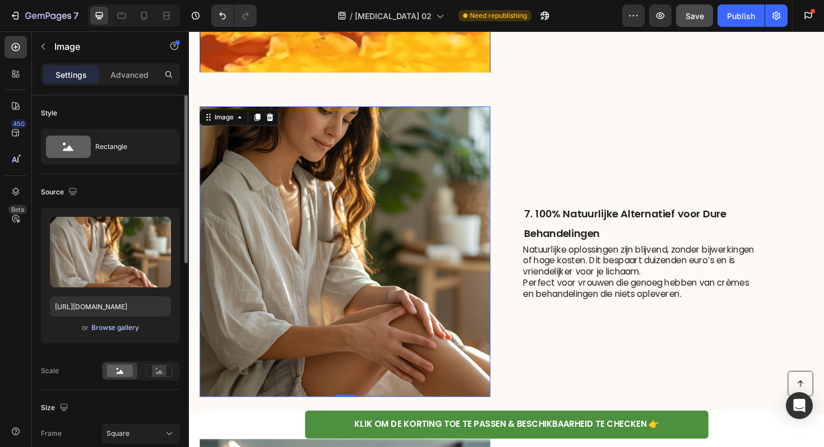
click at [115, 327] on div "Browse gallery" at bounding box center [115, 328] width 48 height 10
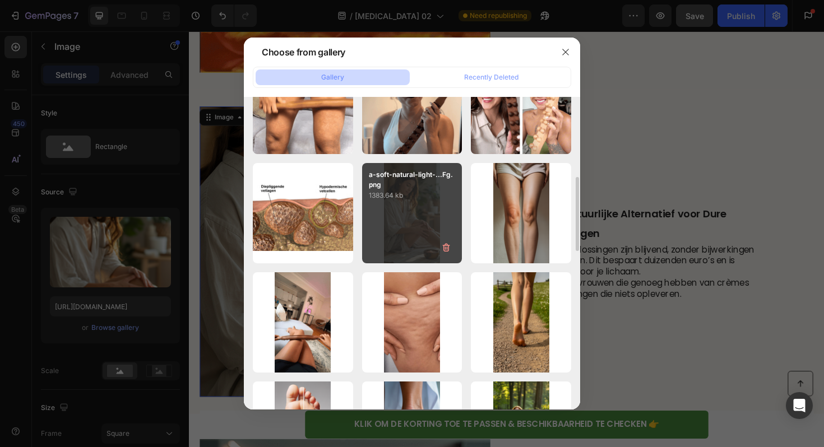
scroll to position [371, 0]
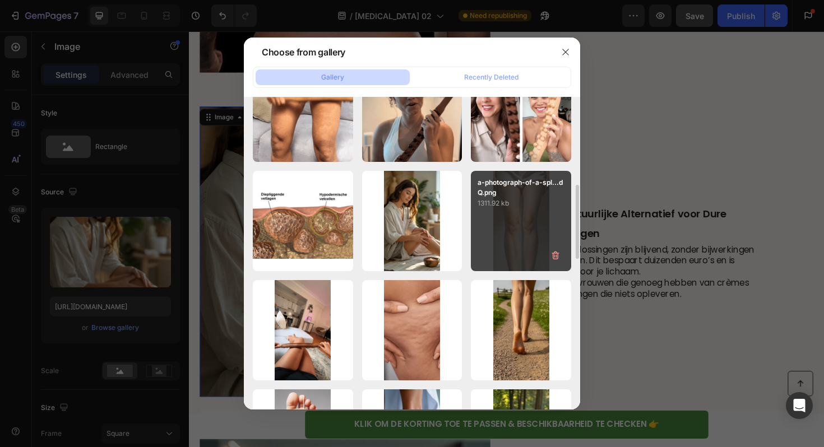
click at [538, 237] on div "a-photograph-of-a-spl...dQ.png 1311.92 kb" at bounding box center [521, 221] width 100 height 100
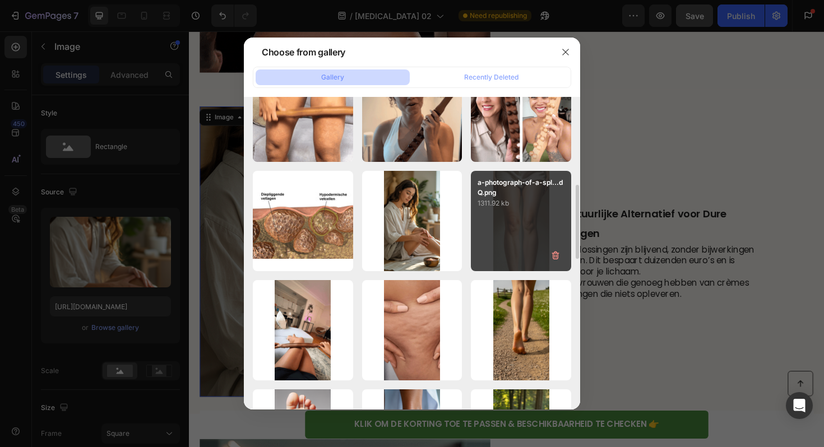
type input "[URL][DOMAIN_NAME]"
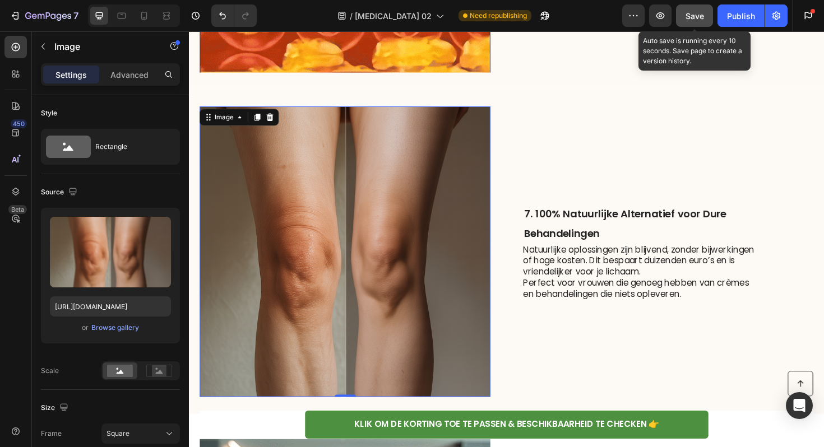
click at [689, 17] on span "Save" at bounding box center [695, 16] width 18 height 10
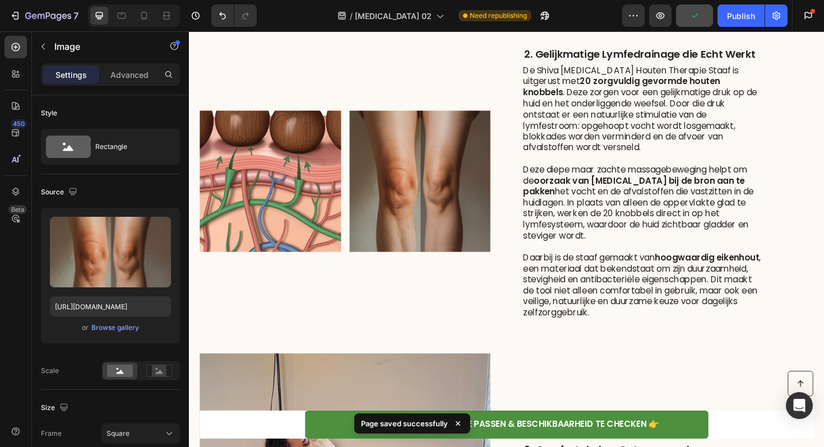
scroll to position [1048, 0]
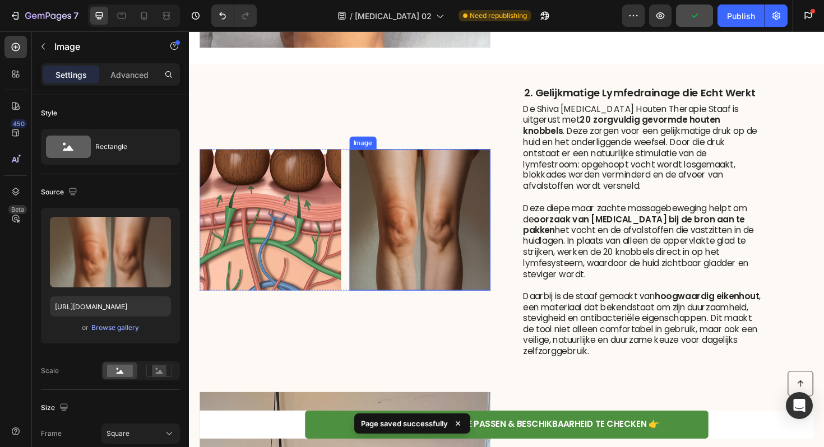
click at [415, 219] on img at bounding box center [434, 231] width 150 height 150
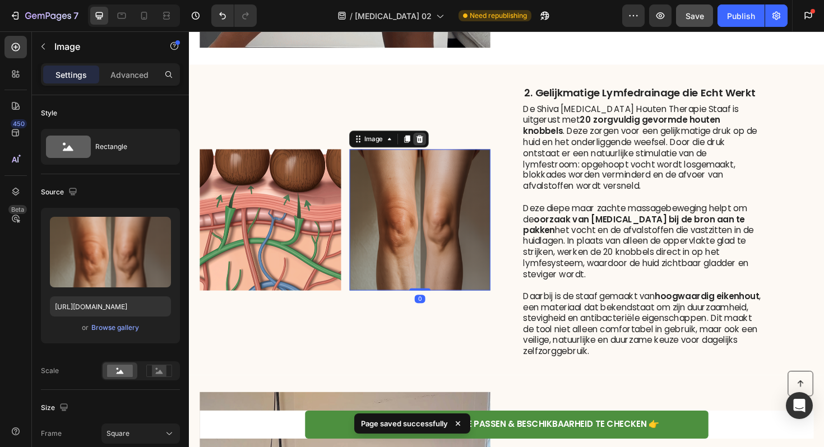
click at [434, 140] on div at bounding box center [433, 145] width 13 height 13
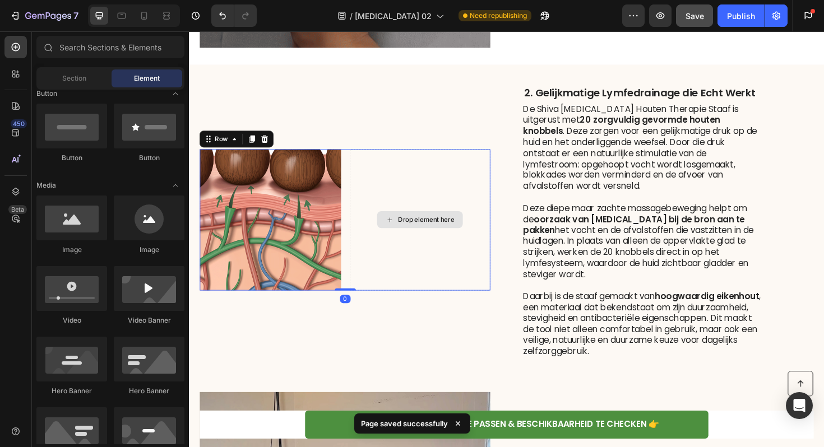
click at [408, 158] on div "Drop element here" at bounding box center [434, 231] width 150 height 150
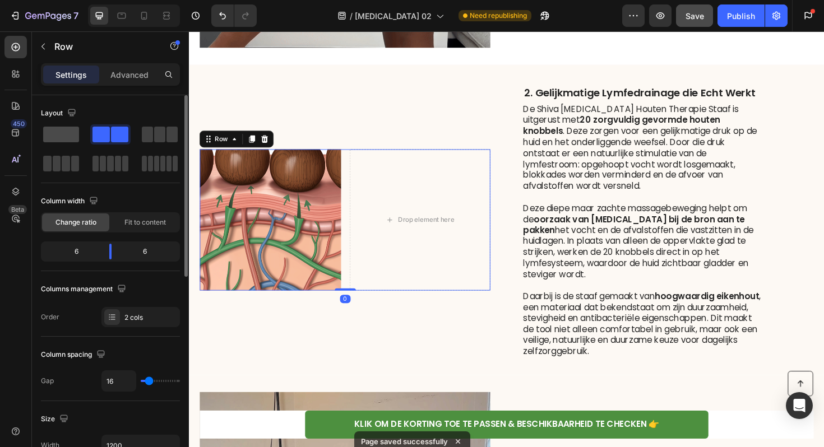
click at [64, 131] on span at bounding box center [61, 135] width 36 height 16
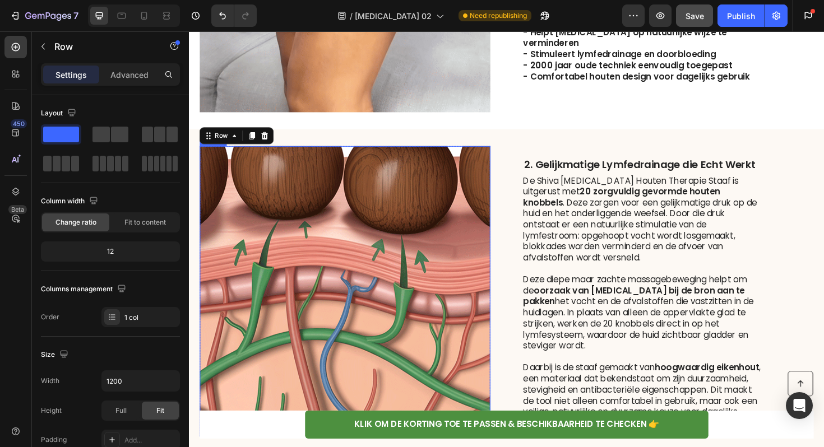
scroll to position [926, 0]
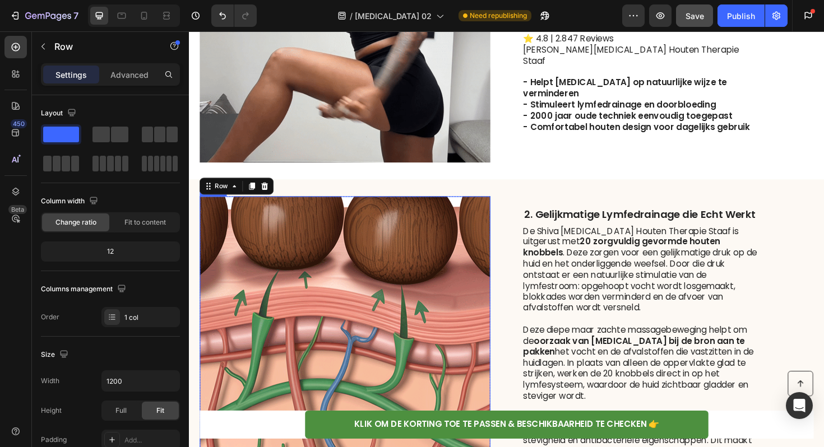
click at [360, 288] on img at bounding box center [354, 360] width 308 height 308
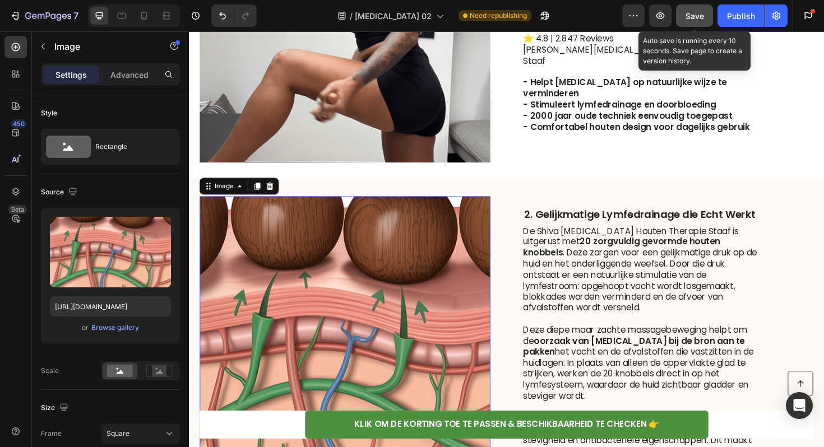
click at [691, 10] on div "Save" at bounding box center [695, 16] width 18 height 12
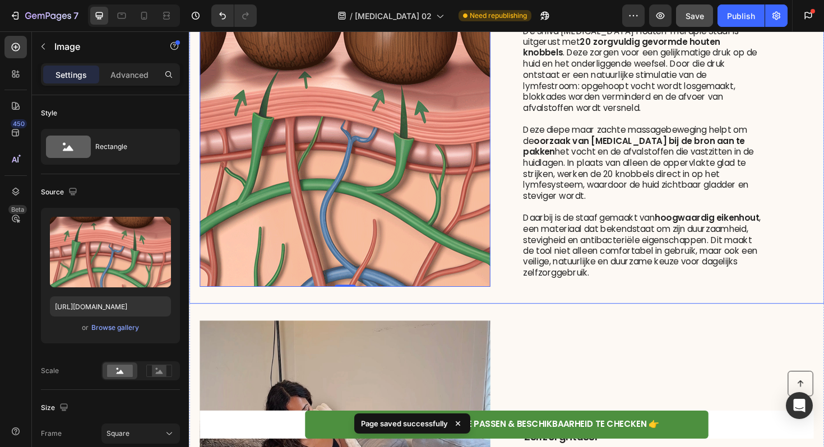
scroll to position [1089, 0]
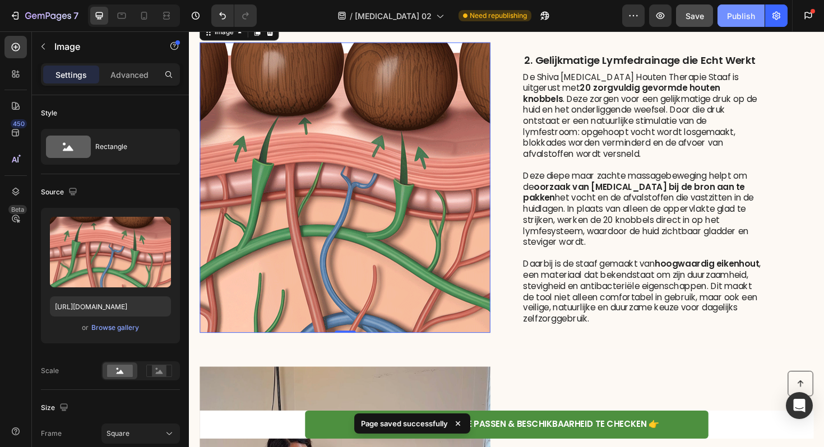
click at [738, 17] on div "Publish" at bounding box center [741, 16] width 28 height 12
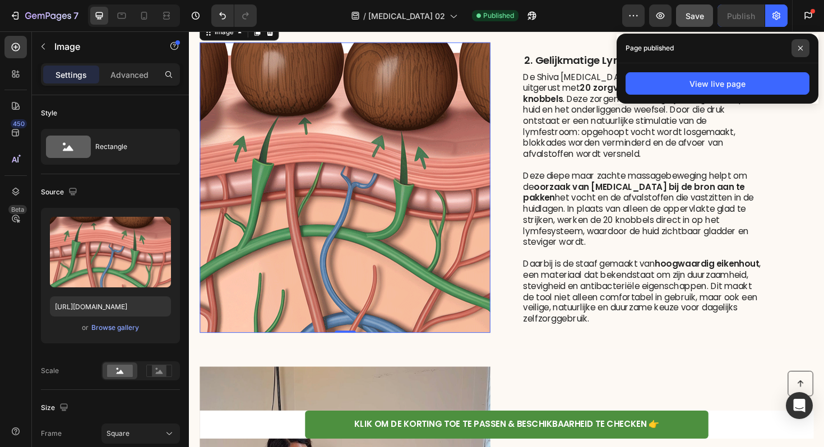
click at [800, 46] on icon at bounding box center [801, 48] width 6 height 6
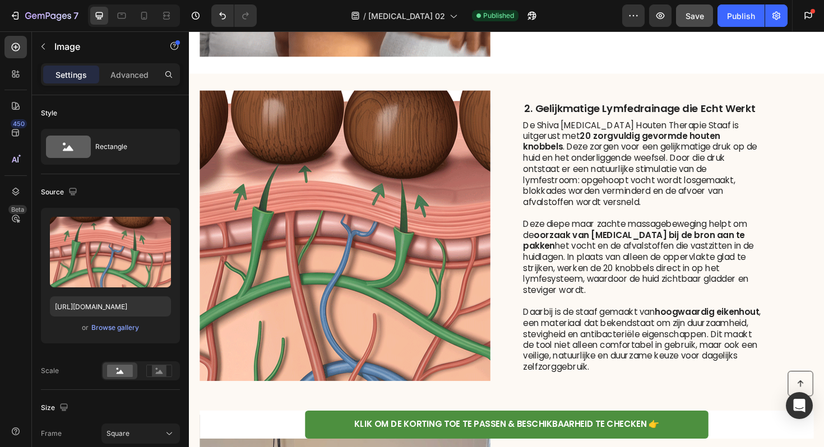
scroll to position [1001, 0]
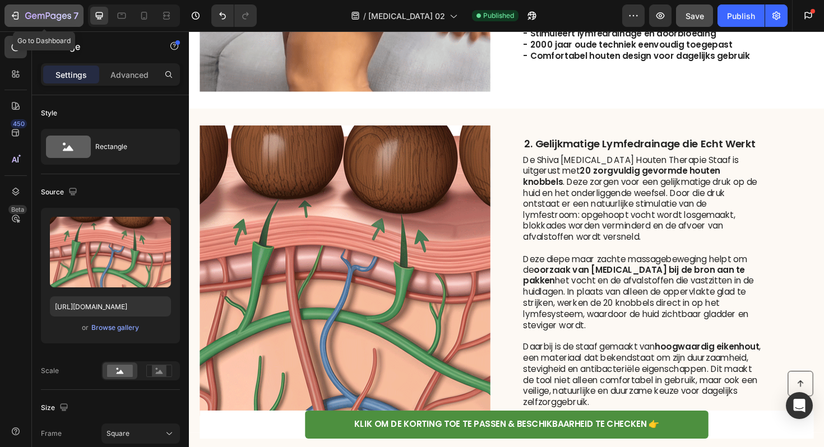
click at [41, 16] on icon "button" at bounding box center [48, 17] width 46 height 10
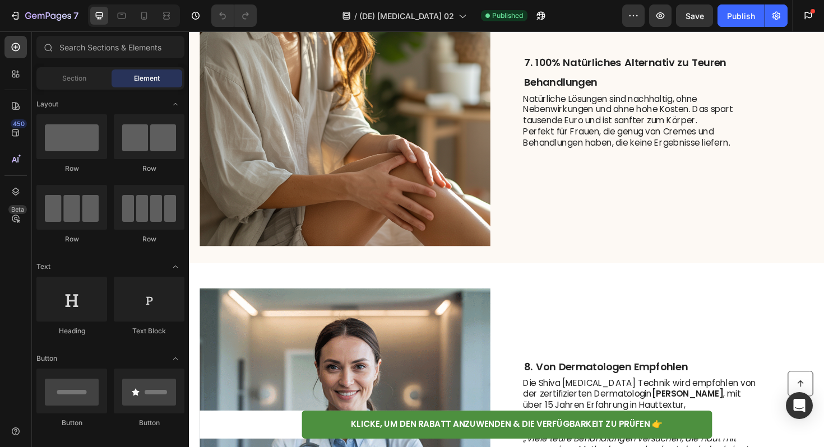
scroll to position [2953, 0]
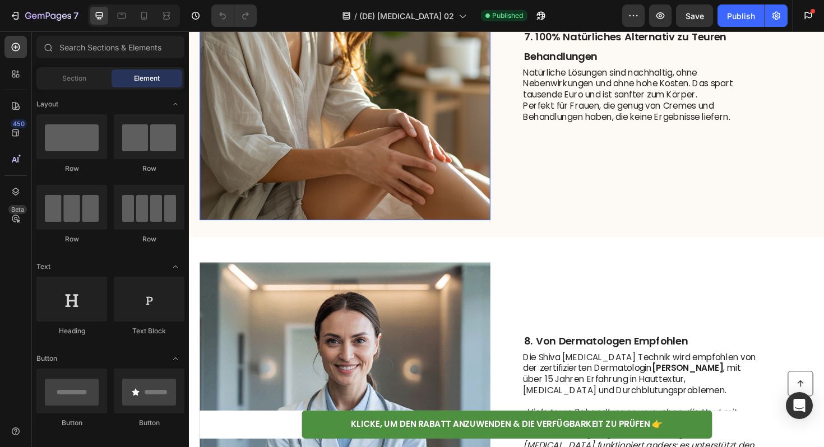
click at [381, 144] on img at bounding box center [354, 78] width 308 height 308
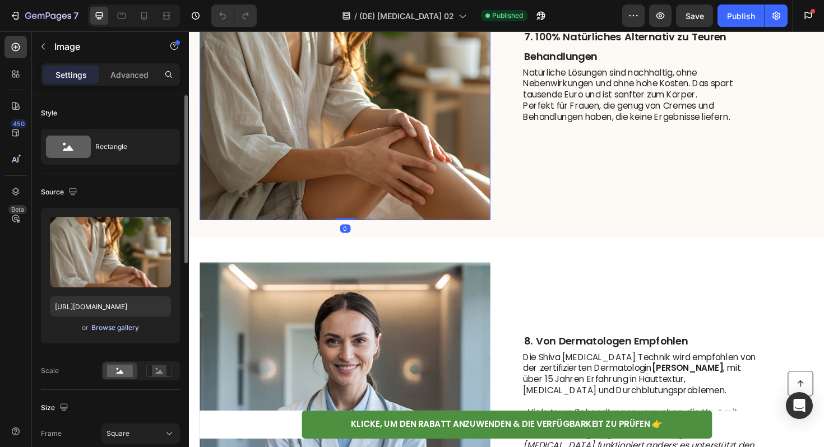
click at [125, 328] on div "Browse gallery" at bounding box center [115, 328] width 48 height 10
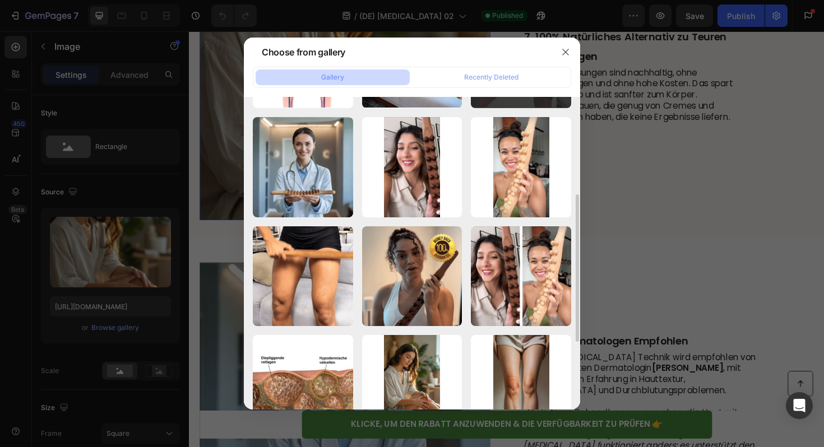
scroll to position [235, 0]
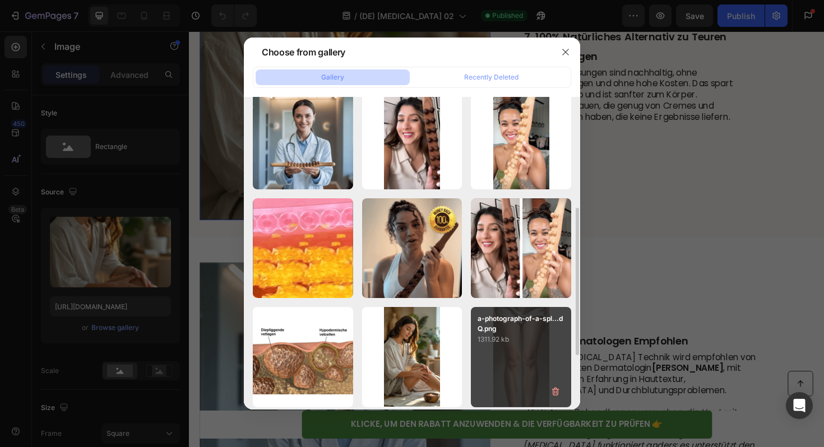
click at [501, 362] on div "a-photograph-of-a-spl...dQ.png 1311.92 kb" at bounding box center [521, 357] width 100 height 100
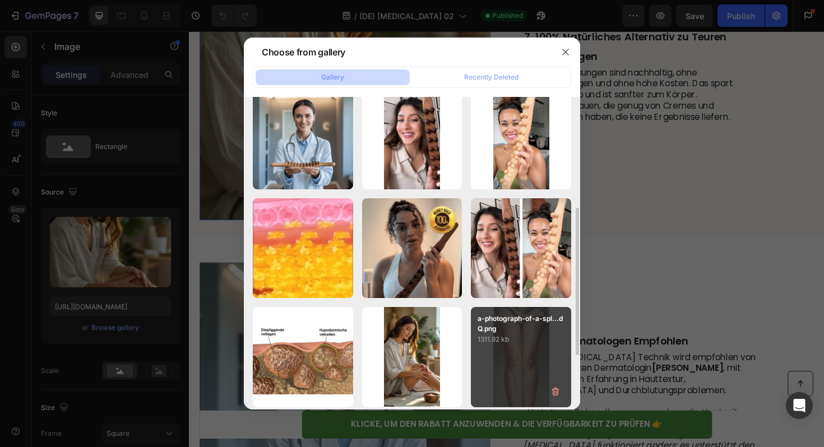
type input "[URL][DOMAIN_NAME]"
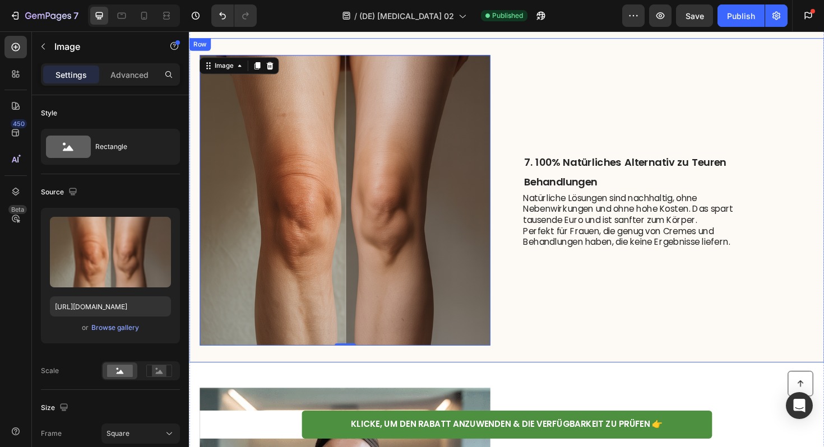
scroll to position [2800, 0]
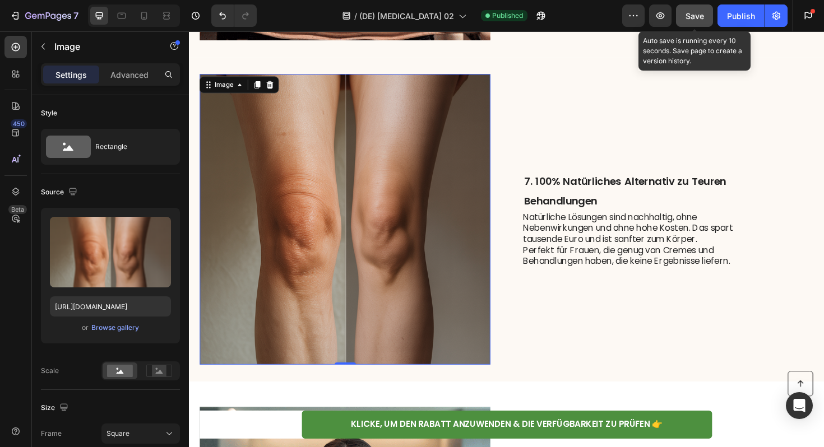
click at [697, 12] on span "Save" at bounding box center [695, 16] width 18 height 10
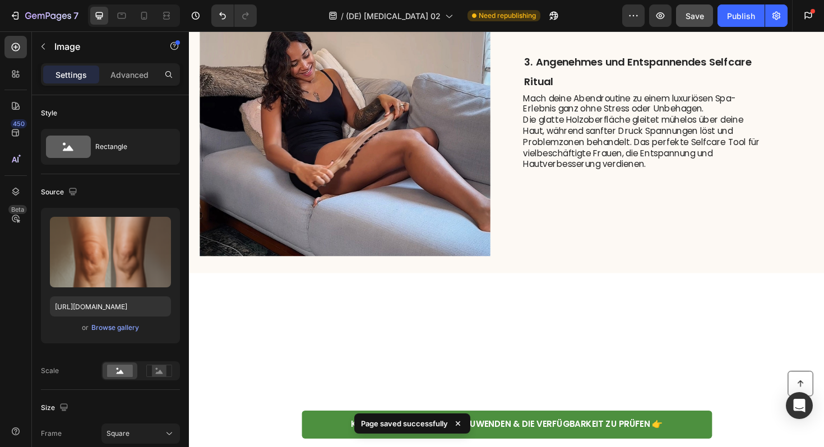
scroll to position [1010, 0]
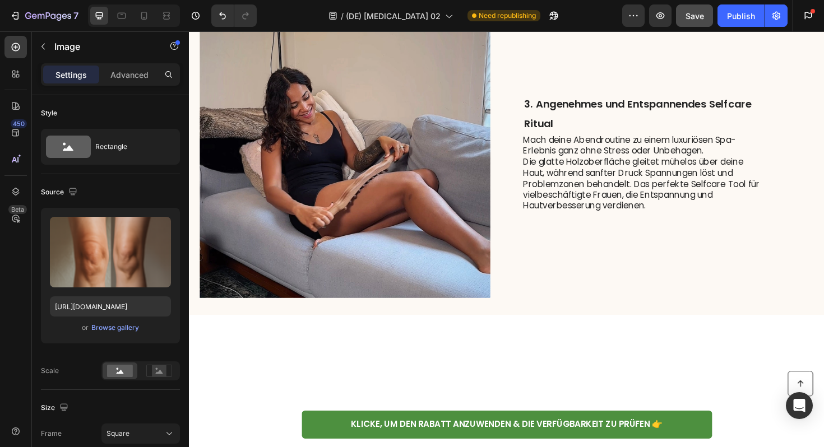
click at [128, 333] on div "or Browse gallery" at bounding box center [110, 327] width 121 height 13
click at [130, 326] on div "Browse gallery" at bounding box center [115, 328] width 48 height 10
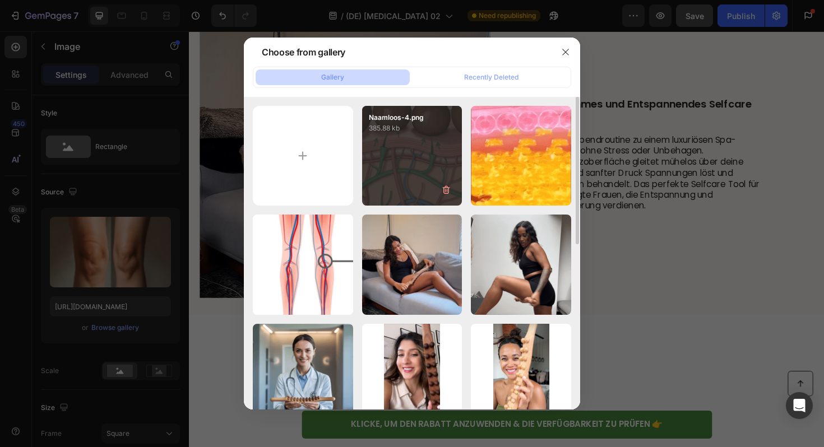
click at [383, 186] on div "Naamloos-4.png 385.88 kb" at bounding box center [412, 156] width 100 height 100
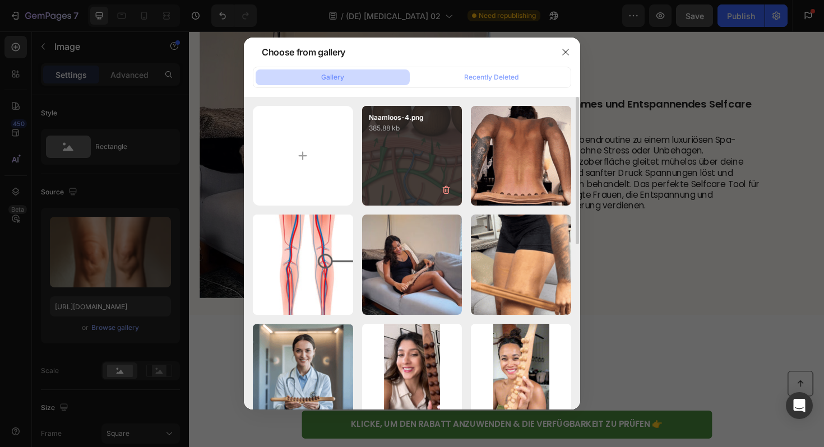
type input "[URL][DOMAIN_NAME]"
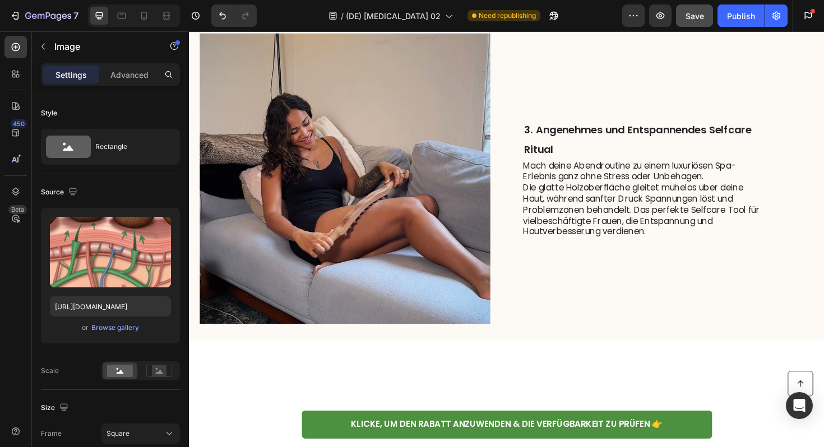
scroll to position [941, 0]
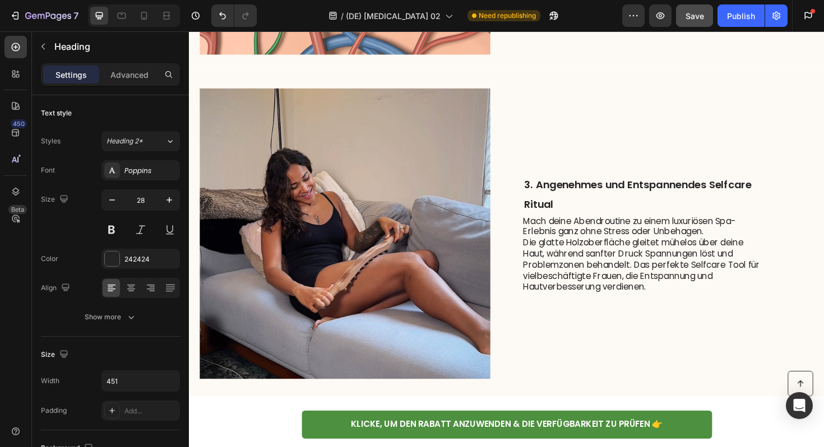
scroll to position [933, 0]
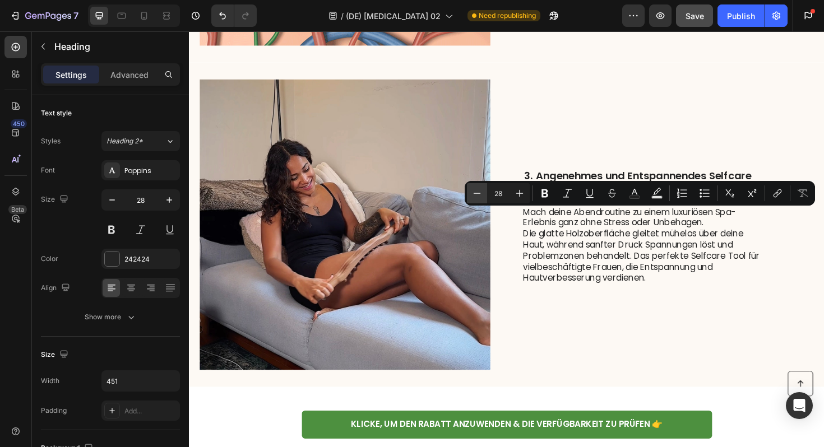
click at [480, 193] on icon "Editor contextual toolbar" at bounding box center [476, 193] width 11 height 11
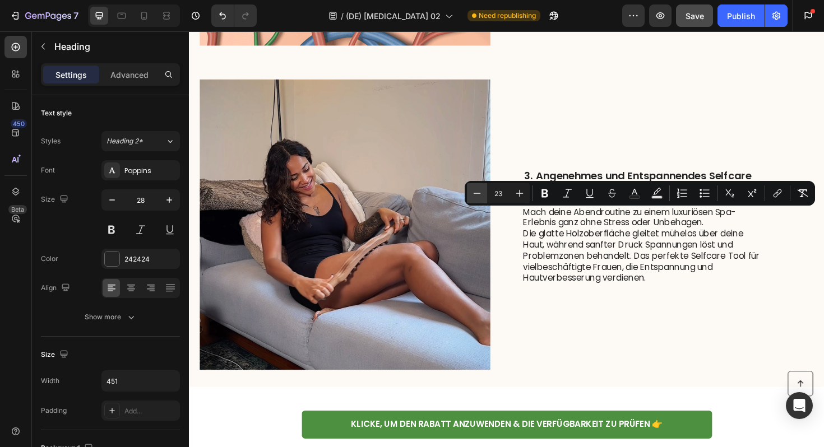
click at [480, 193] on icon "Editor contextual toolbar" at bounding box center [476, 193] width 11 height 11
type input "19"
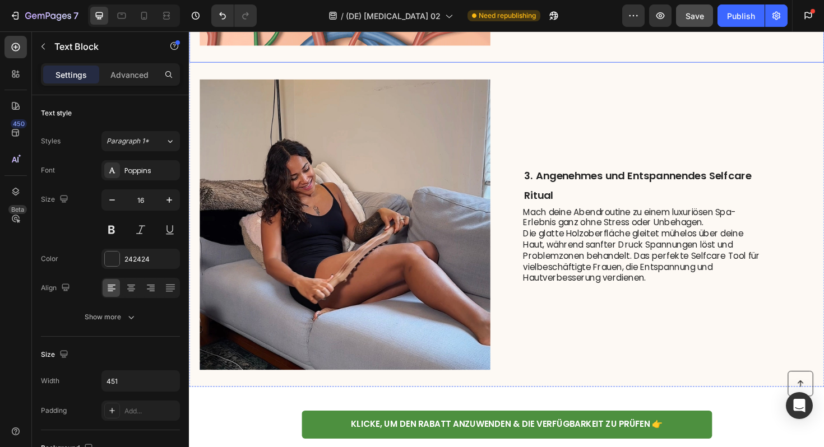
drag, startPoint x: 601, startPoint y: 386, endPoint x: 540, endPoint y: 280, distance: 122.5
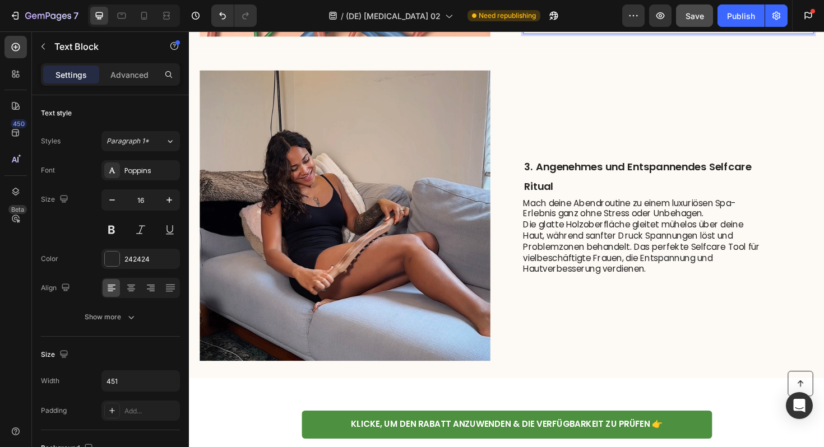
scroll to position [945, 0]
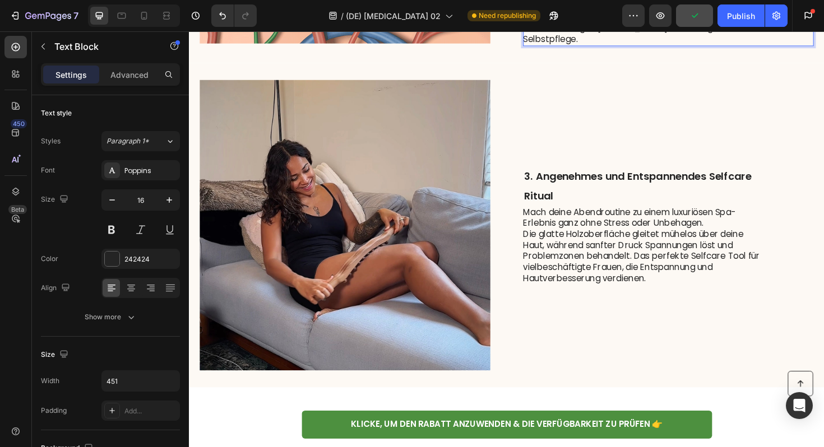
scroll to position [956, 0]
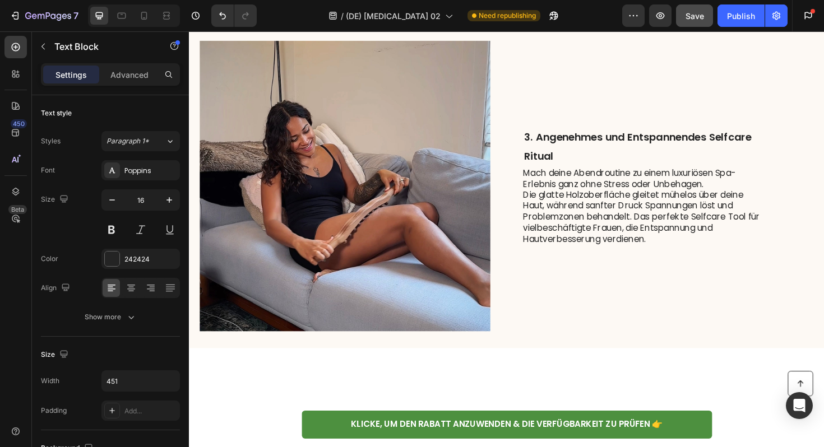
scroll to position [1002, 0]
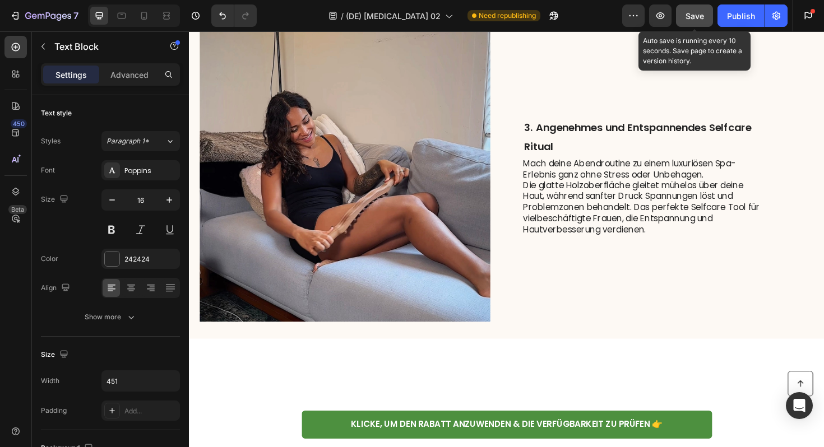
click at [697, 9] on button "Save" at bounding box center [694, 15] width 37 height 22
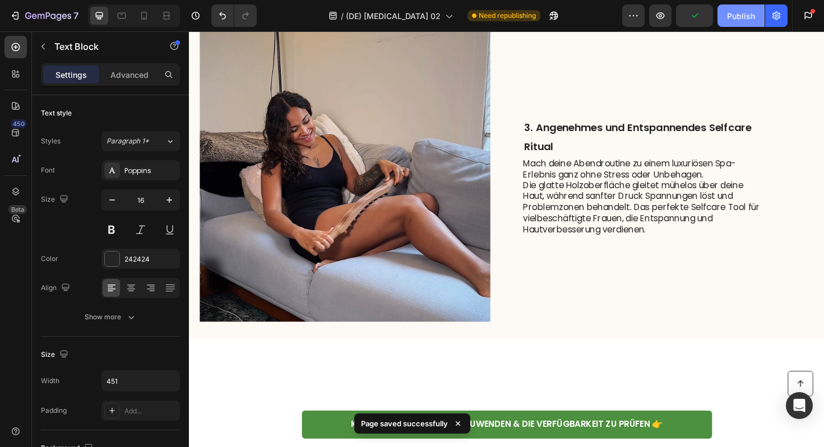
click at [742, 21] on button "Publish" at bounding box center [740, 15] width 47 height 22
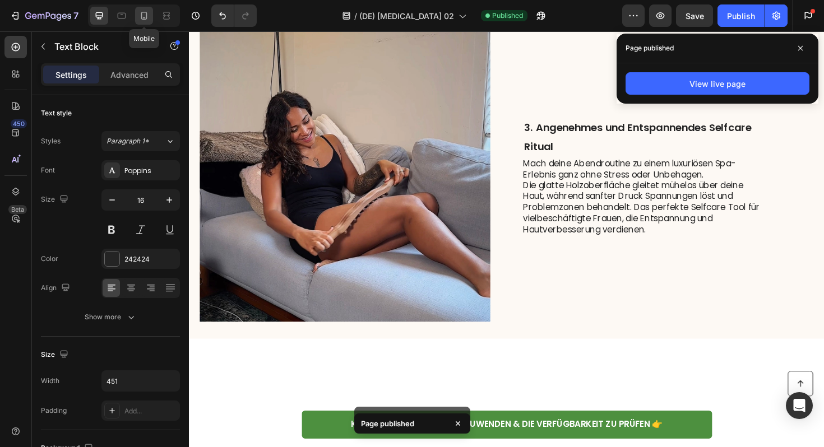
click at [142, 15] on icon at bounding box center [143, 15] width 11 height 11
type input "14"
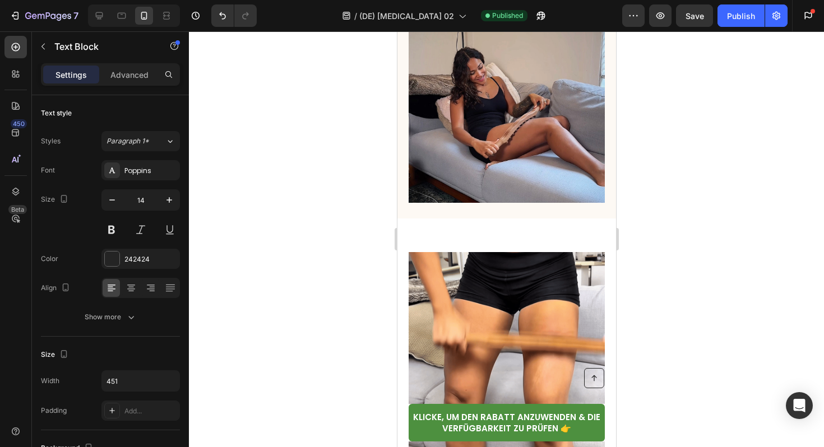
scroll to position [1474, 0]
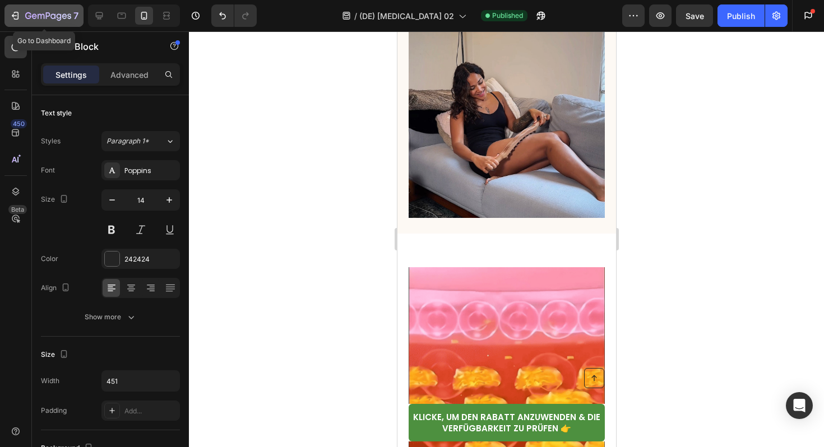
click at [44, 21] on div "7" at bounding box center [51, 15] width 53 height 13
